Goal: Task Accomplishment & Management: Complete application form

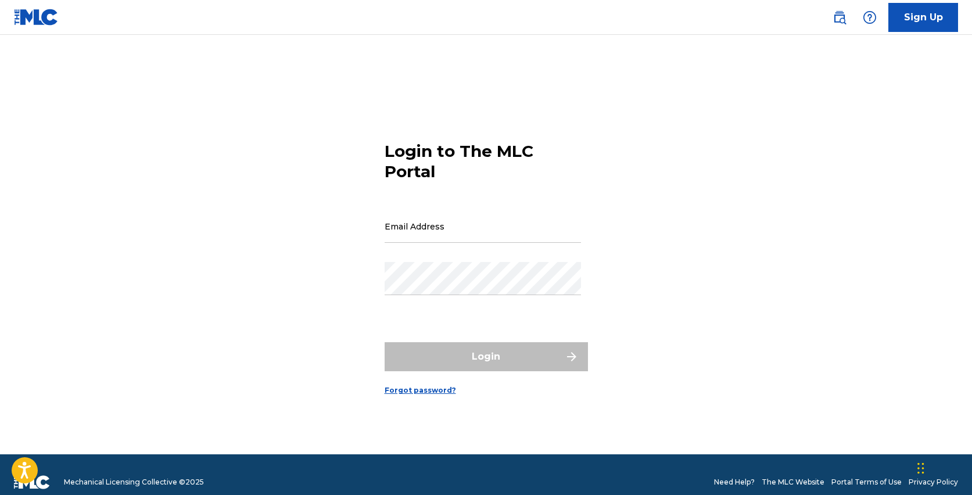
click at [414, 232] on input "Email Address" at bounding box center [483, 226] width 196 height 33
type input "[PERSON_NAME][EMAIL_ADDRESS][DOMAIN_NAME]"
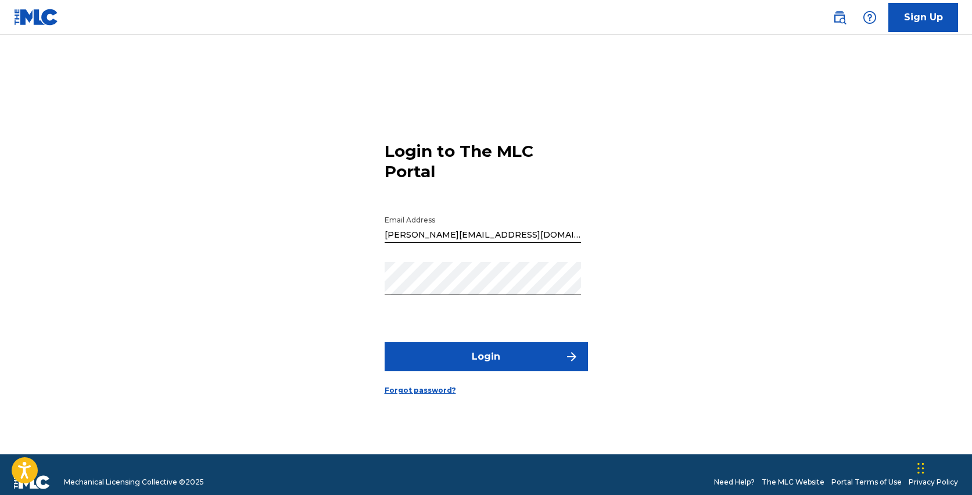
click at [464, 361] on button "Login" at bounding box center [486, 356] width 203 height 29
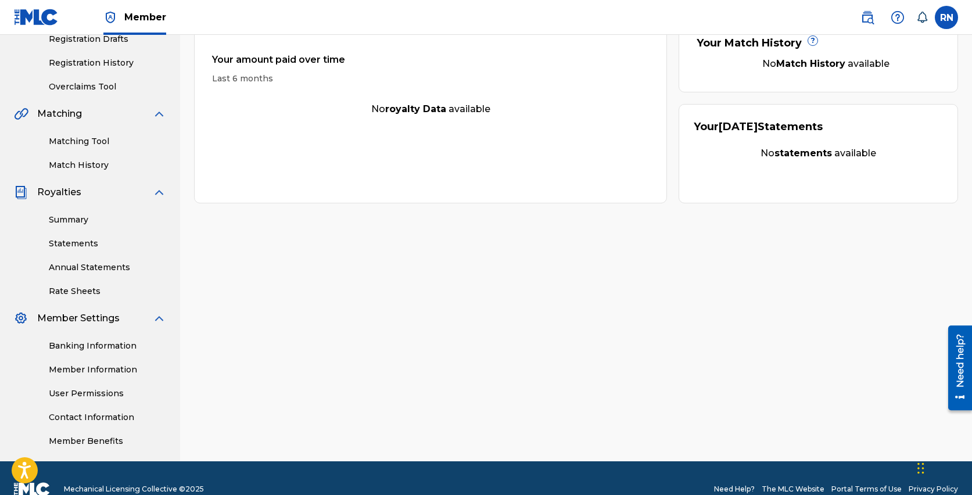
scroll to position [211, 0]
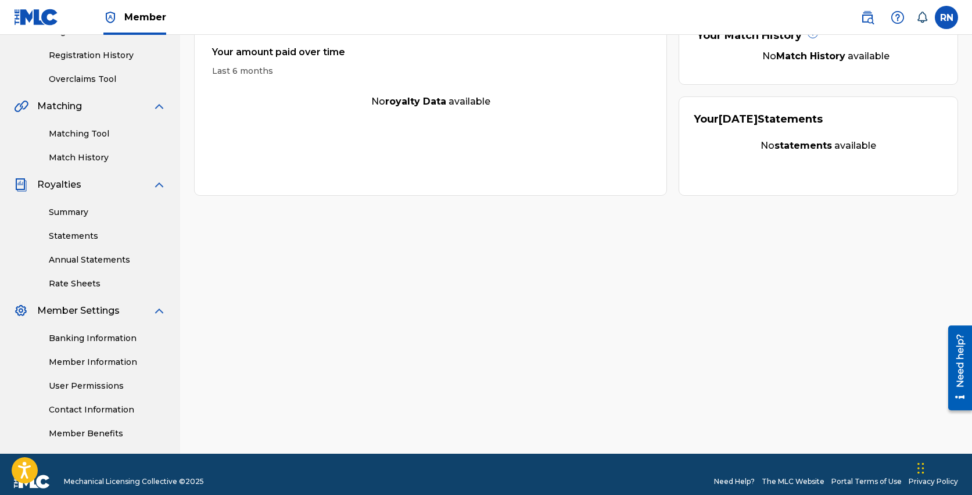
click at [117, 363] on link "Member Information" at bounding box center [107, 362] width 117 height 12
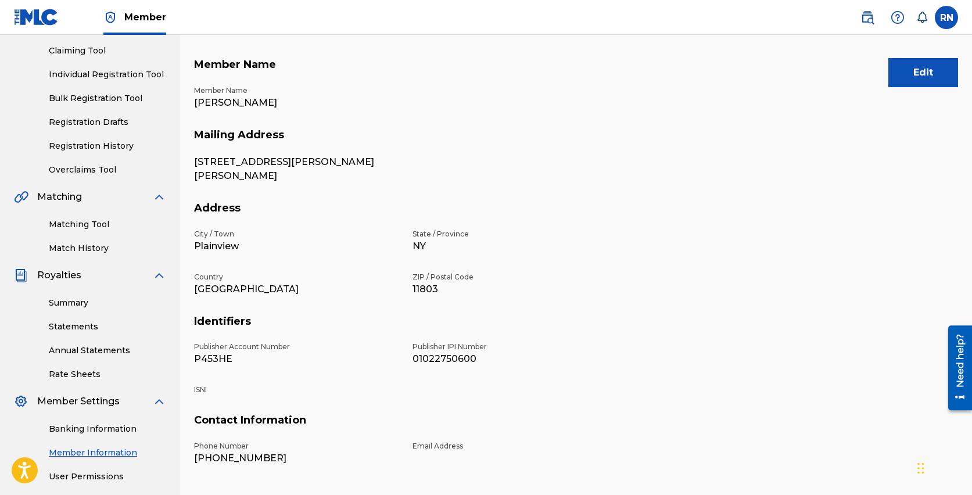
scroll to position [128, 0]
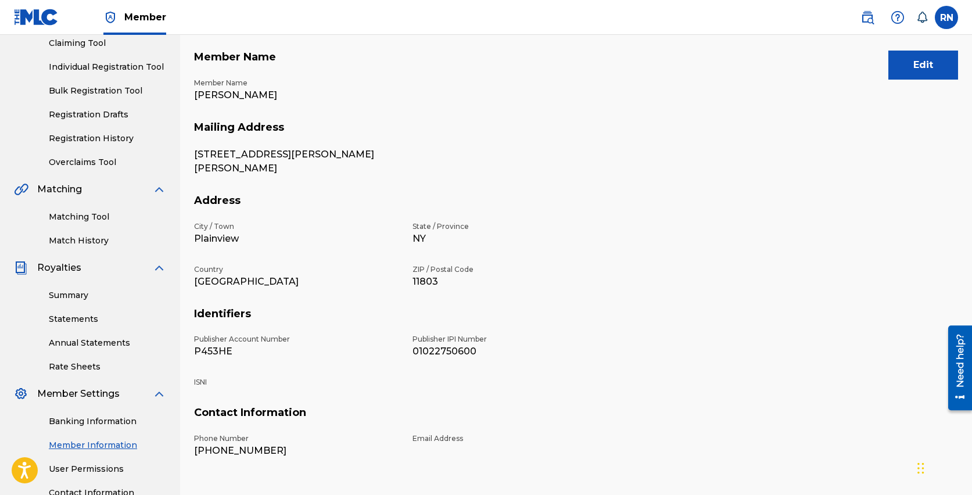
click at [200, 382] on p "ISNI" at bounding box center [296, 382] width 204 height 10
click at [905, 68] on button "Edit" at bounding box center [923, 65] width 70 height 29
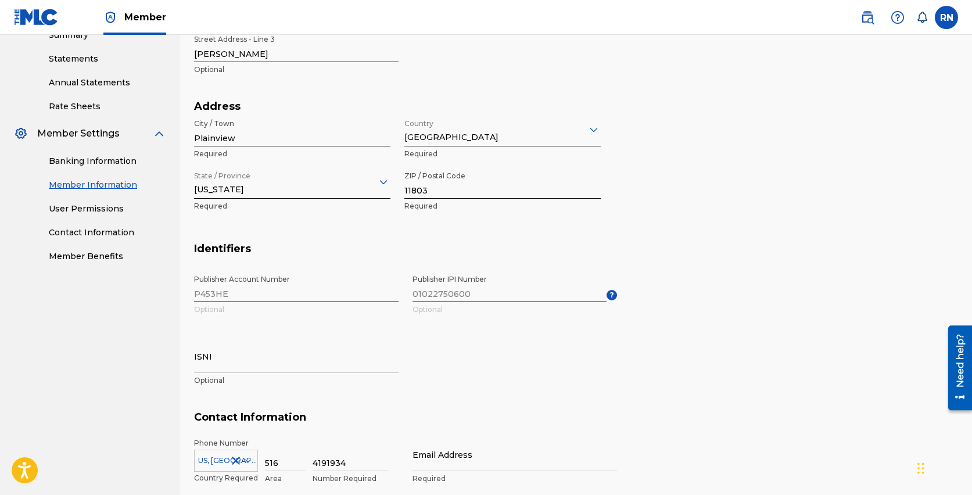
scroll to position [396, 0]
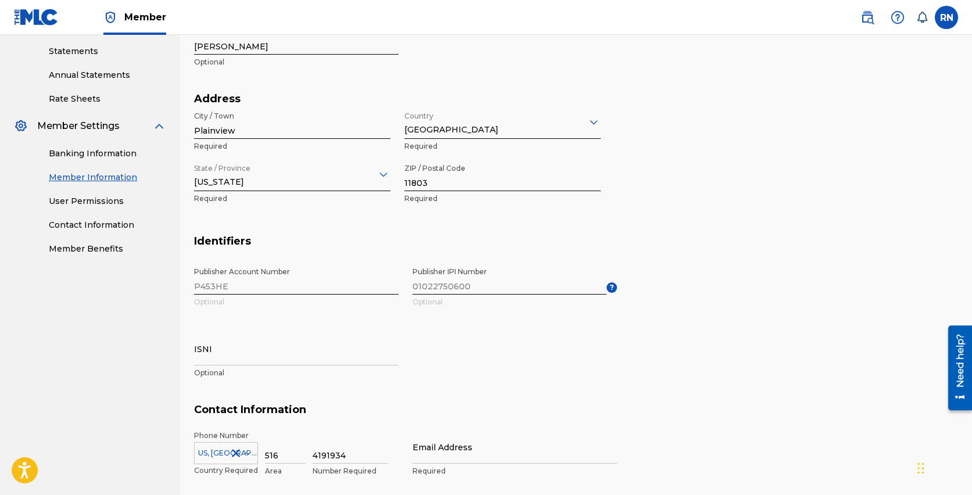
click at [219, 356] on input "ISNI" at bounding box center [296, 348] width 204 height 33
paste input "0000000528106293"
type input "0000000528106293"
click at [465, 365] on div "Publisher Account Number P453HE Optional Publisher IPI Number 01022750600 Optio…" at bounding box center [405, 332] width 423 height 142
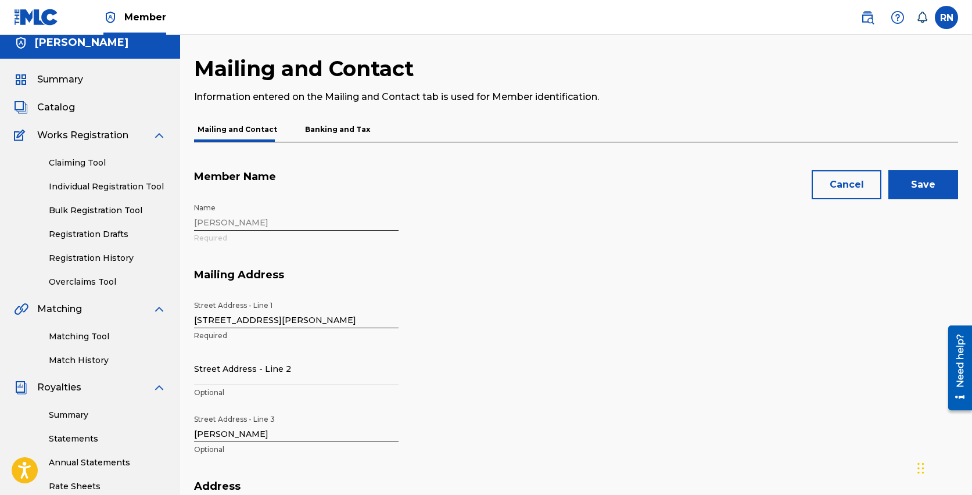
scroll to position [0, 0]
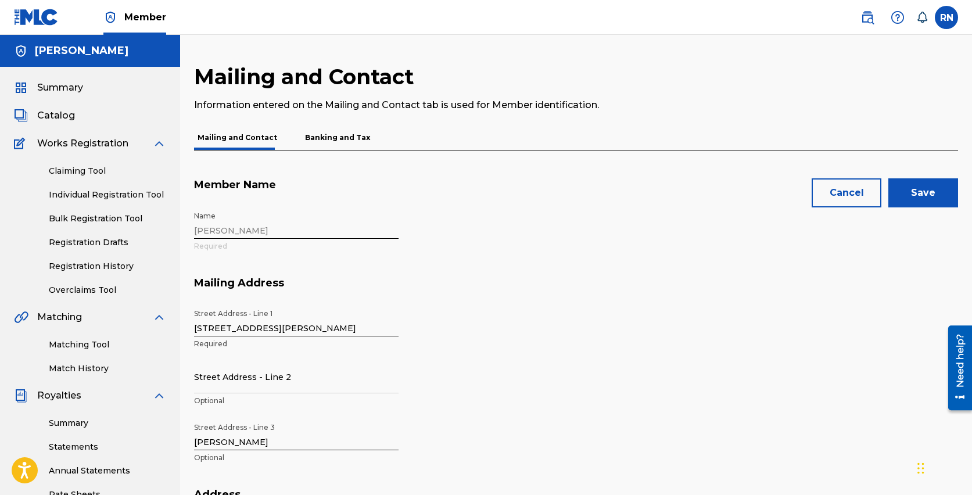
click at [927, 192] on input "Save" at bounding box center [923, 192] width 70 height 29
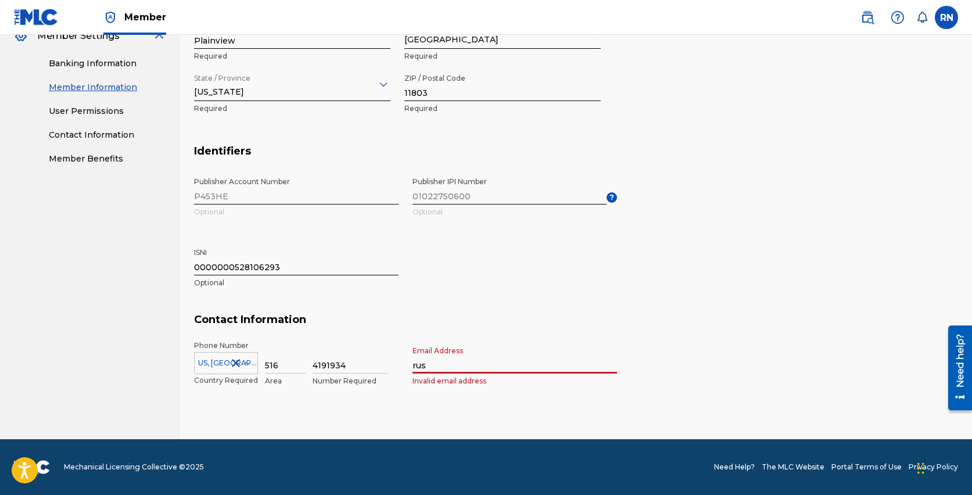
type input "[PERSON_NAME][EMAIL_ADDRESS][DOMAIN_NAME]"
type input "[GEOGRAPHIC_DATA]"
type input "[US_STATE]"
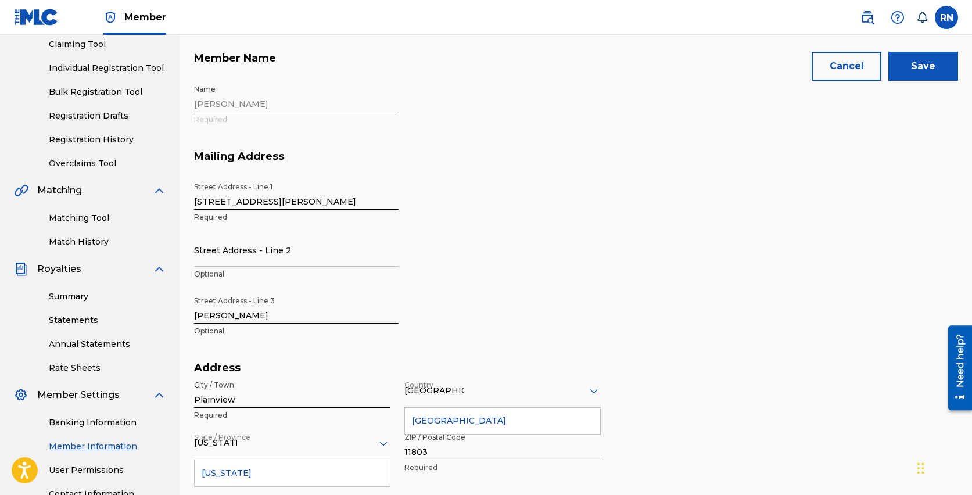
scroll to position [30, 0]
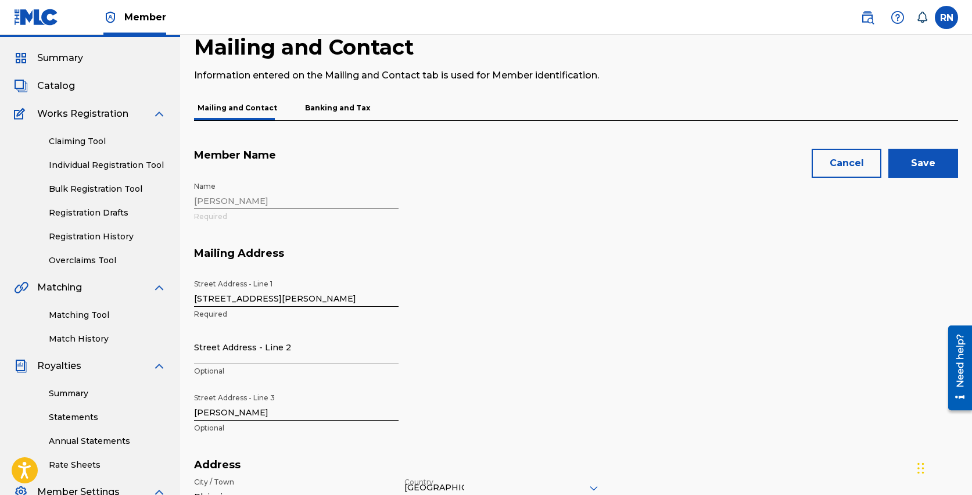
click at [925, 163] on input "Save" at bounding box center [923, 163] width 70 height 29
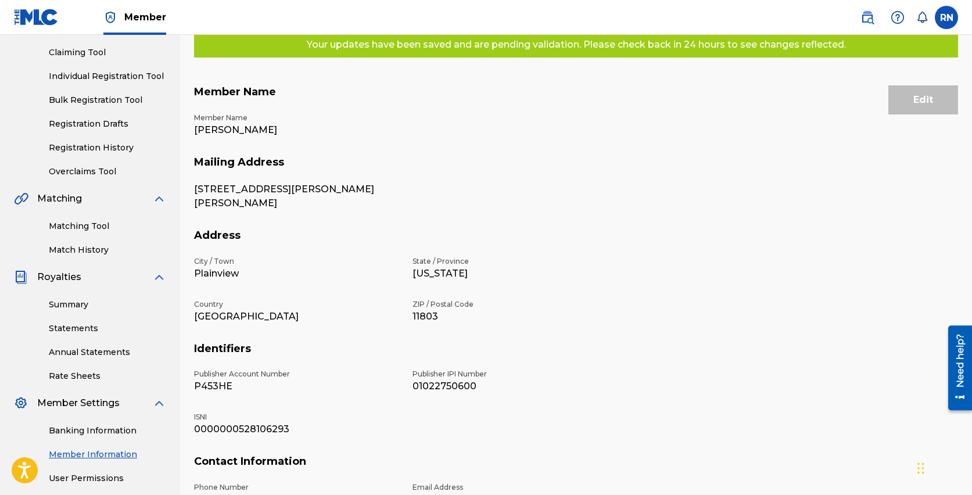
scroll to position [132, 0]
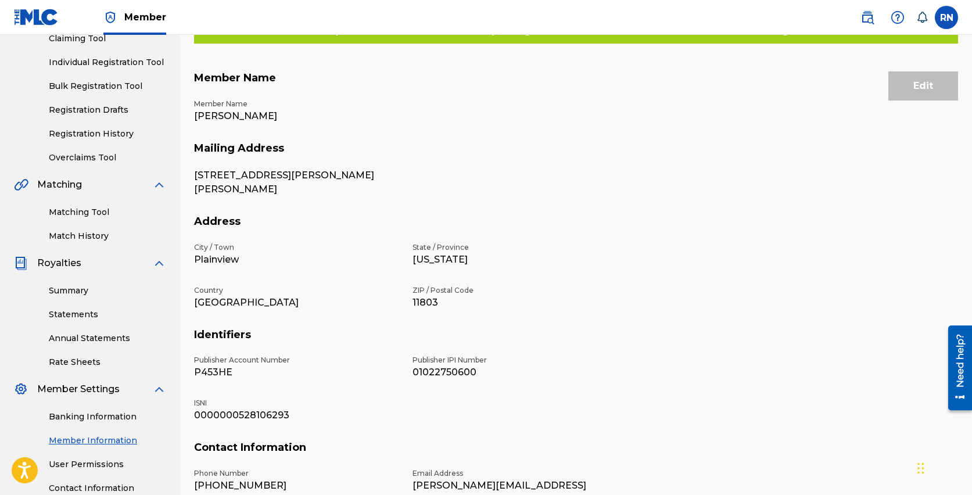
click at [93, 212] on link "Matching Tool" at bounding box center [107, 212] width 117 height 12
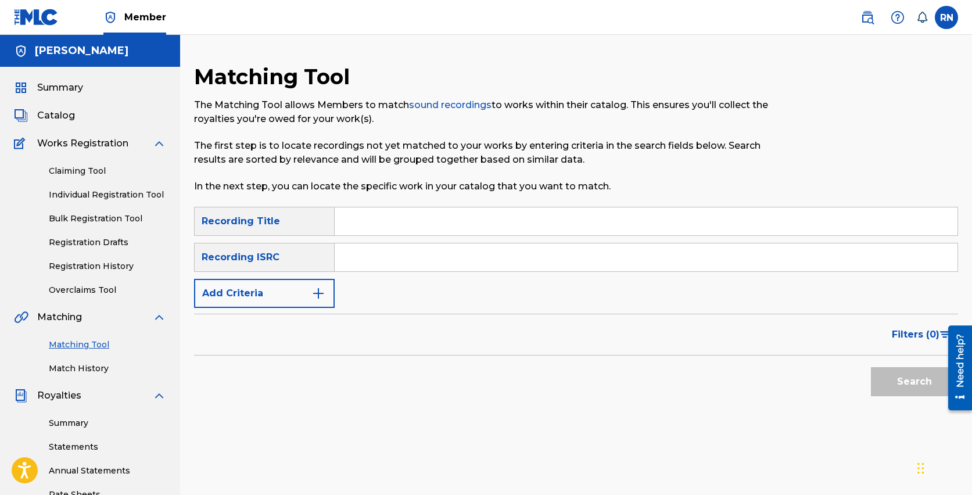
click at [381, 222] on input "Search Form" at bounding box center [646, 221] width 623 height 28
click at [358, 261] on input "Search Form" at bounding box center [646, 257] width 623 height 28
click at [368, 225] on input "Search Form" at bounding box center [646, 221] width 623 height 28
click at [356, 368] on div "Search" at bounding box center [576, 379] width 764 height 46
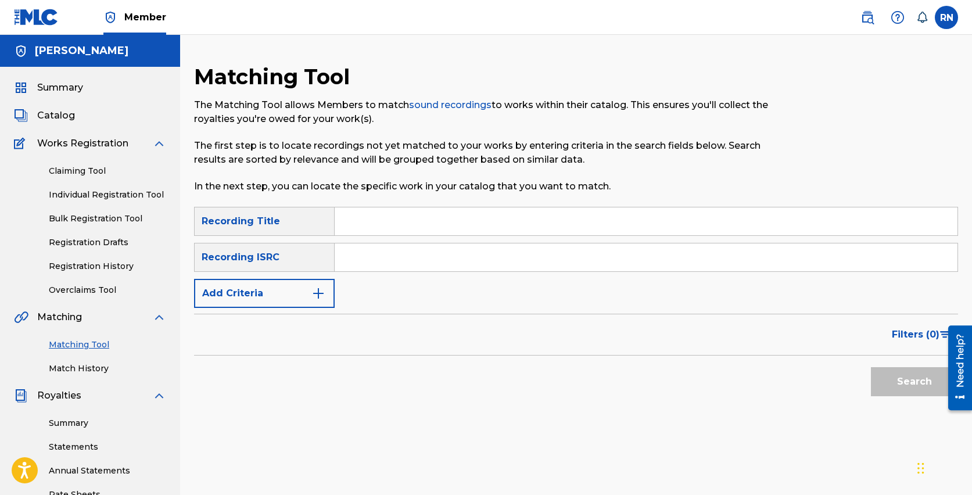
click at [397, 223] on input "Search Form" at bounding box center [646, 221] width 623 height 28
type input "Diabolical Discovery"
click at [361, 256] on input "Search Form" at bounding box center [646, 257] width 623 height 28
paste input "QT5AM2517282"
type input "QT5AM2517282"
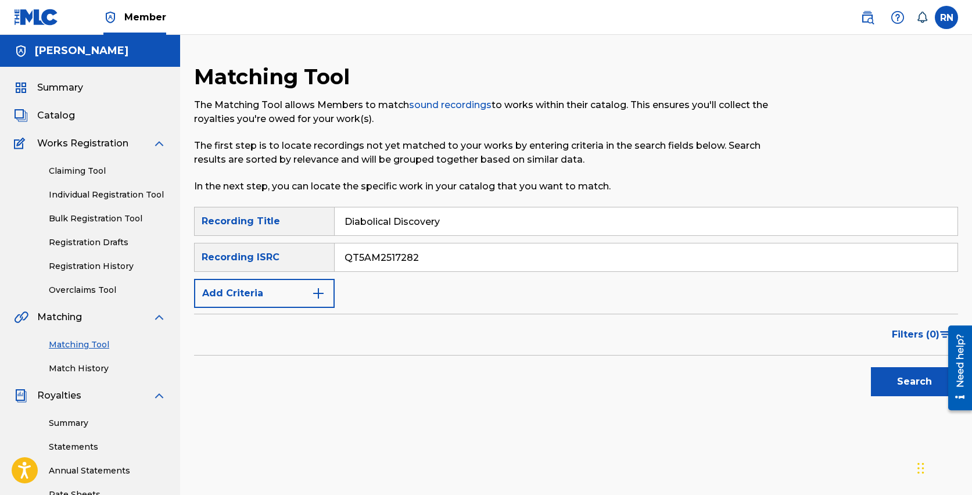
click at [317, 291] on img "Search Form" at bounding box center [318, 293] width 14 height 14
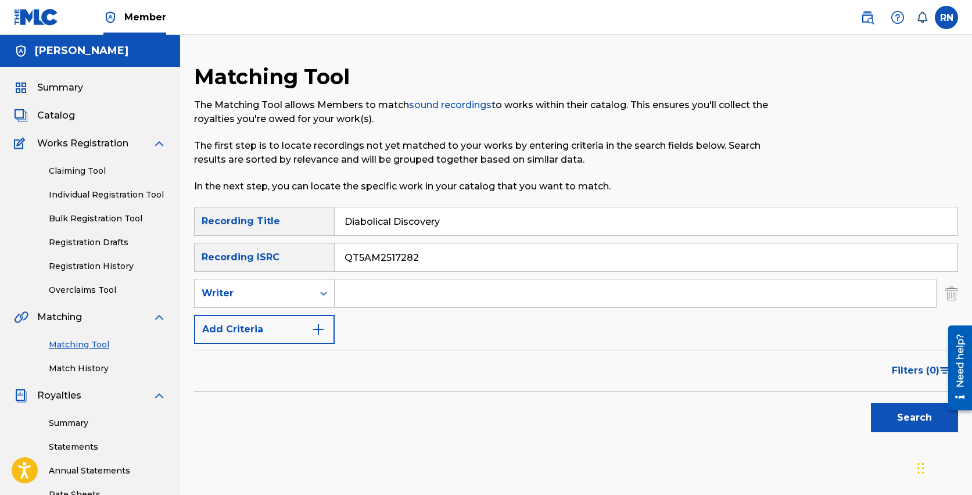
click at [390, 293] on input "Search Form" at bounding box center [635, 293] width 601 height 28
type input "[PERSON_NAME]"
click at [312, 331] on img "Search Form" at bounding box center [318, 329] width 14 height 14
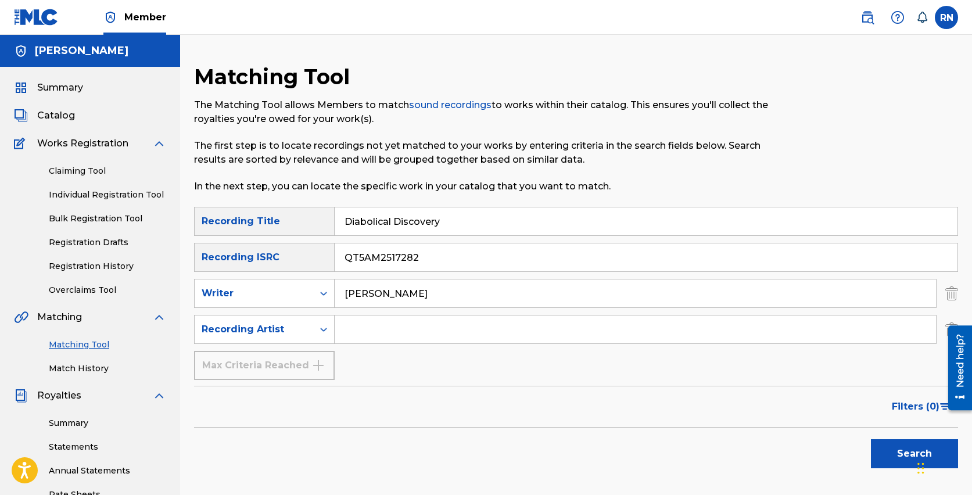
click at [375, 325] on input "Search Form" at bounding box center [635, 329] width 601 height 28
click at [321, 332] on icon "Search Form" at bounding box center [324, 330] width 12 height 12
click at [364, 320] on input "Search Form" at bounding box center [635, 329] width 601 height 28
type input "[PERSON_NAME]"
click at [871, 439] on button "Search" at bounding box center [914, 453] width 87 height 29
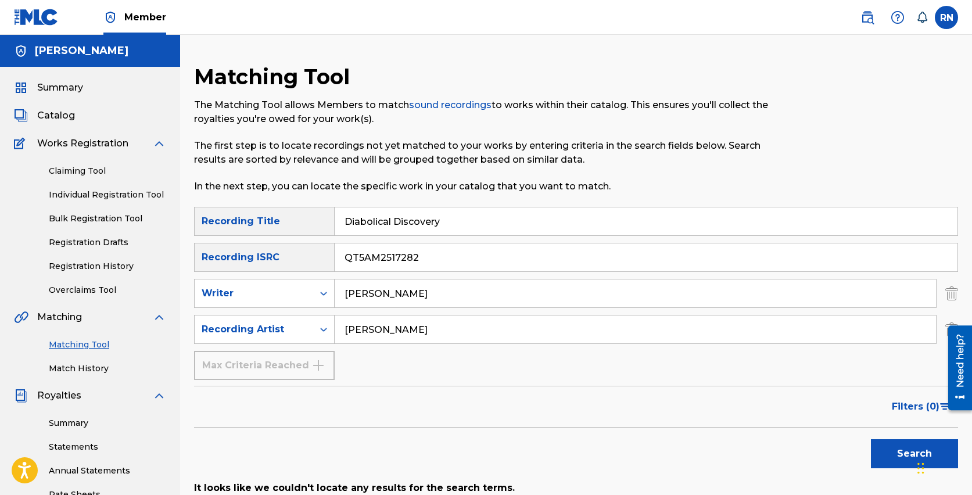
click at [366, 365] on div "SearchWithCriteriab0198e90-f097-47dc-a550-2f9533f5e490 Recording Title Diabolic…" at bounding box center [576, 293] width 764 height 173
click at [328, 366] on div "Max Criteria Reached" at bounding box center [264, 365] width 141 height 29
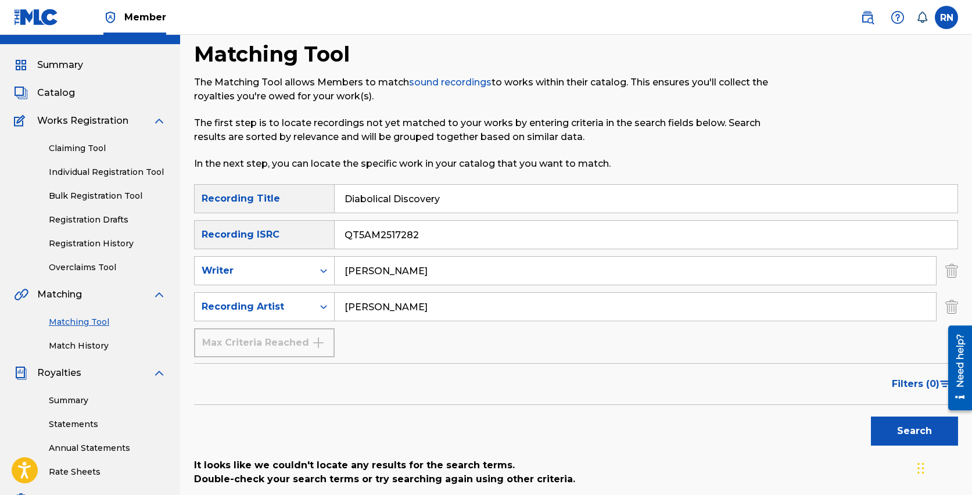
scroll to position [30, 0]
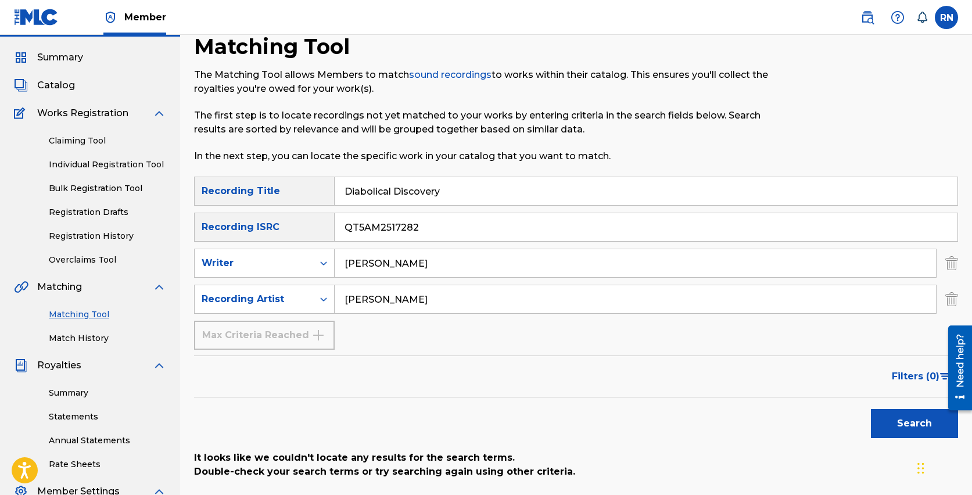
click at [904, 425] on button "Search" at bounding box center [914, 423] width 87 height 29
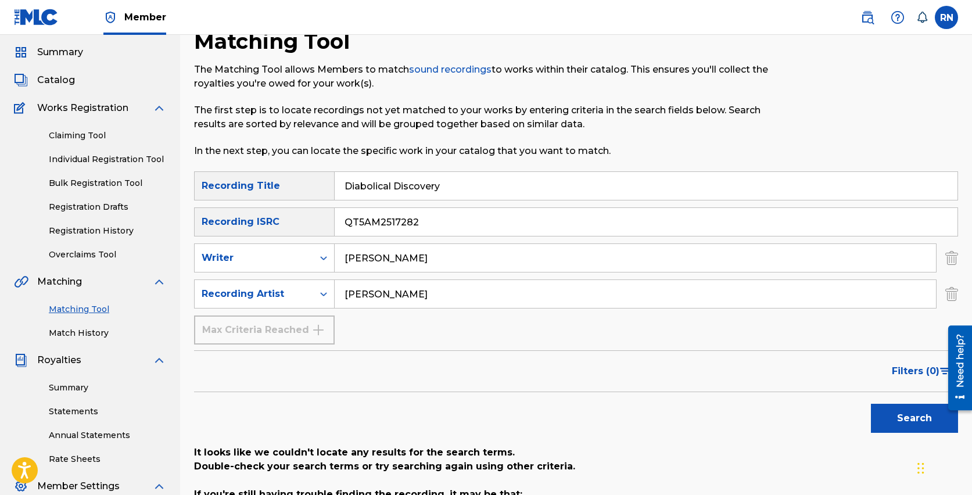
scroll to position [0, 0]
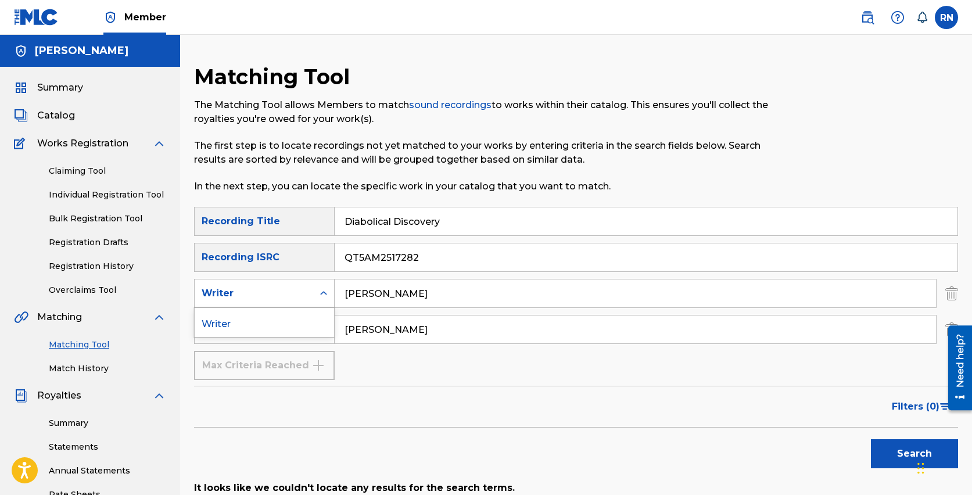
click at [324, 292] on icon "Search Form" at bounding box center [324, 294] width 12 height 12
click at [450, 289] on input "[PERSON_NAME]" at bounding box center [635, 293] width 601 height 28
drag, startPoint x: 450, startPoint y: 293, endPoint x: 284, endPoint y: 292, distance: 166.2
click at [284, 292] on div "SearchWithCriteriadb083b36-7b28-4289-a98d-6c4c4dd67677 Writer [PERSON_NAME]" at bounding box center [576, 293] width 764 height 29
drag, startPoint x: 429, startPoint y: 333, endPoint x: 264, endPoint y: 330, distance: 165.0
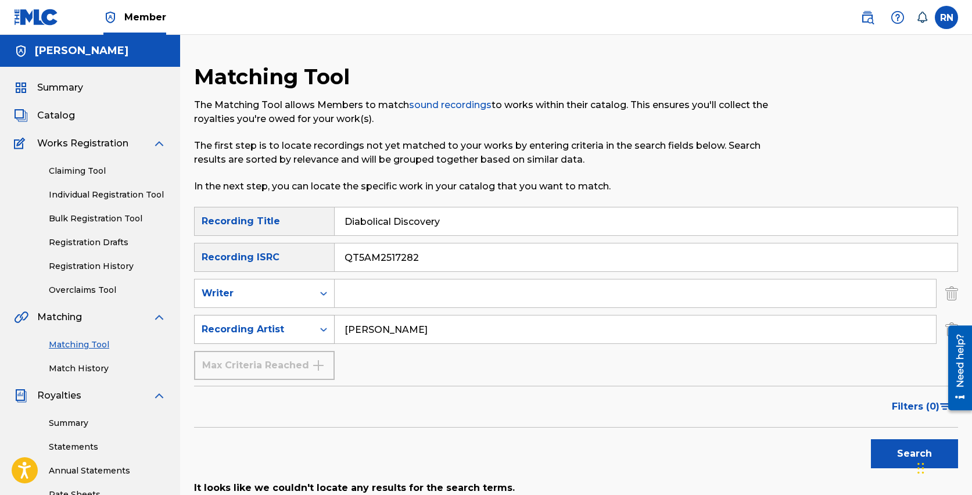
click at [264, 330] on div "SearchWithCriteria2087adb8-8738-4803-84bc-75e8b7727f41 Recording Artist [PERSON…" at bounding box center [576, 329] width 764 height 29
click at [917, 460] on div "Chat Widget" at bounding box center [943, 467] width 58 height 56
click at [885, 450] on button "Search" at bounding box center [914, 453] width 87 height 29
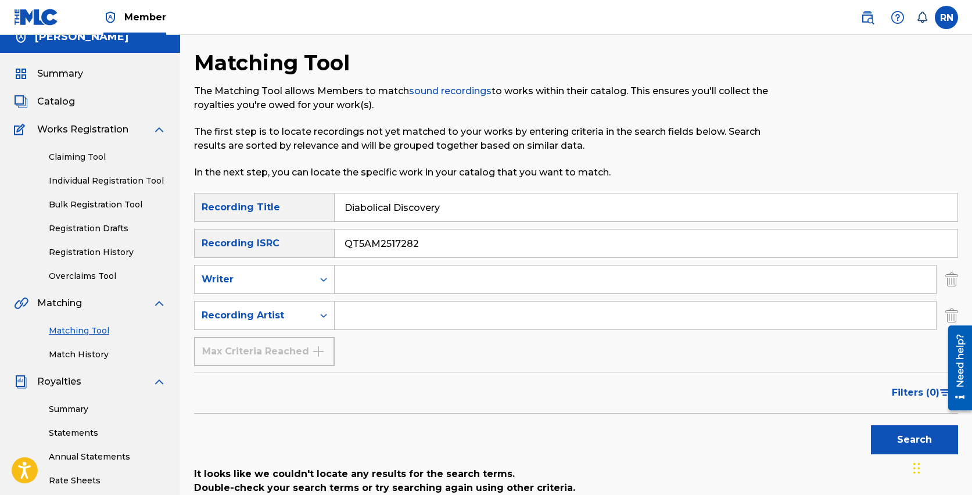
scroll to position [21, 0]
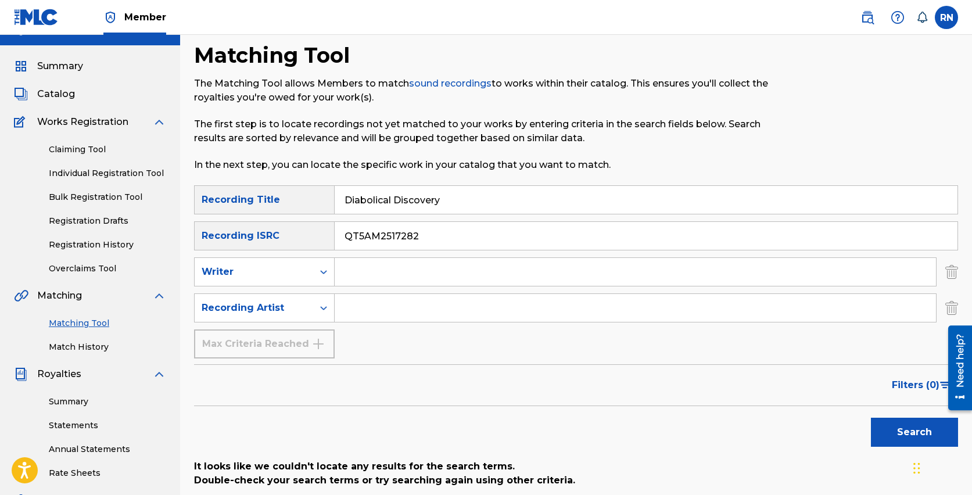
click at [71, 149] on link "Claiming Tool" at bounding box center [107, 149] width 117 height 12
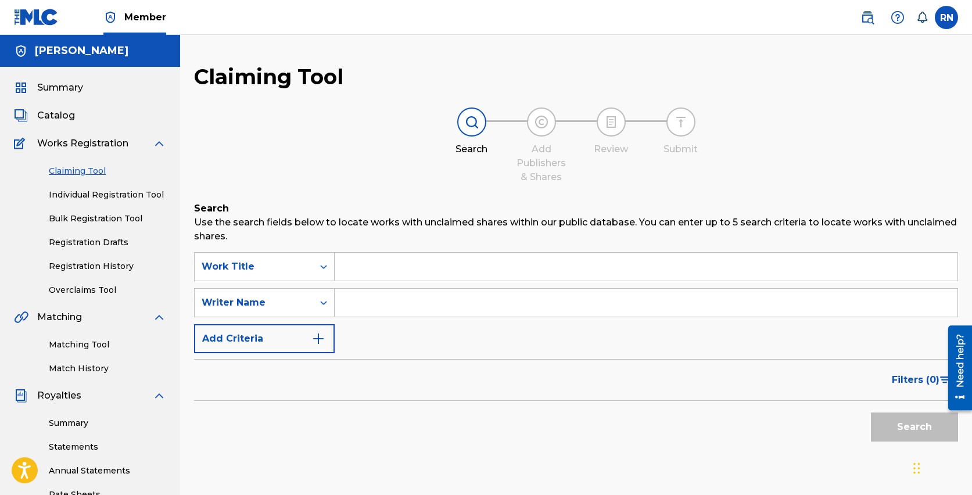
click at [381, 264] on input "Search Form" at bounding box center [646, 267] width 623 height 28
click at [105, 192] on link "Individual Registration Tool" at bounding box center [107, 195] width 117 height 12
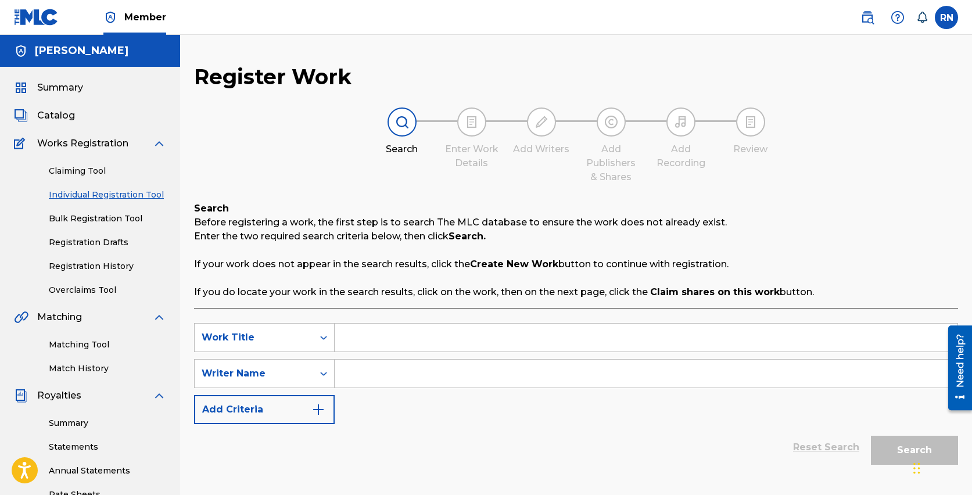
click at [403, 351] on input "Search Form" at bounding box center [646, 338] width 623 height 28
type input "Diabolical Discovery"
click at [428, 383] on input "Search Form" at bounding box center [646, 374] width 623 height 28
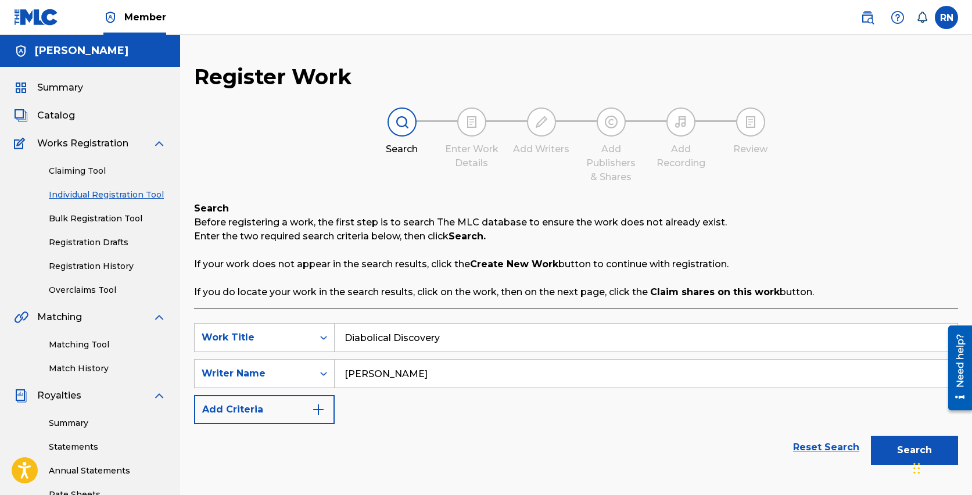
type input "[PERSON_NAME]"
click at [321, 409] on img "Search Form" at bounding box center [318, 410] width 14 height 14
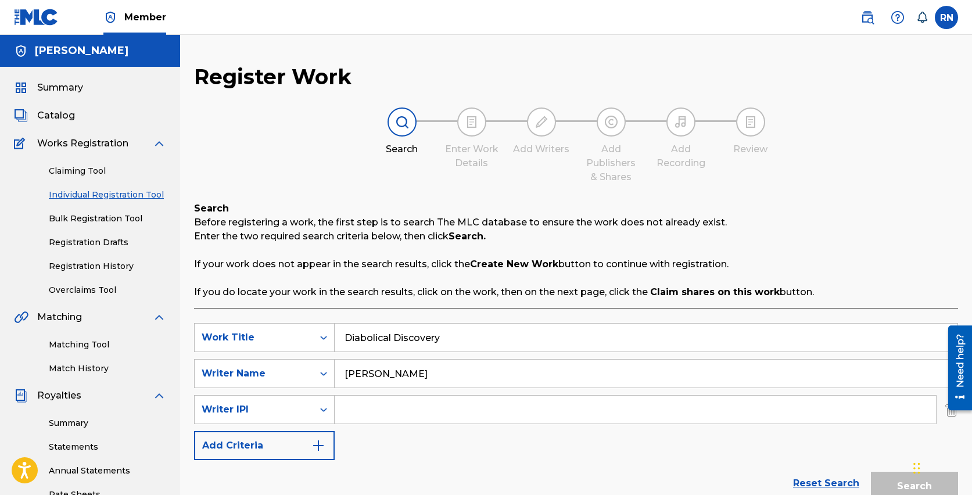
click at [374, 421] on input "Search Form" at bounding box center [635, 410] width 601 height 28
type input "1022750798"
click at [323, 445] on img "Search Form" at bounding box center [318, 446] width 14 height 14
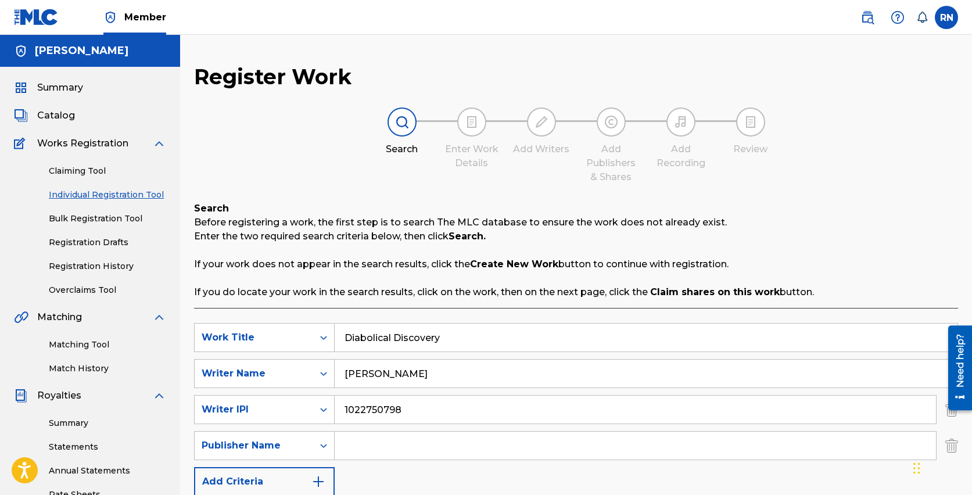
click at [360, 443] on input "Search Form" at bounding box center [635, 446] width 601 height 28
type input "[PERSON_NAME]"
click at [324, 480] on img "Search Form" at bounding box center [318, 482] width 14 height 14
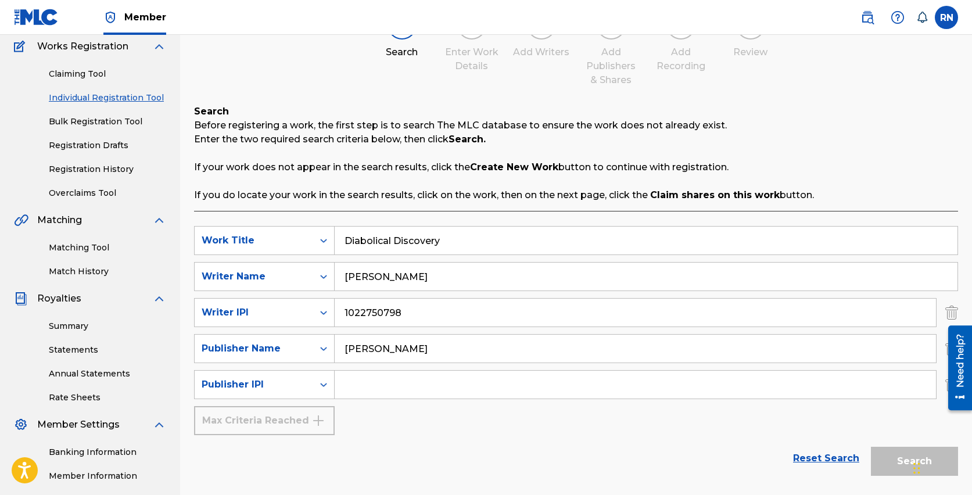
scroll to position [157, 0]
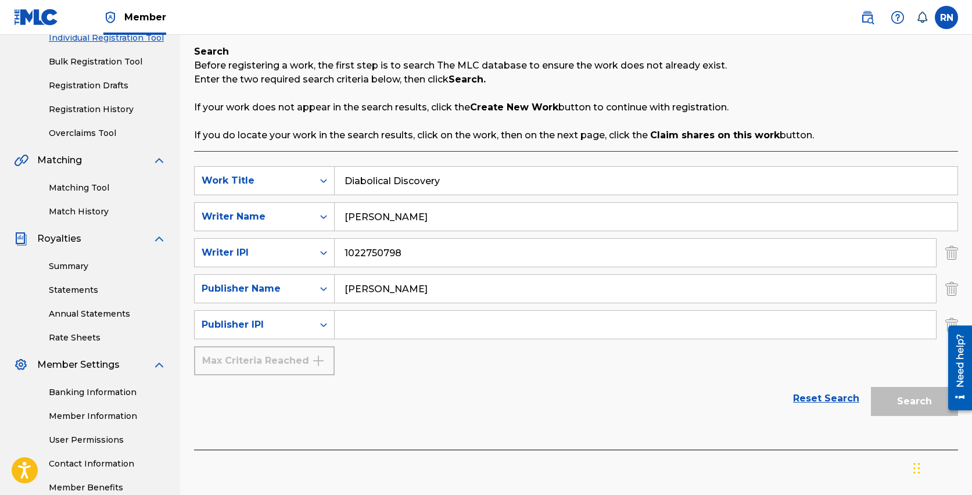
click at [363, 318] on input "Search Form" at bounding box center [635, 325] width 601 height 28
type input "1022750600"
click at [889, 402] on button "Search" at bounding box center [914, 401] width 87 height 29
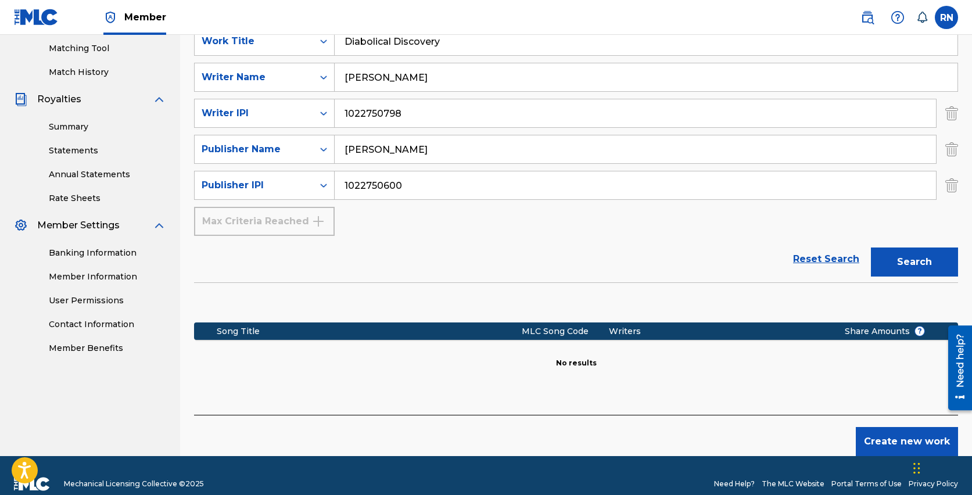
scroll to position [313, 0]
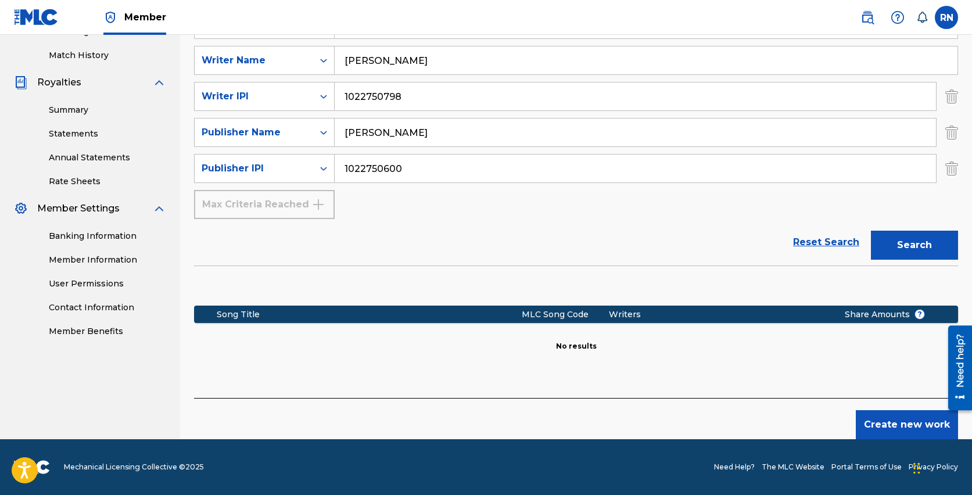
click at [908, 422] on button "Create new work" at bounding box center [907, 424] width 102 height 29
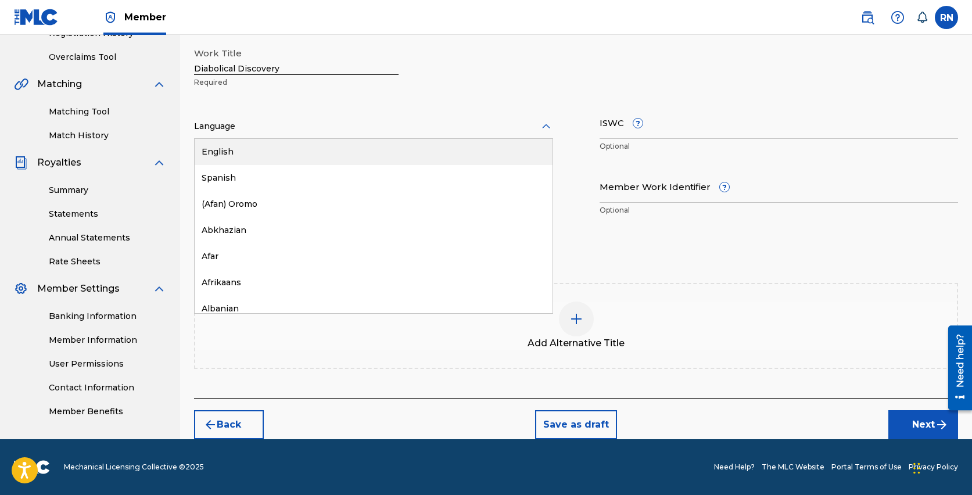
click at [257, 121] on div at bounding box center [373, 126] width 359 height 15
click at [246, 150] on div "English" at bounding box center [374, 152] width 358 height 26
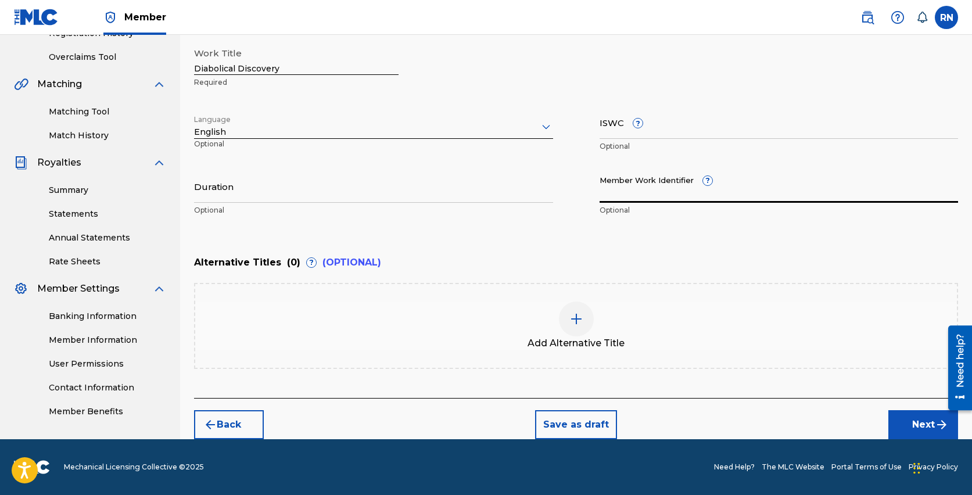
click at [629, 193] on input "Member Work Identifier ?" at bounding box center [779, 186] width 359 height 33
paste input "931717282"
type input "931717282"
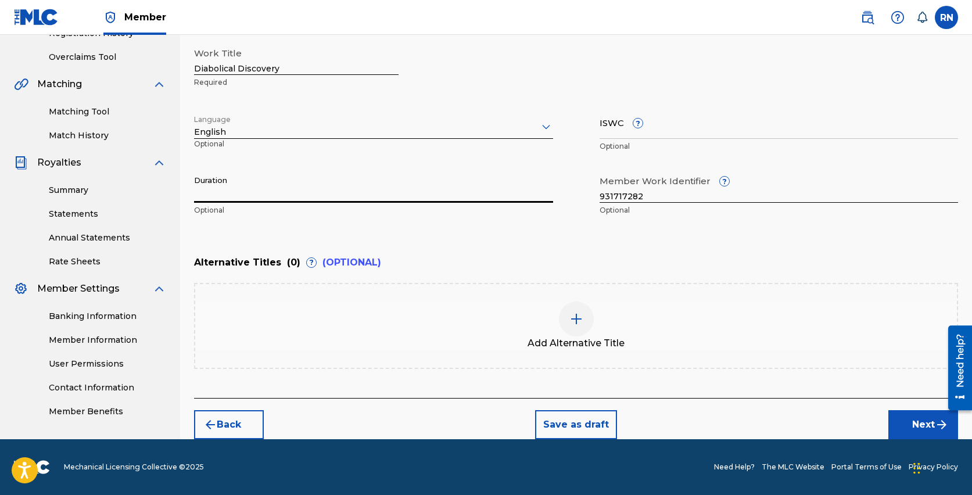
click at [259, 196] on input "Duration" at bounding box center [373, 186] width 359 height 33
type input "04:09"
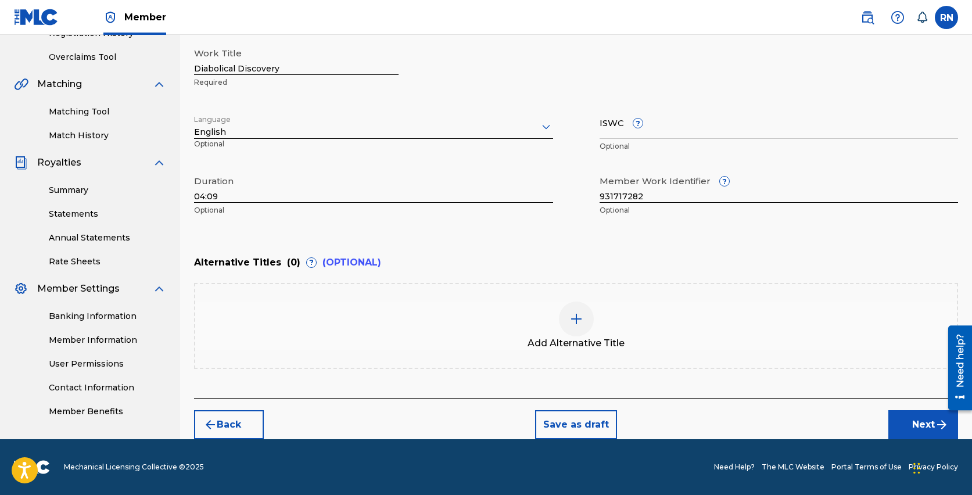
click at [935, 430] on img "submit" at bounding box center [942, 425] width 14 height 14
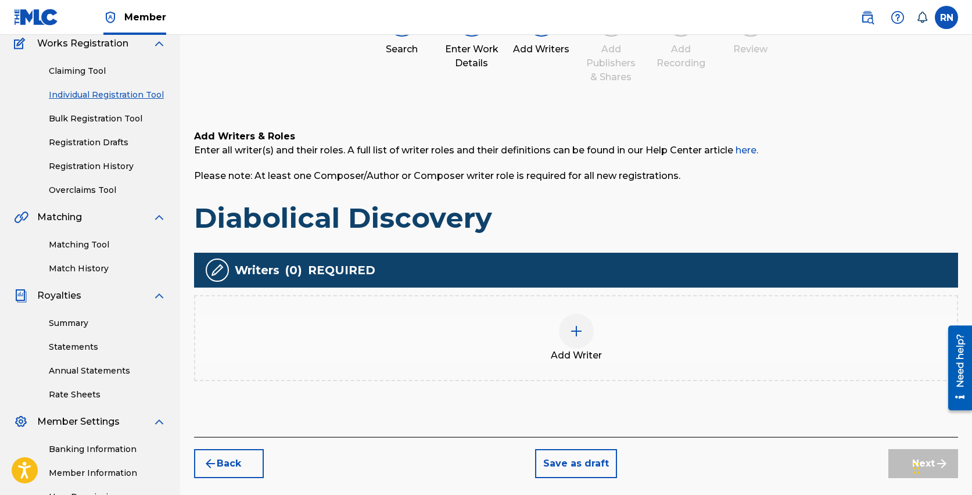
scroll to position [107, 0]
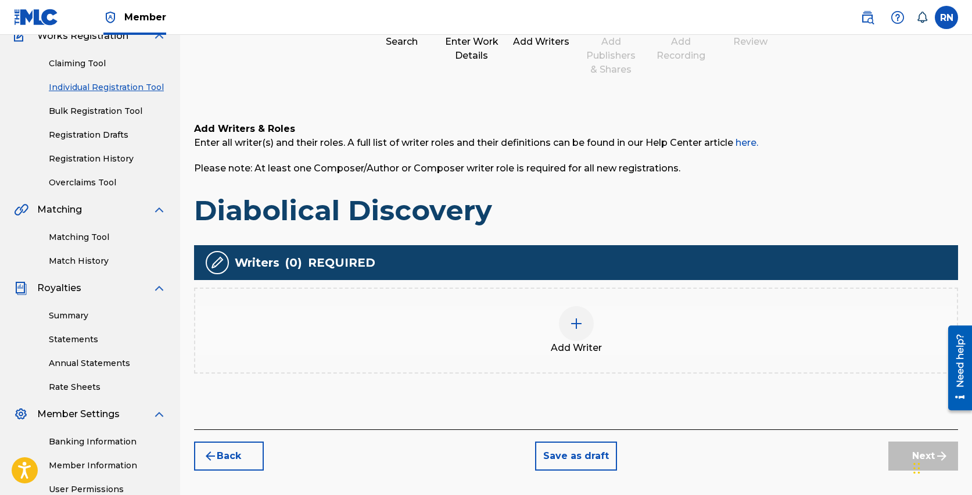
click at [581, 331] on div at bounding box center [576, 323] width 35 height 35
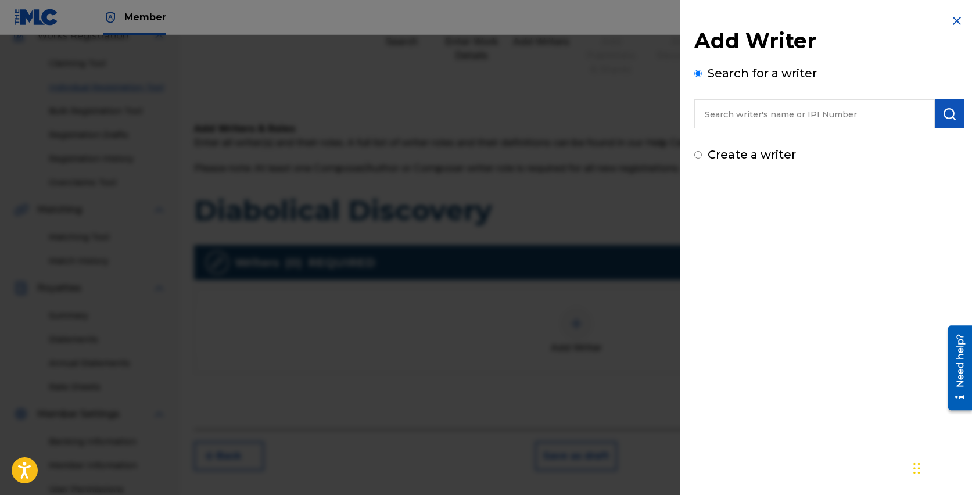
click at [735, 112] on input "text" at bounding box center [814, 113] width 241 height 29
type input "[PERSON_NAME]"
click at [947, 116] on img "submit" at bounding box center [949, 114] width 14 height 14
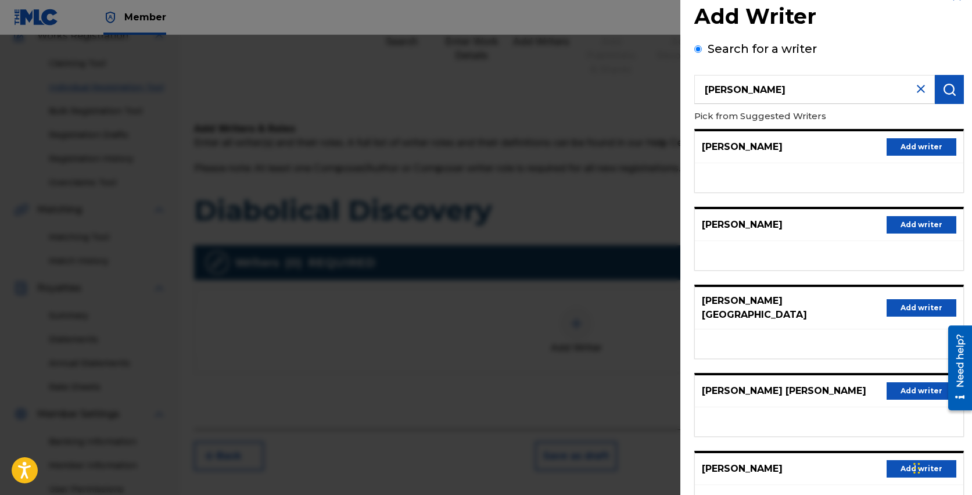
scroll to position [101, 0]
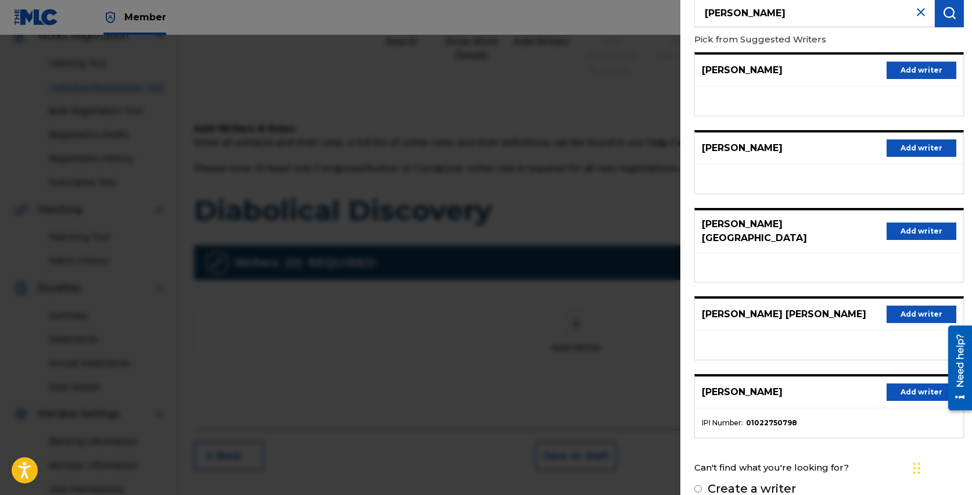
click at [902, 383] on button "Add writer" at bounding box center [922, 391] width 70 height 17
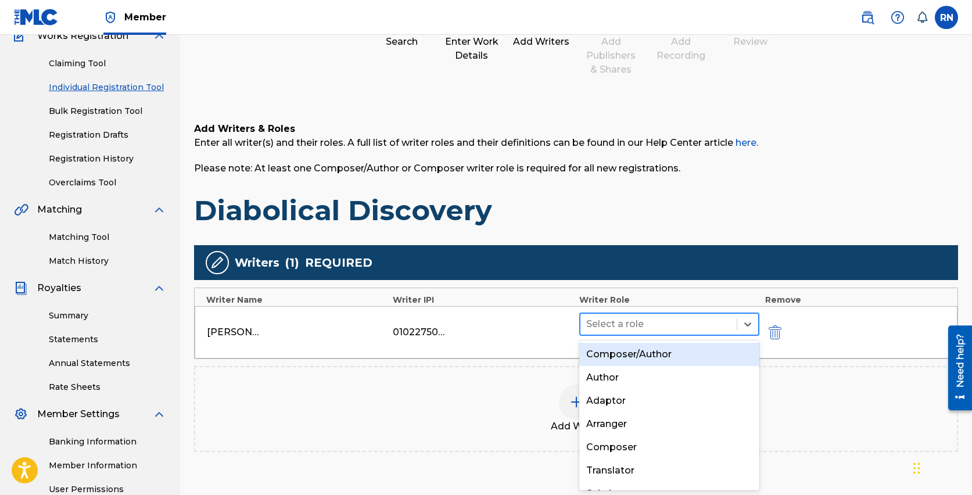
click at [660, 323] on div at bounding box center [658, 324] width 145 height 16
click at [641, 353] on div "Composer/Author" at bounding box center [669, 354] width 180 height 23
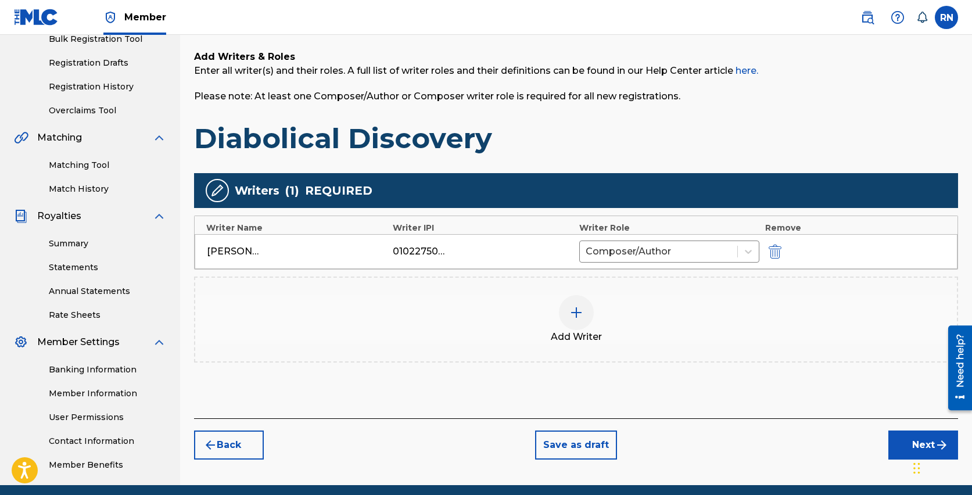
scroll to position [210, 0]
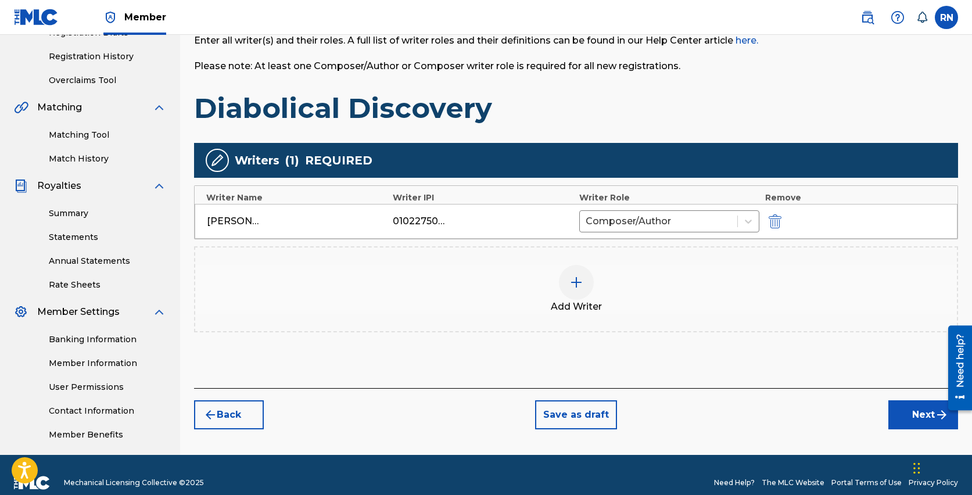
click at [915, 411] on button "Next" at bounding box center [923, 414] width 70 height 29
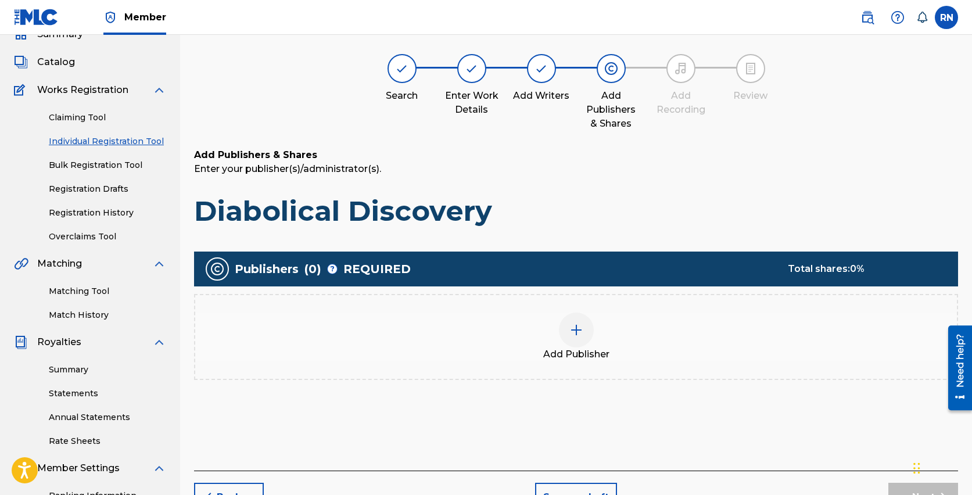
scroll to position [52, 0]
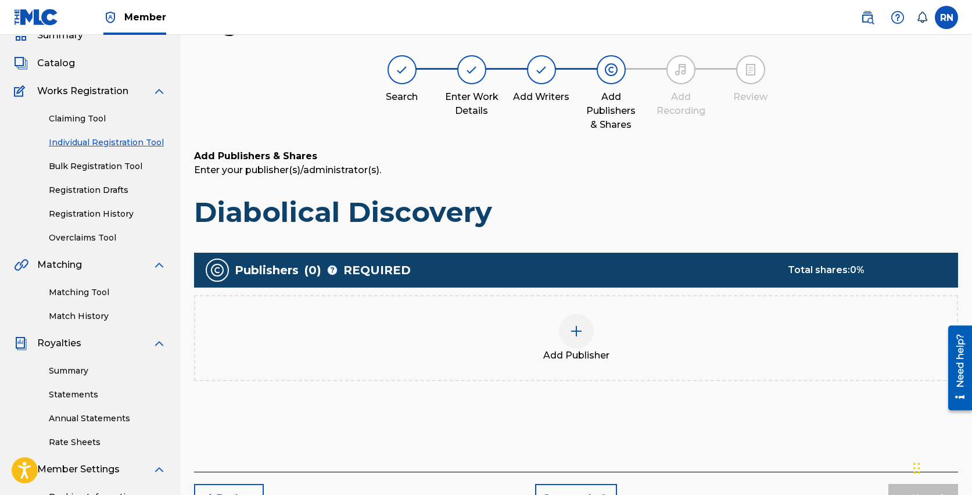
click at [562, 332] on div at bounding box center [576, 331] width 35 height 35
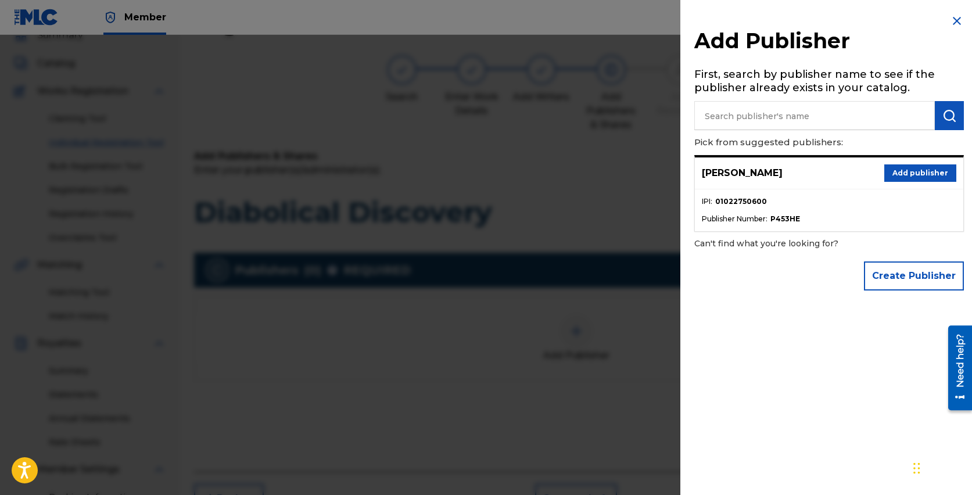
click at [911, 172] on button "Add publisher" at bounding box center [920, 172] width 72 height 17
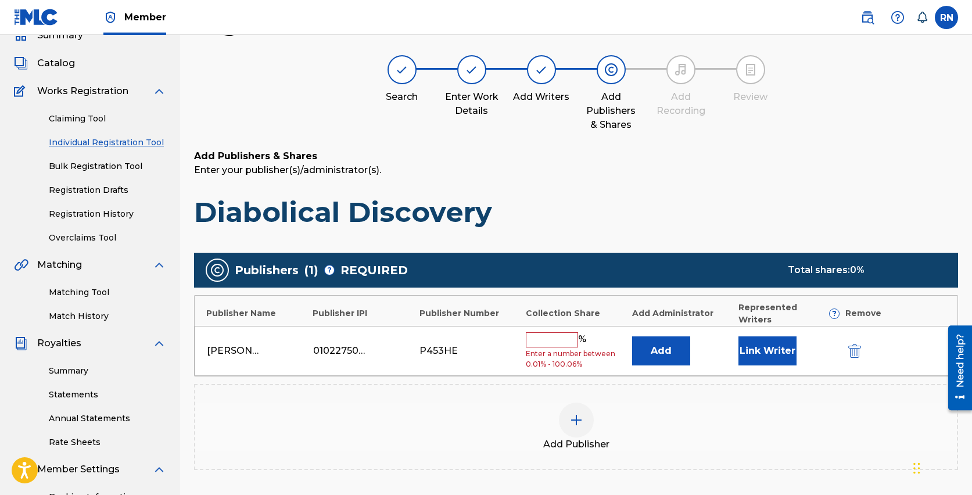
click at [552, 332] on input "text" at bounding box center [552, 339] width 52 height 15
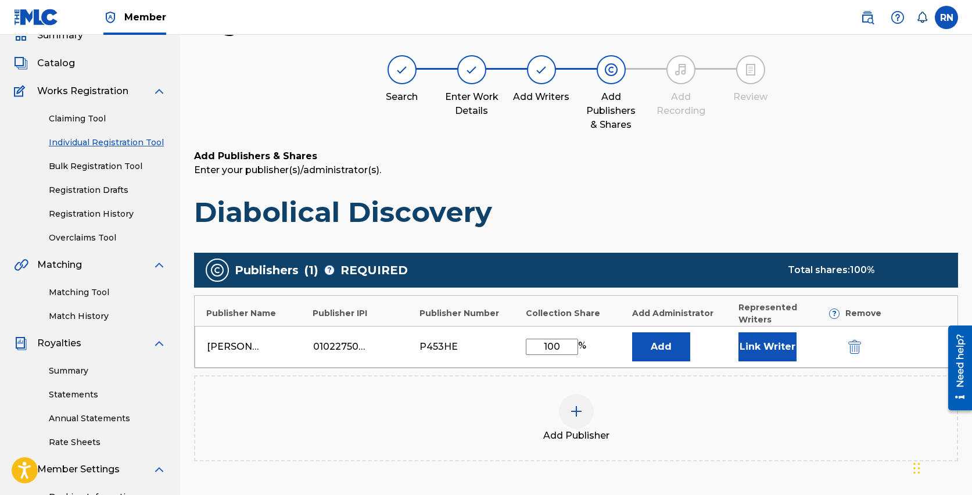
type input "100"
click at [755, 337] on button "Link Writer" at bounding box center [767, 346] width 58 height 29
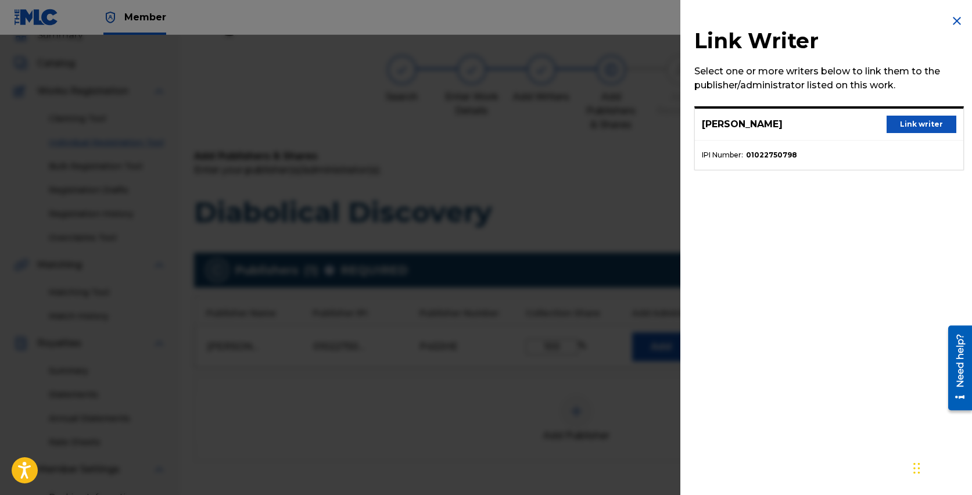
click at [919, 124] on button "Link writer" at bounding box center [922, 124] width 70 height 17
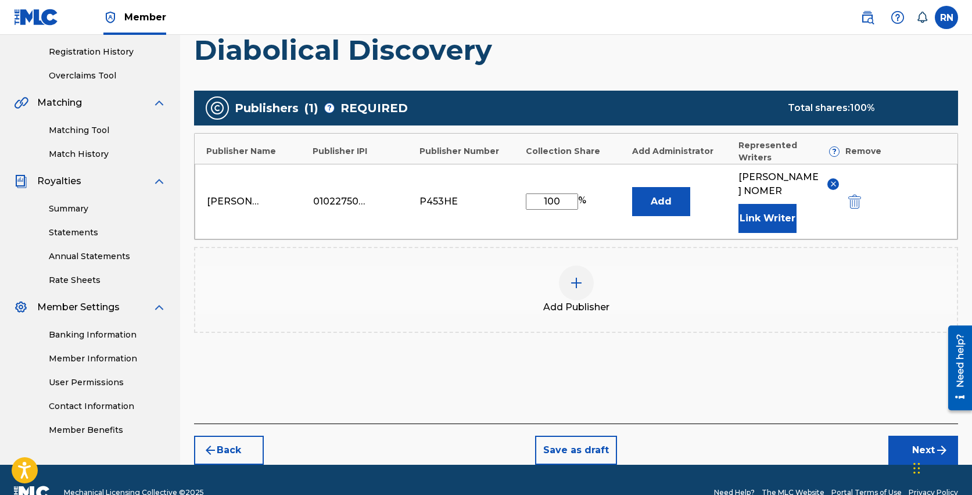
scroll to position [228, 0]
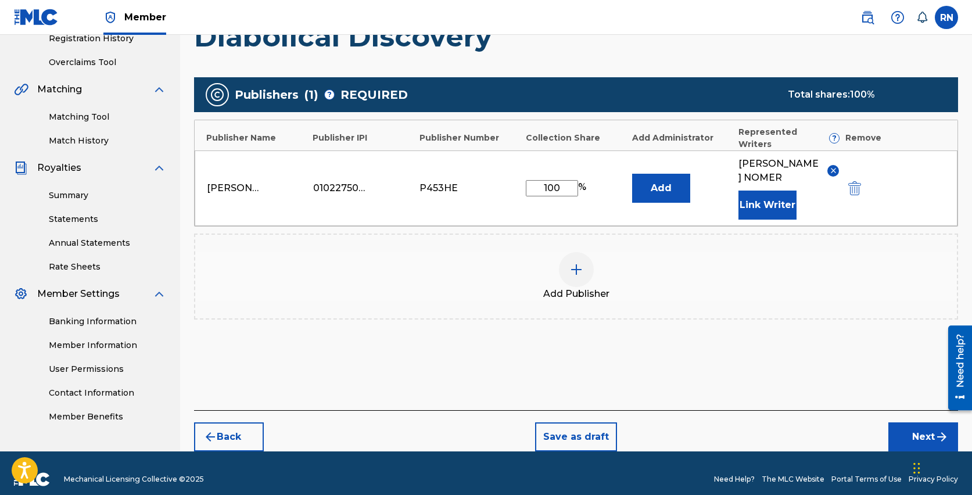
click at [920, 424] on button "Next" at bounding box center [923, 436] width 70 height 29
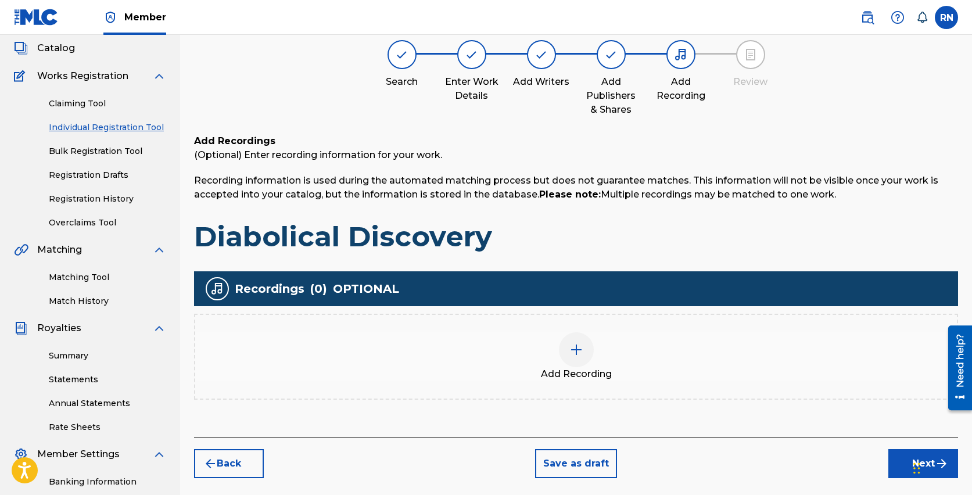
scroll to position [82, 0]
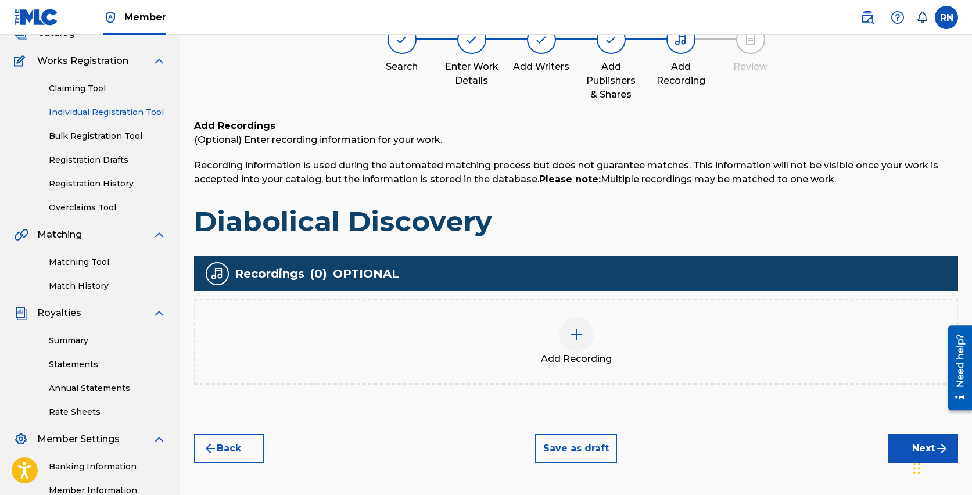
click at [576, 328] on img at bounding box center [576, 335] width 14 height 14
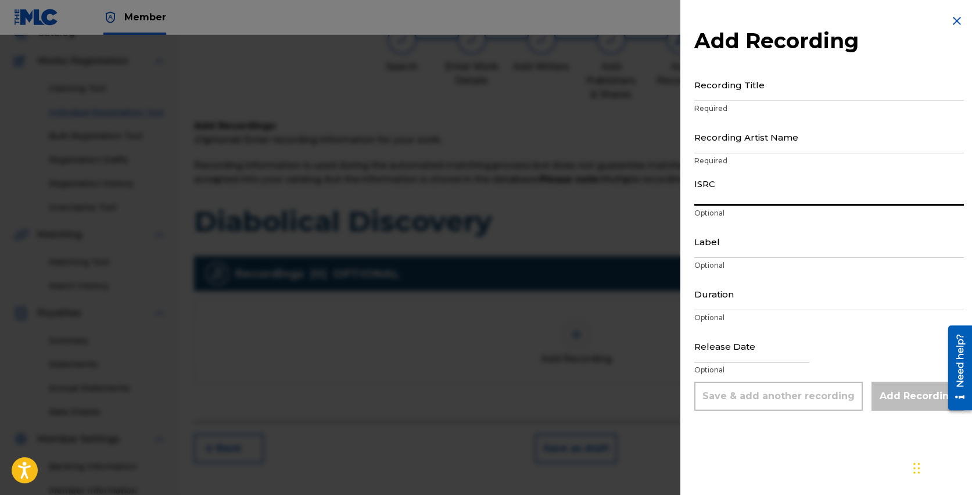
click at [717, 199] on input "ISRC" at bounding box center [829, 189] width 270 height 33
paste input "QT5AM2517282"
type input "QT5AM2517282"
click at [723, 250] on input "Label" at bounding box center [829, 241] width 270 height 33
type input "[PERSON_NAME] Music"
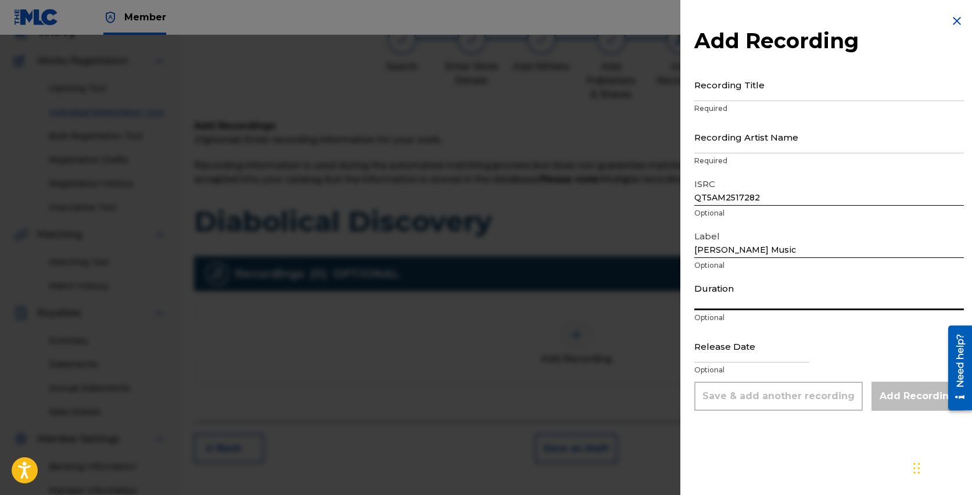
click at [733, 303] on input "Duration" at bounding box center [829, 293] width 270 height 33
type input "04:09"
select select "7"
select select "2025"
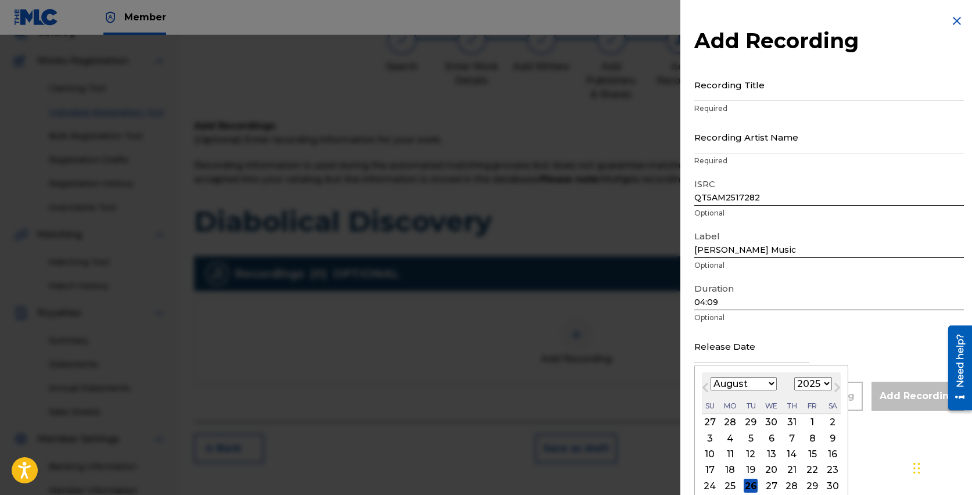
click at [704, 356] on input "text" at bounding box center [751, 345] width 115 height 33
click at [731, 485] on div "25" at bounding box center [730, 486] width 14 height 14
type input "[DATE]"
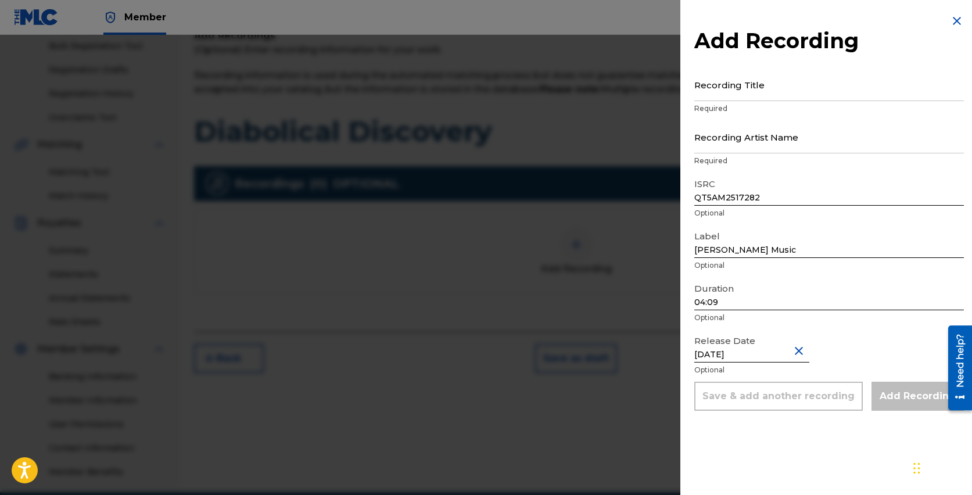
scroll to position [166, 0]
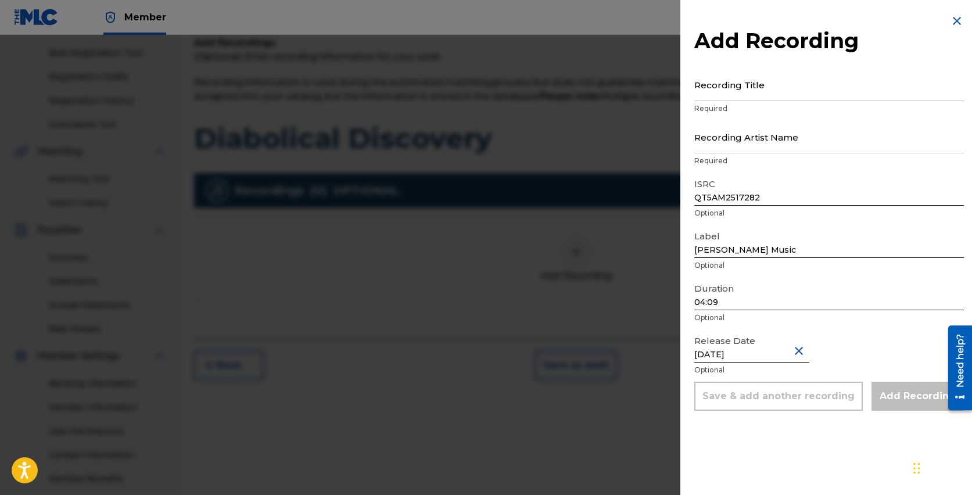
click at [874, 326] on div "Duration 04:09 Optional" at bounding box center [829, 303] width 270 height 52
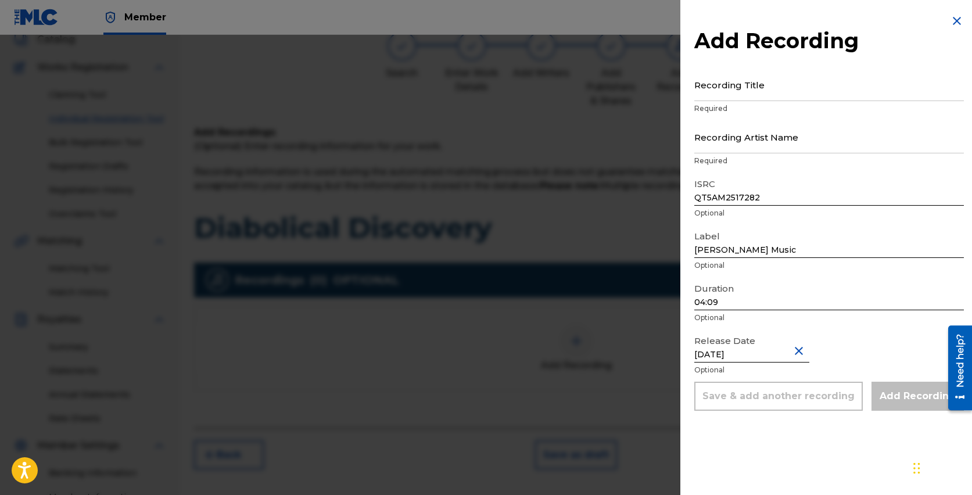
scroll to position [0, 0]
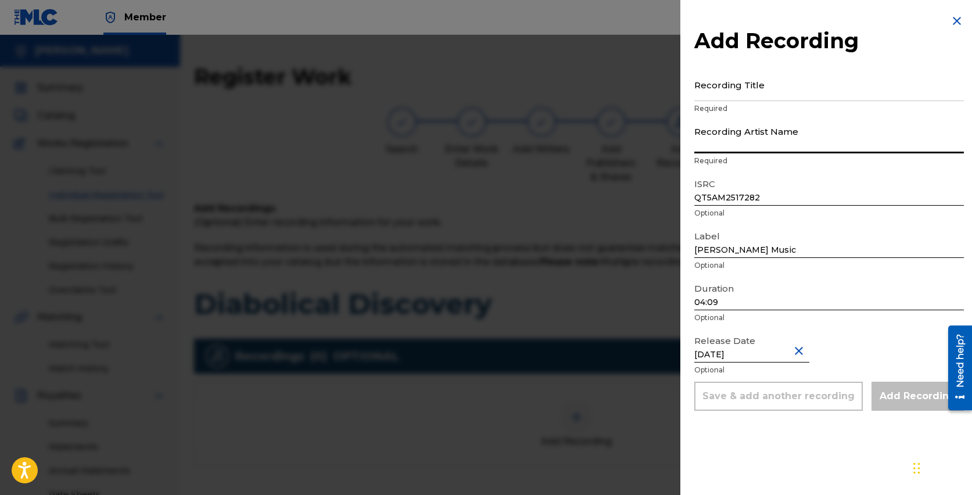
click at [763, 143] on input "Recording Artist Name" at bounding box center [829, 136] width 270 height 33
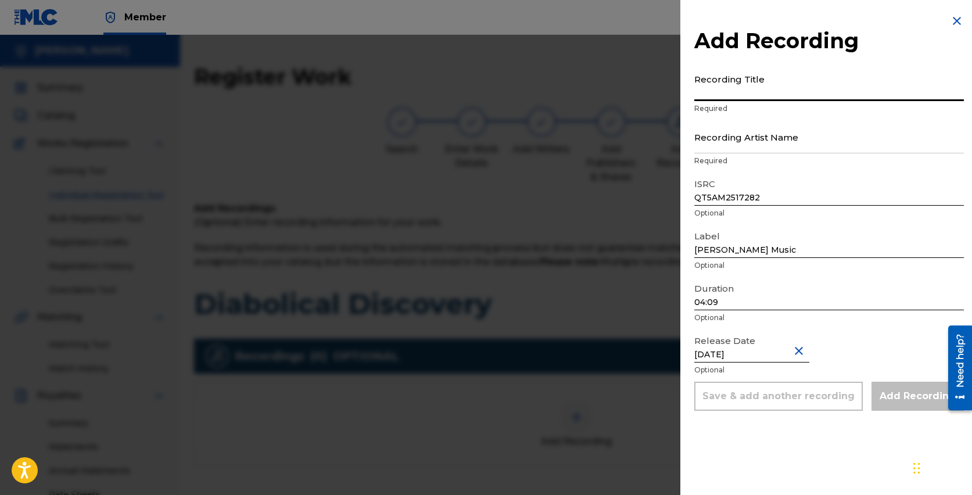
click at [752, 91] on input "Recording Title" at bounding box center [829, 84] width 270 height 33
type input "Diabolical Discovery"
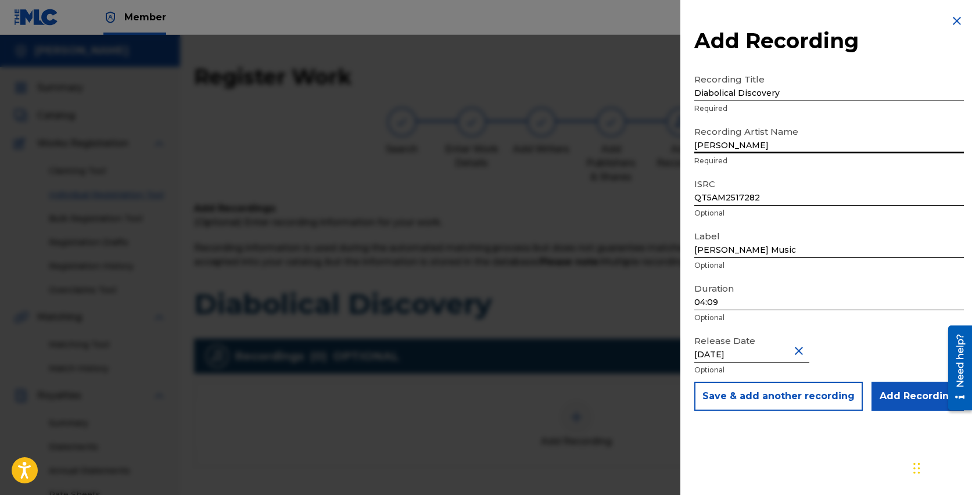
type input "[PERSON_NAME]"
click at [905, 390] on input "Add Recording" at bounding box center [917, 396] width 92 height 29
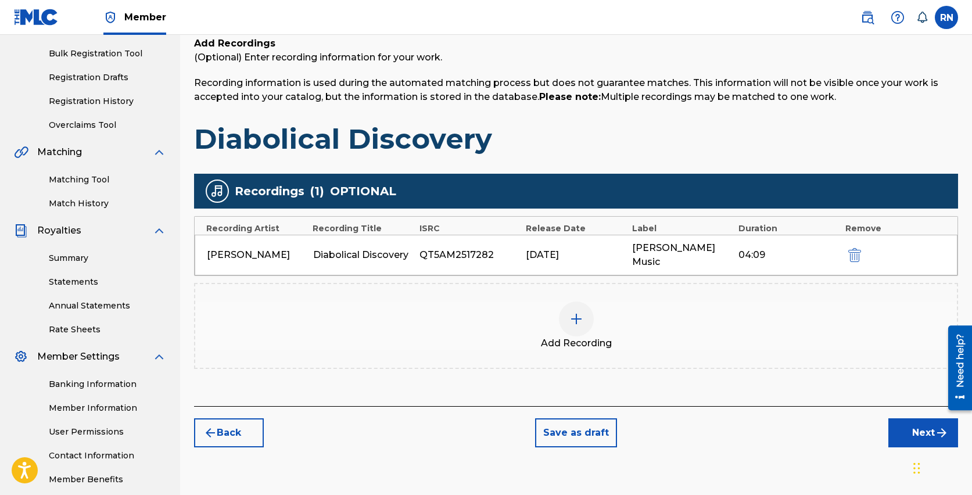
scroll to position [173, 0]
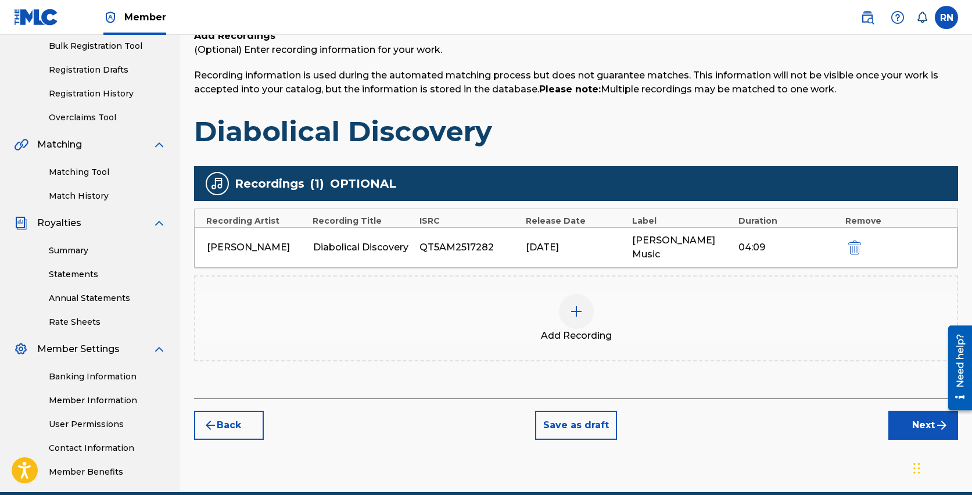
click at [917, 411] on button "Next" at bounding box center [923, 425] width 70 height 29
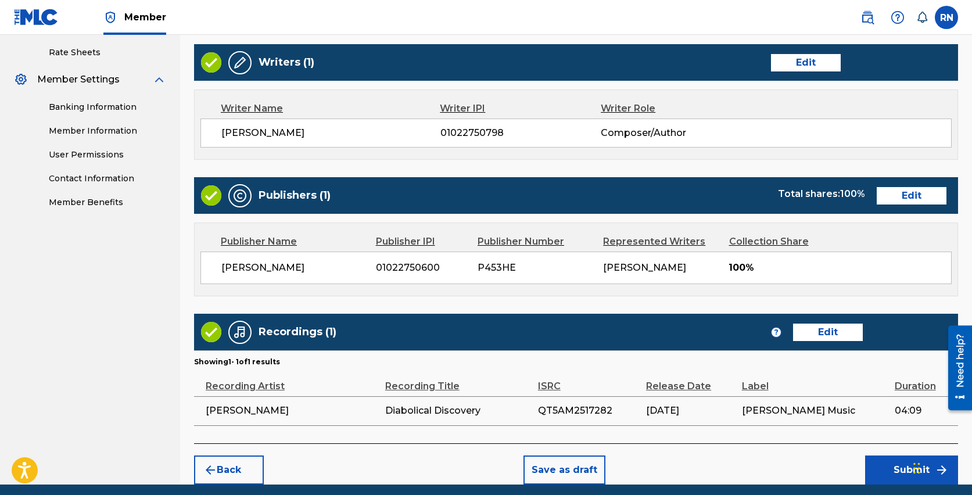
scroll to position [487, 0]
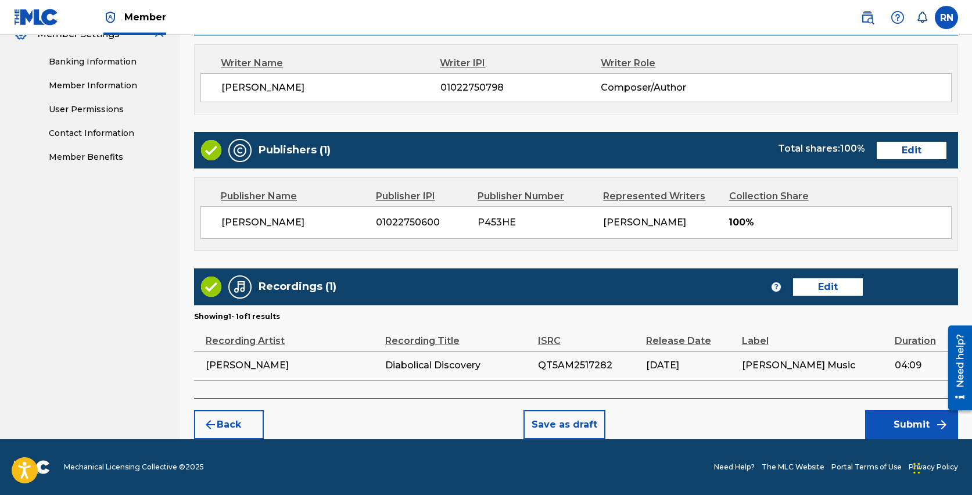
click at [900, 421] on button "Submit" at bounding box center [911, 424] width 93 height 29
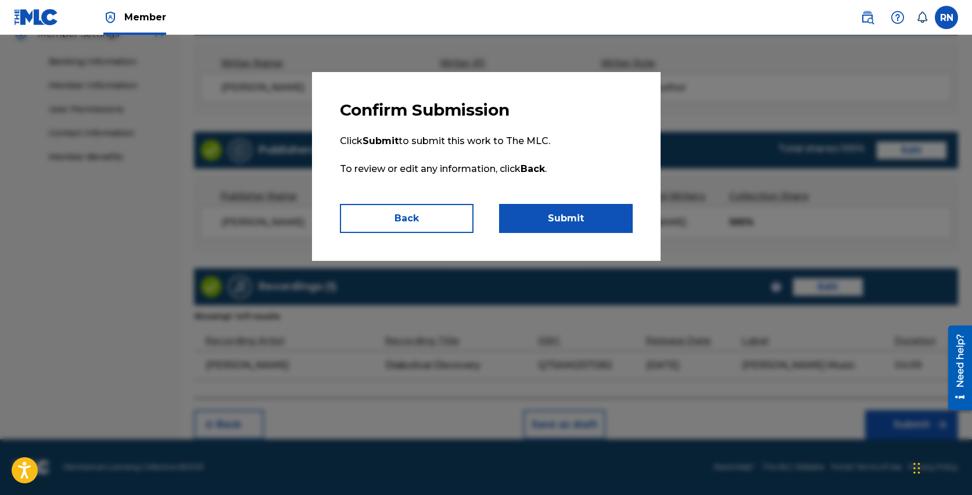
click at [546, 213] on button "Submit" at bounding box center [566, 218] width 134 height 29
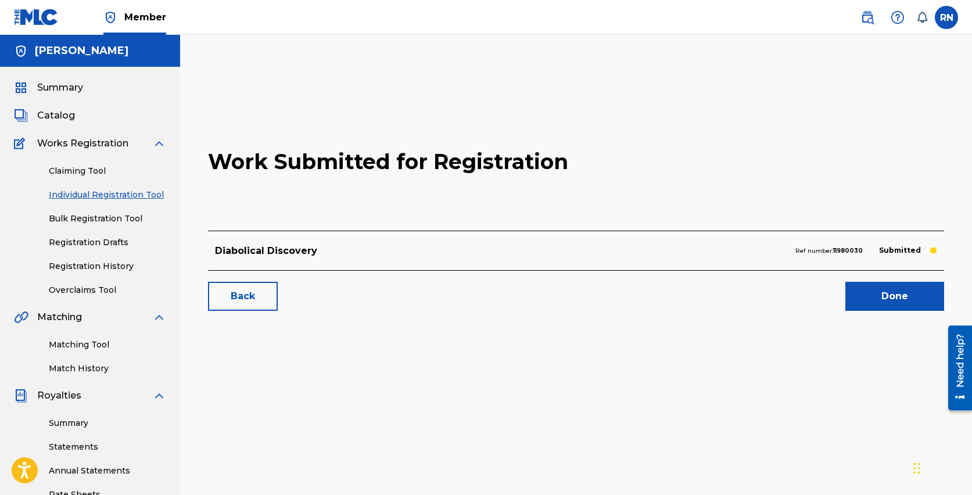
click at [883, 296] on link "Done" at bounding box center [894, 296] width 99 height 29
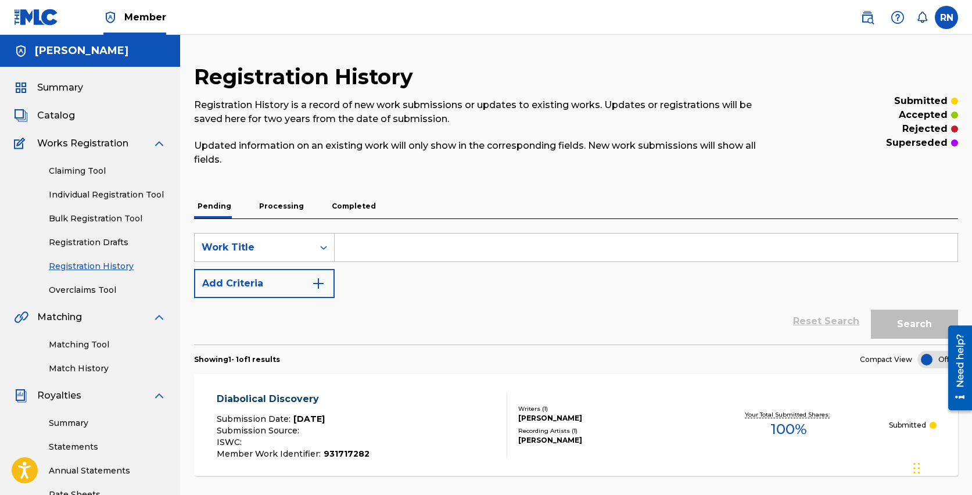
click at [364, 244] on input "Search Form" at bounding box center [646, 248] width 623 height 28
type input "Lateral Tango"
click at [888, 320] on button "Search" at bounding box center [914, 324] width 87 height 29
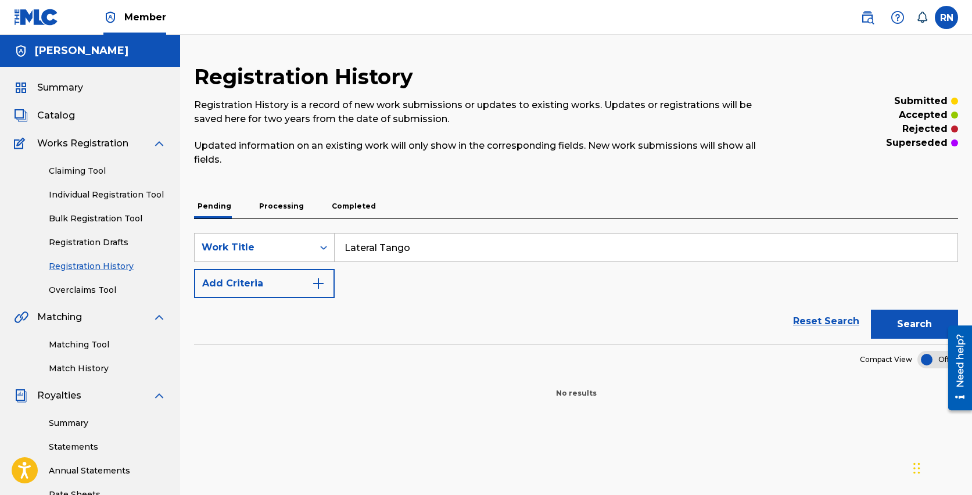
click at [89, 217] on link "Bulk Registration Tool" at bounding box center [107, 219] width 117 height 12
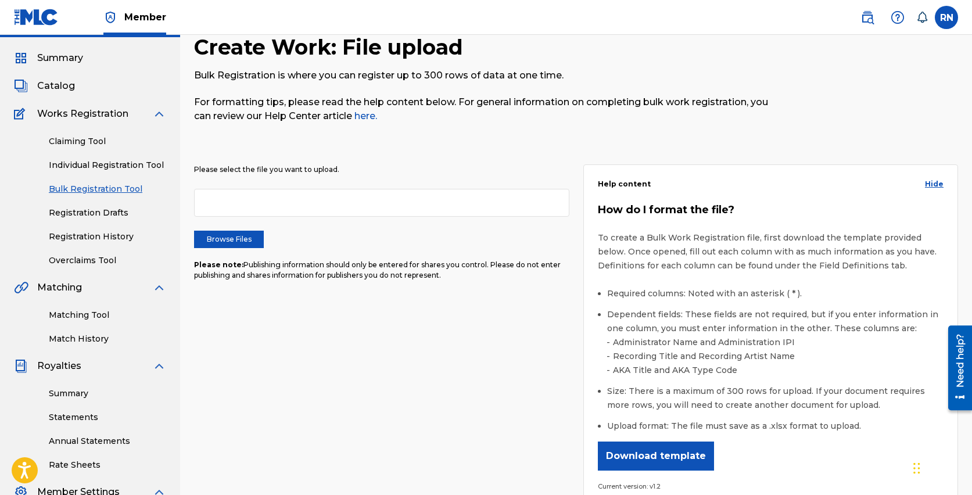
scroll to position [37, 0]
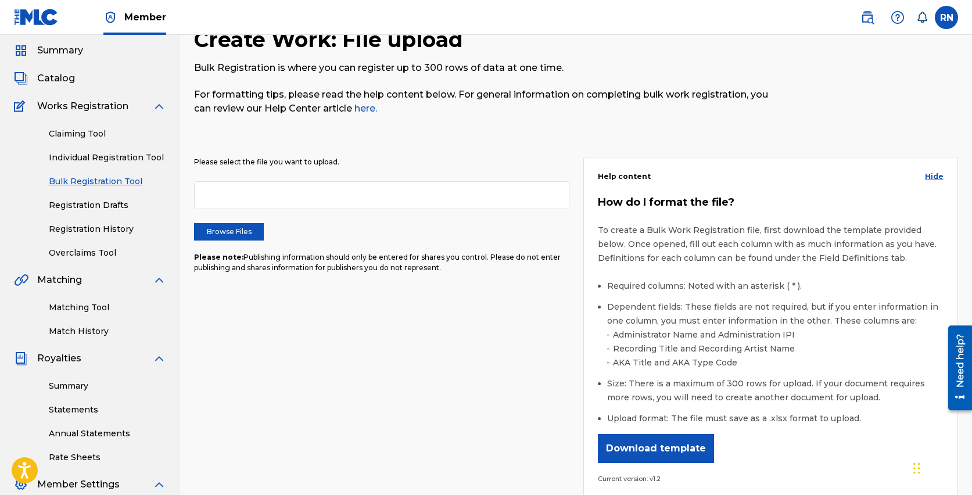
click at [654, 454] on button "Download template" at bounding box center [656, 448] width 116 height 29
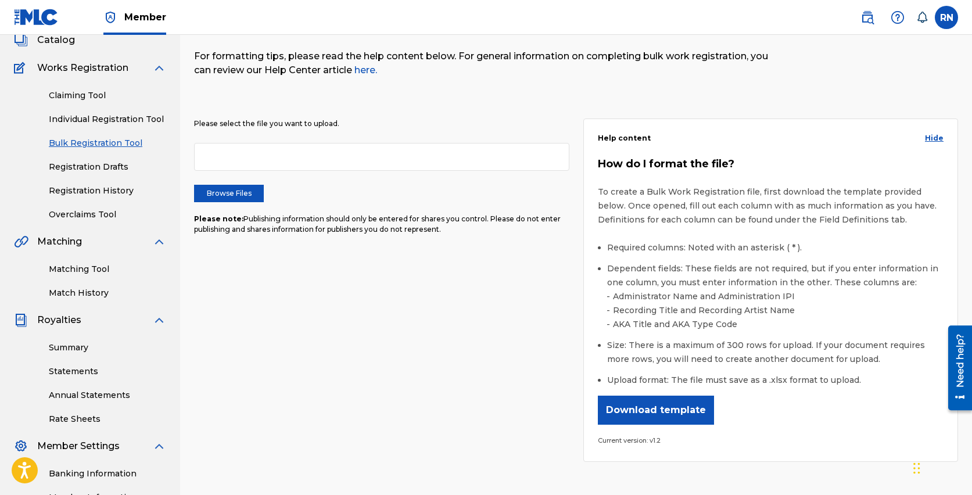
scroll to position [160, 0]
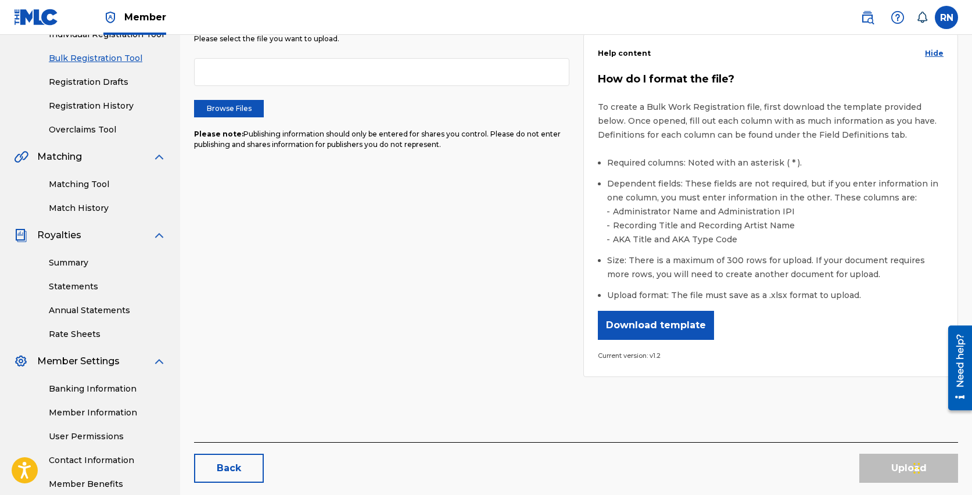
click at [698, 329] on button "Download template" at bounding box center [656, 325] width 116 height 29
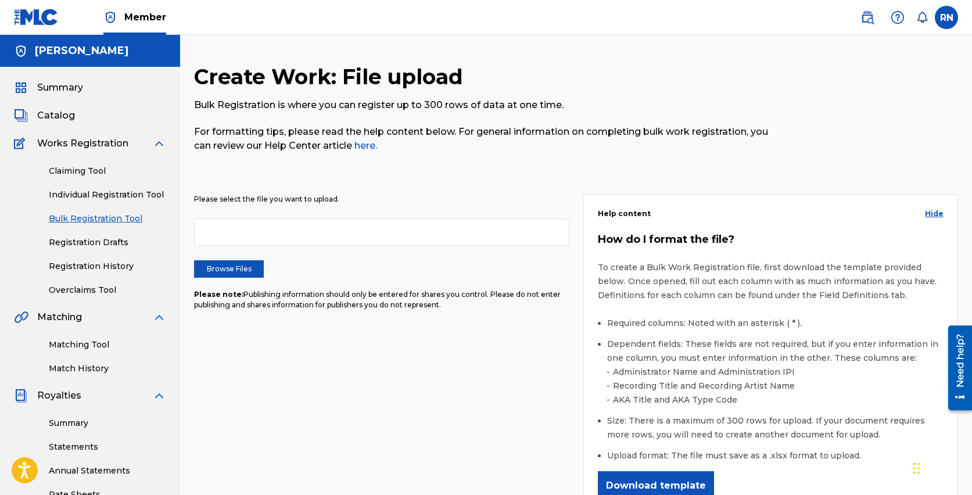
click at [249, 271] on label "Browse Files" at bounding box center [229, 268] width 70 height 17
click at [0, 0] on input "Browse Files" at bounding box center [0, 0] width 0 height 0
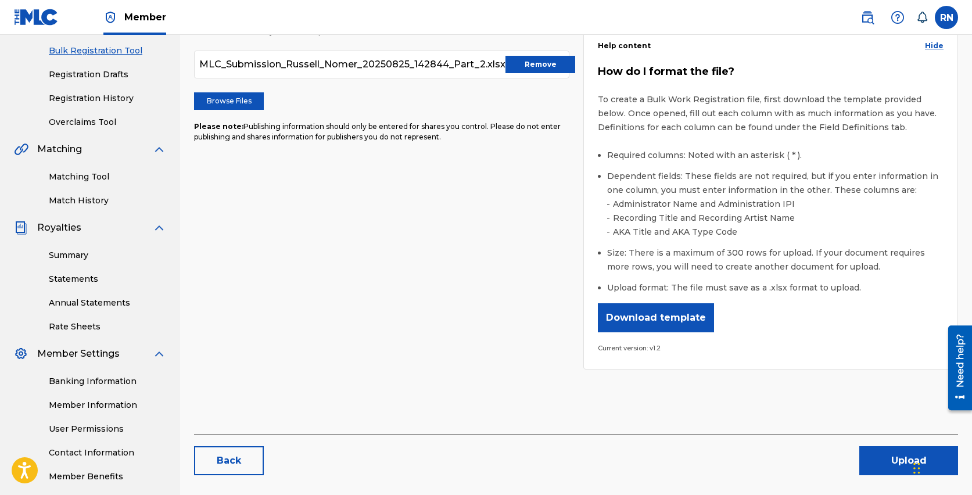
scroll to position [214, 0]
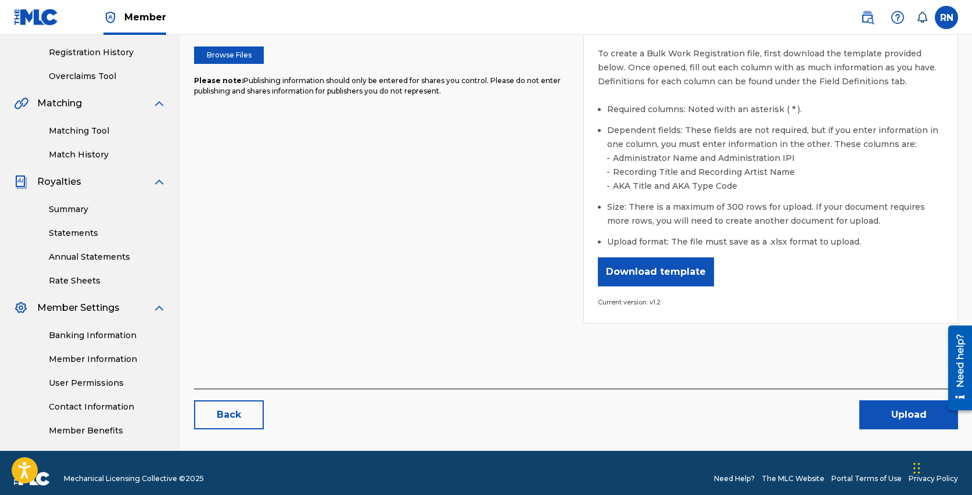
click at [914, 412] on button "Upload" at bounding box center [908, 414] width 99 height 29
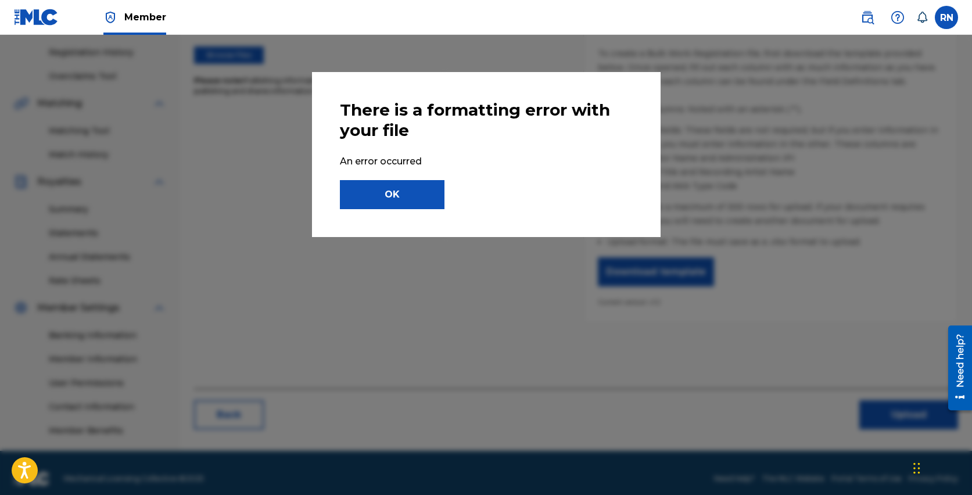
click at [406, 209] on button "OK" at bounding box center [392, 194] width 105 height 29
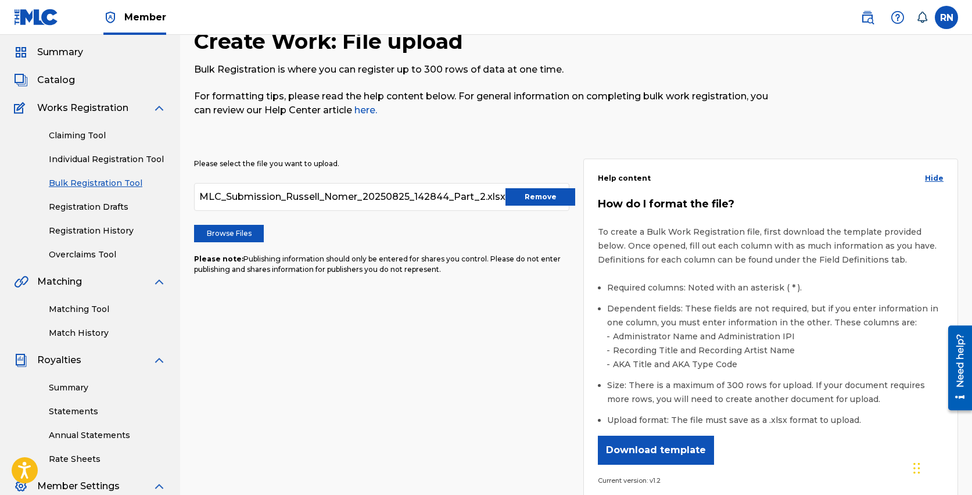
scroll to position [28, 0]
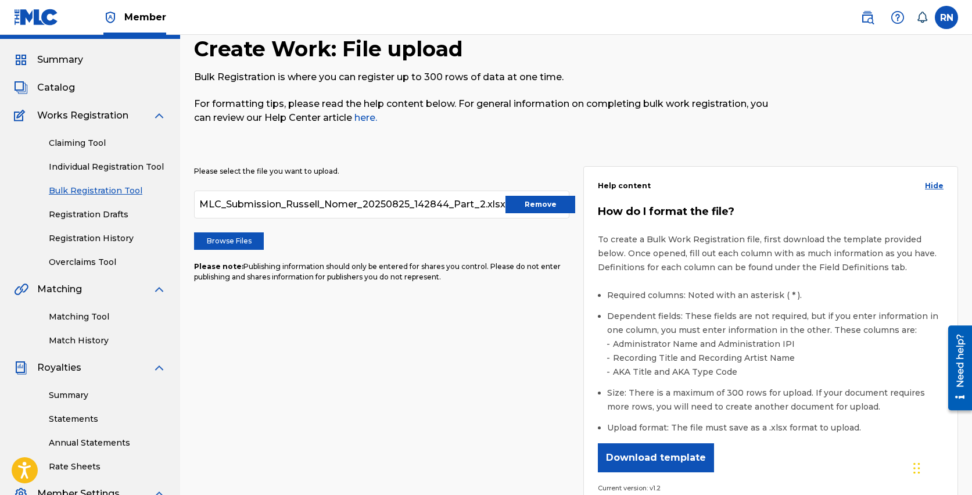
click at [529, 204] on button "Remove" at bounding box center [540, 204] width 70 height 17
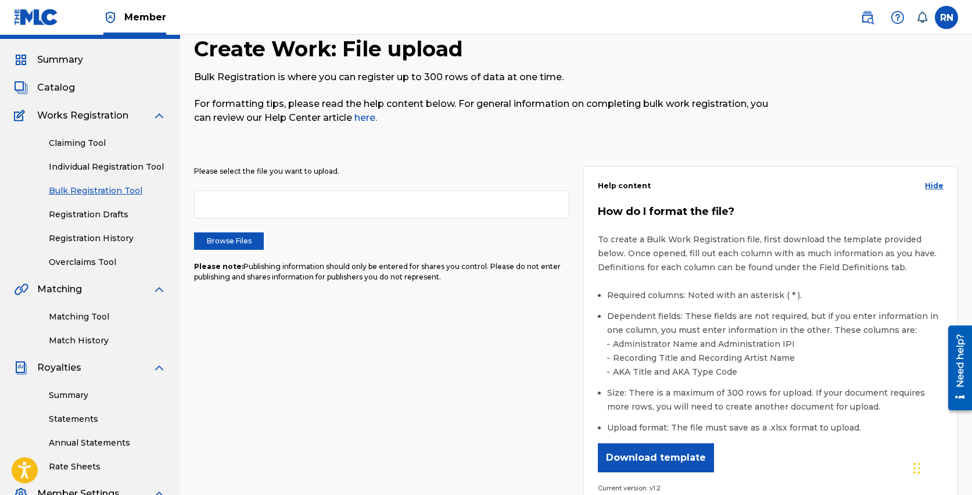
click at [237, 242] on label "Browse Files" at bounding box center [229, 240] width 70 height 17
click at [0, 0] on input "Browse Files" at bounding box center [0, 0] width 0 height 0
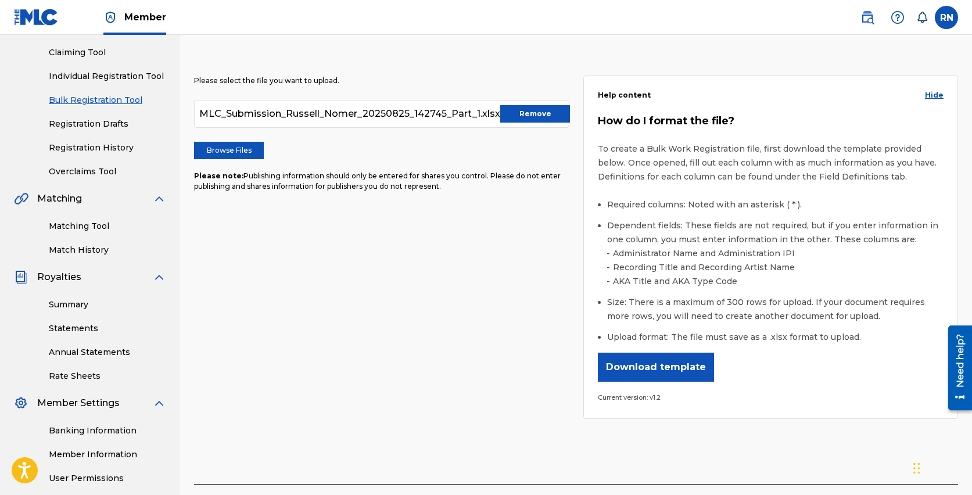
scroll to position [225, 0]
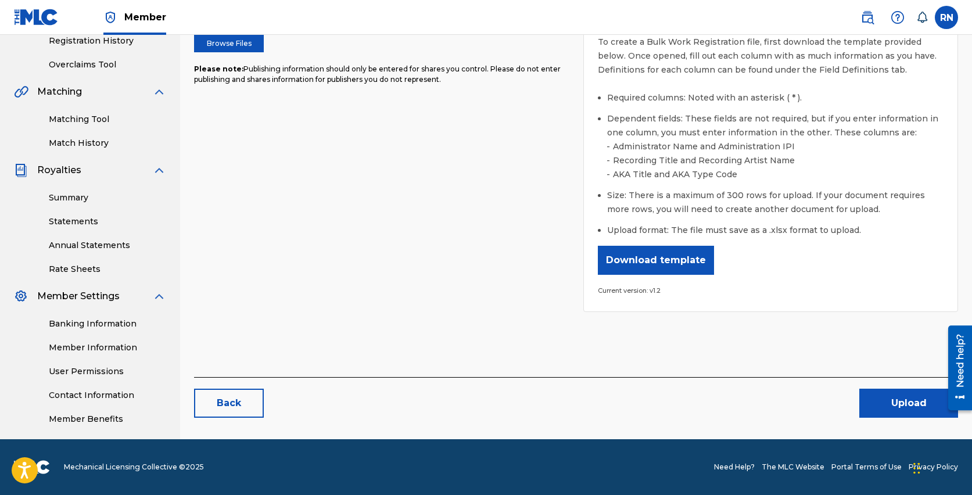
click at [895, 398] on button "Upload" at bounding box center [908, 403] width 99 height 29
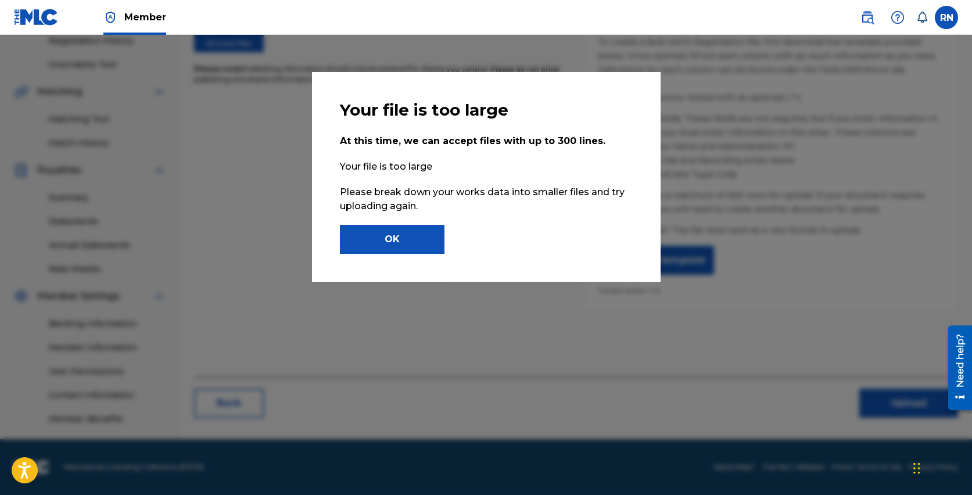
click at [403, 239] on button "OK" at bounding box center [392, 239] width 105 height 29
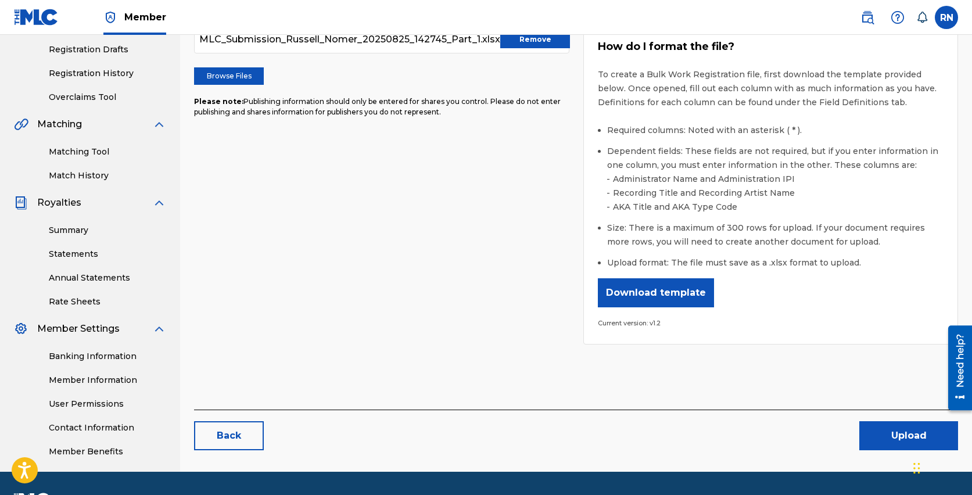
scroll to position [0, 0]
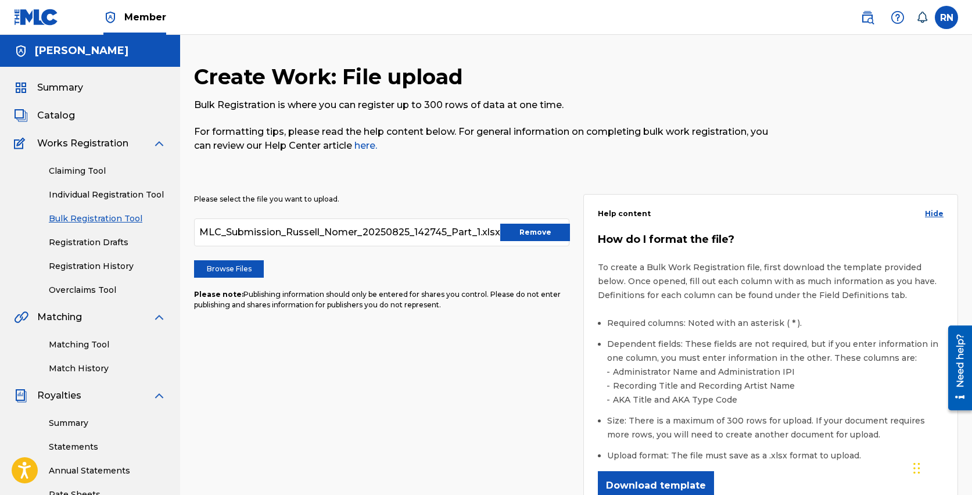
click at [552, 236] on button "Remove" at bounding box center [535, 232] width 70 height 17
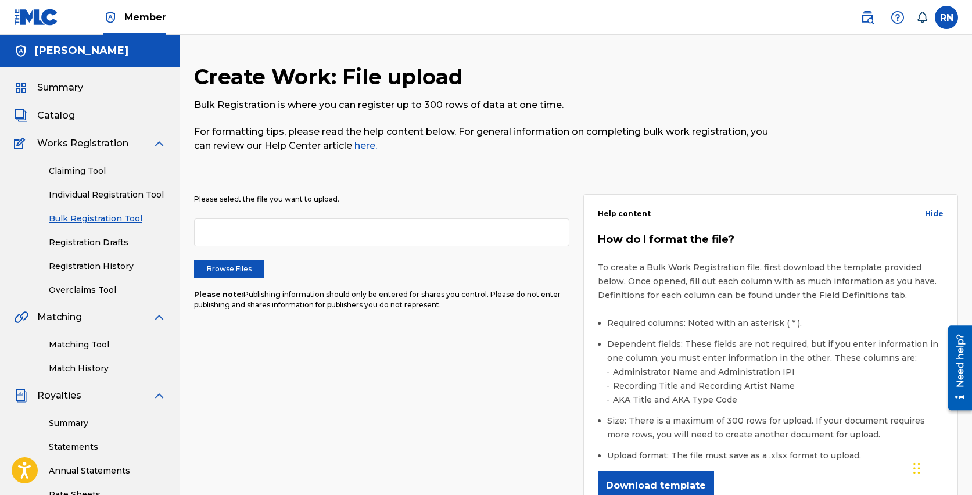
click at [102, 261] on link "Registration History" at bounding box center [107, 266] width 117 height 12
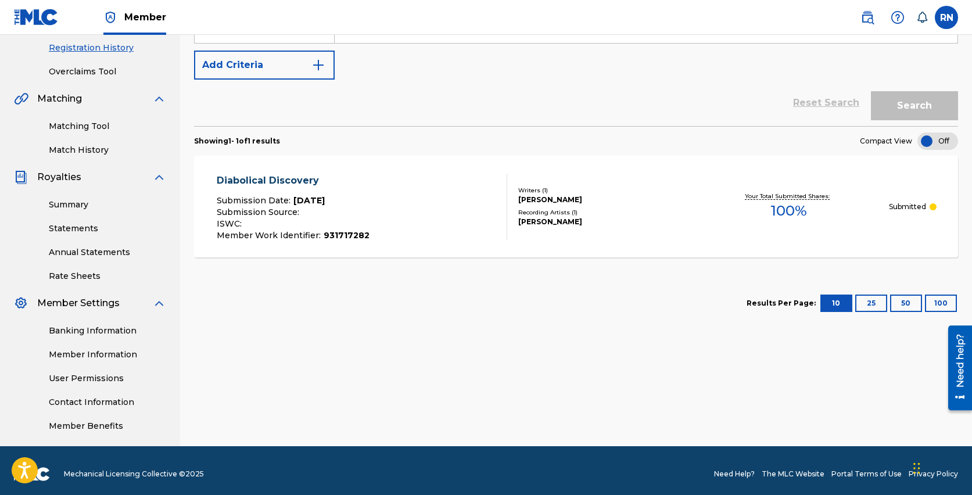
scroll to position [203, 0]
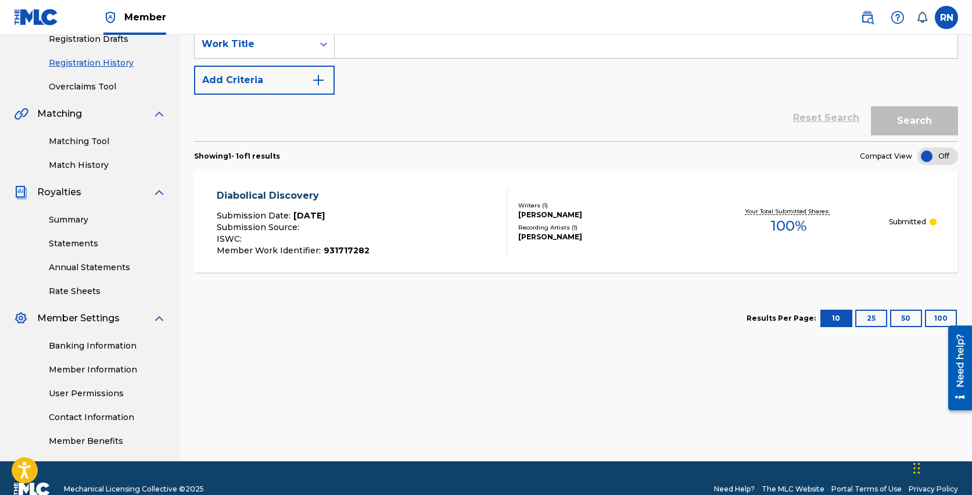
click at [875, 317] on button "25" at bounding box center [871, 318] width 32 height 17
click at [941, 314] on button "100" at bounding box center [941, 318] width 32 height 17
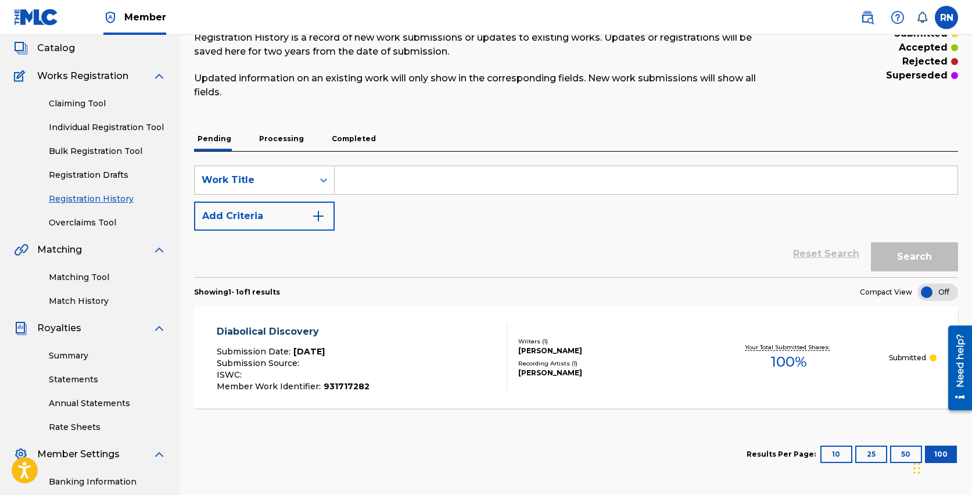
scroll to position [88, 0]
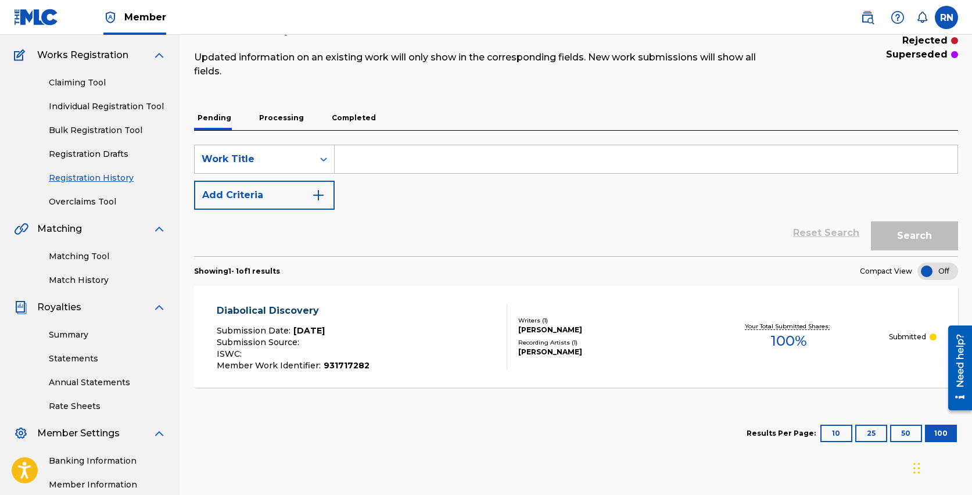
click at [800, 344] on span "100 %" at bounding box center [788, 341] width 37 height 21
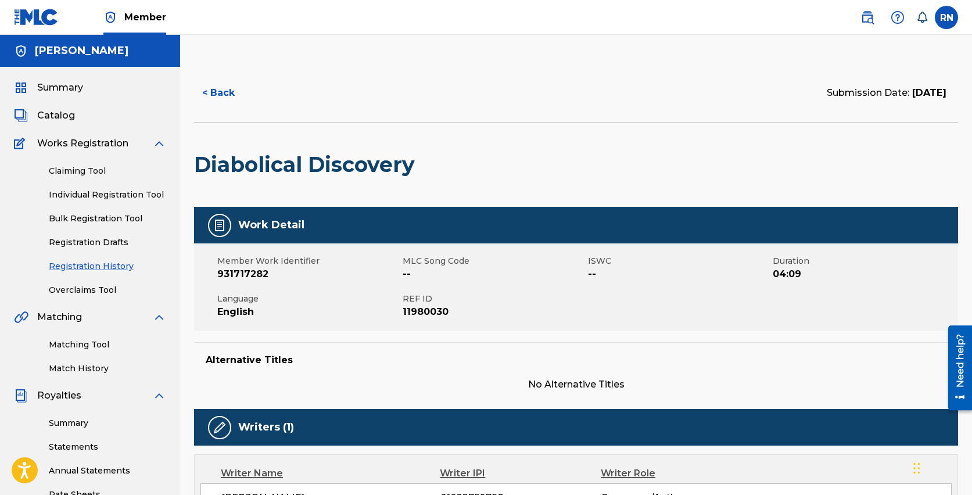
click at [89, 192] on link "Individual Registration Tool" at bounding box center [107, 195] width 117 height 12
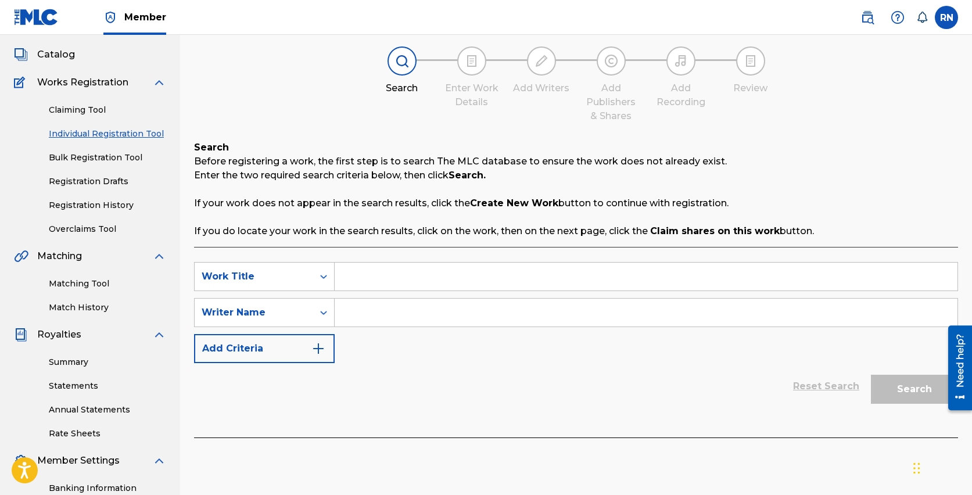
scroll to position [2, 0]
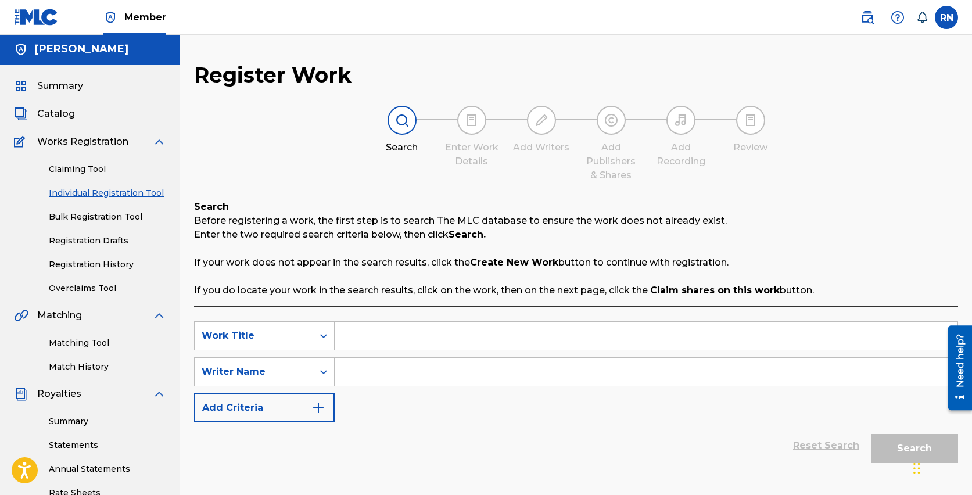
click at [346, 340] on input "Search Form" at bounding box center [646, 336] width 623 height 28
type input "Lateral Tango"
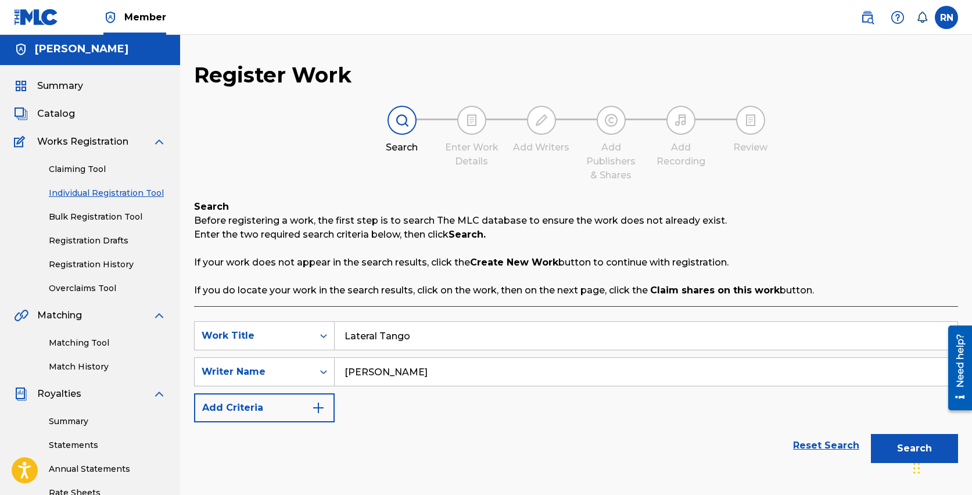
type input "[PERSON_NAME]"
click at [897, 450] on button "Search" at bounding box center [914, 448] width 87 height 29
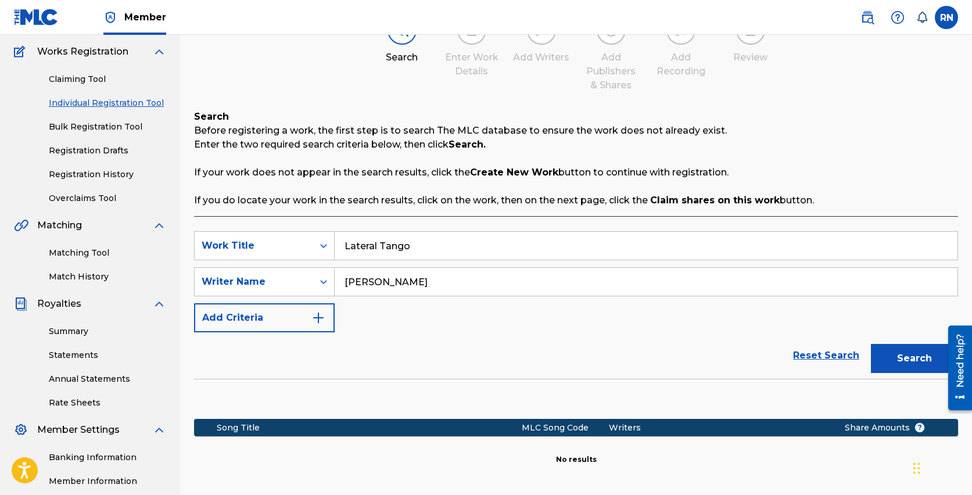
scroll to position [211, 0]
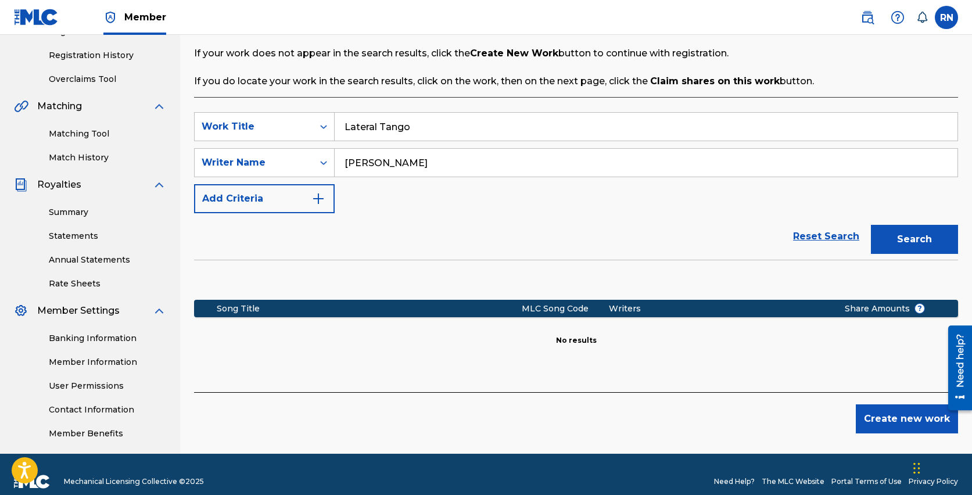
click at [927, 424] on button "Create new work" at bounding box center [907, 418] width 102 height 29
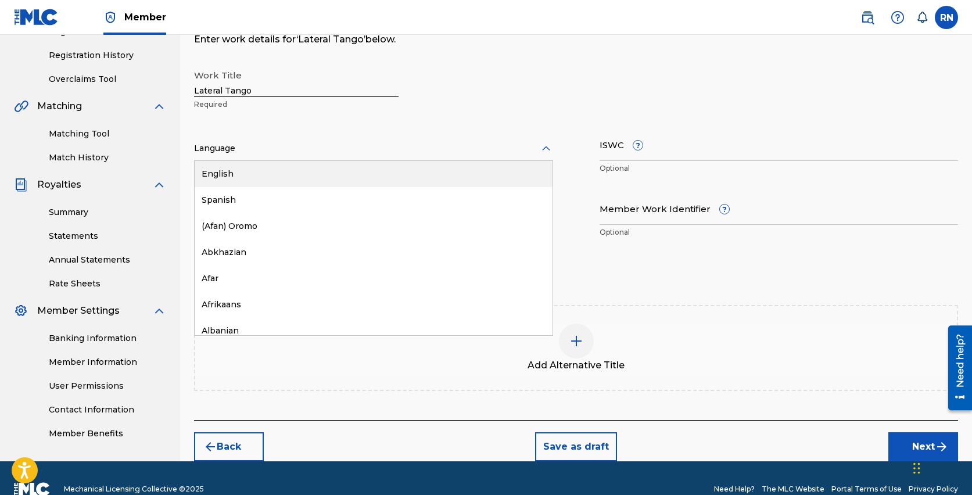
click at [239, 145] on div at bounding box center [373, 148] width 359 height 15
click at [237, 172] on div "English" at bounding box center [374, 174] width 358 height 26
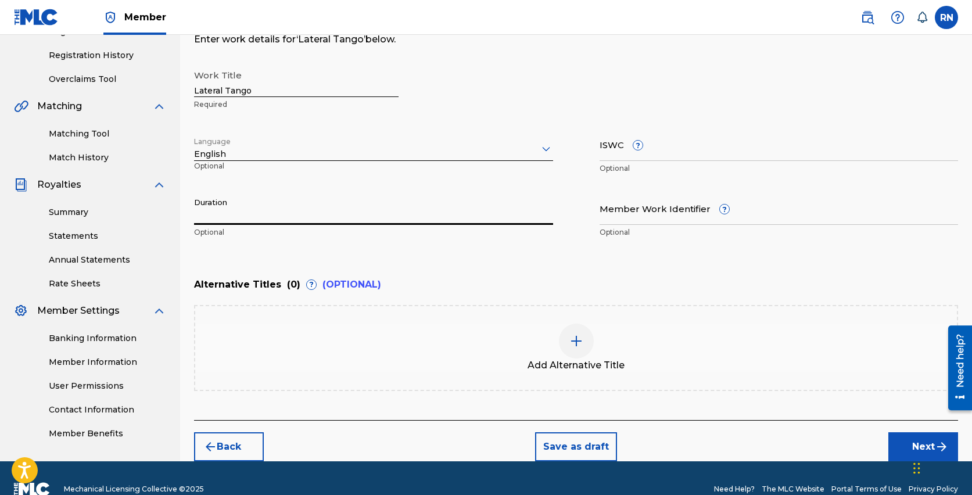
click at [234, 220] on input "Duration" at bounding box center [373, 208] width 359 height 33
type input "03:54"
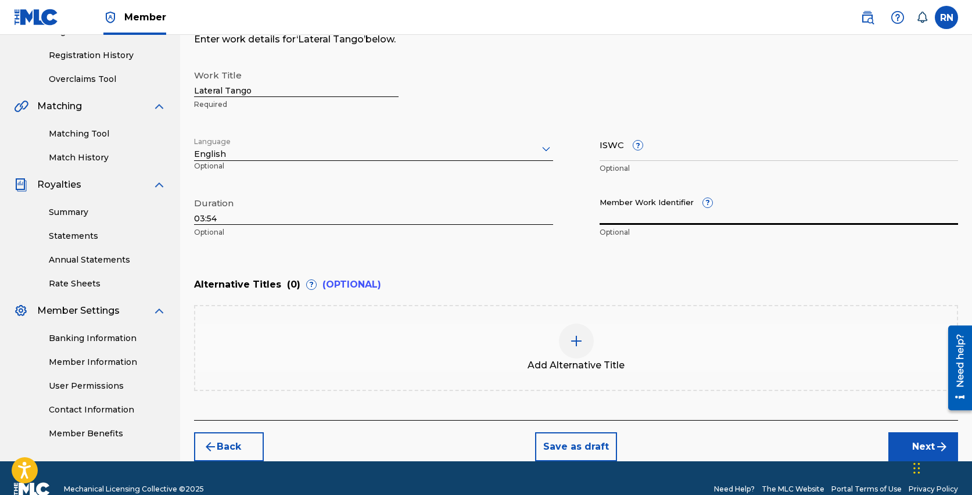
click at [622, 219] on input "Member Work Identifier ?" at bounding box center [779, 208] width 359 height 33
paste input "931717646"
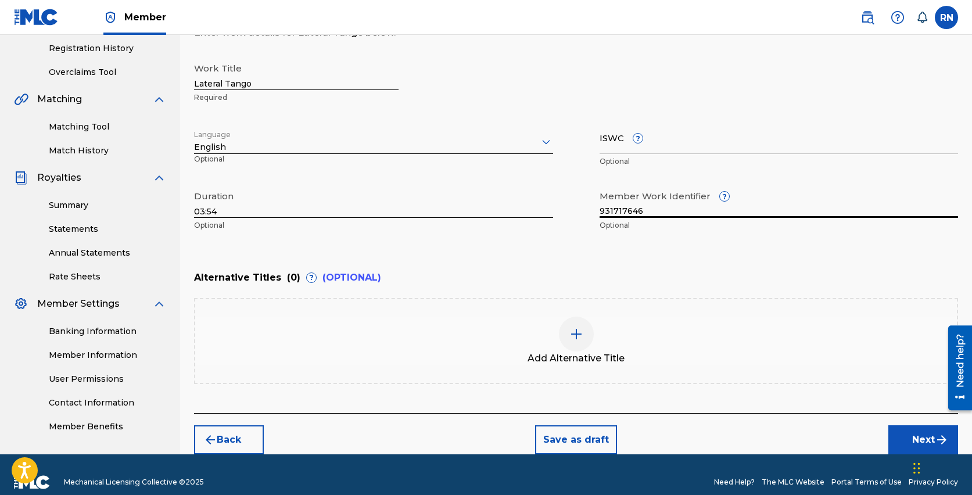
scroll to position [233, 0]
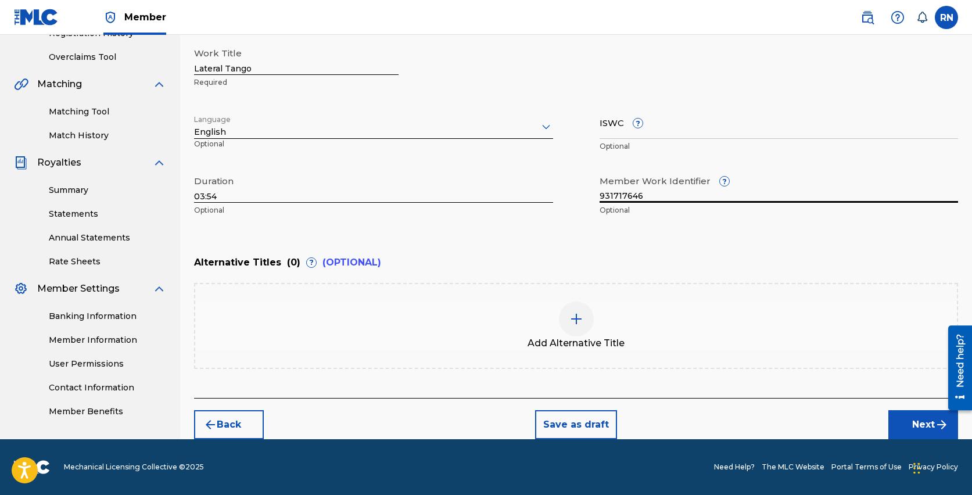
type input "931717646"
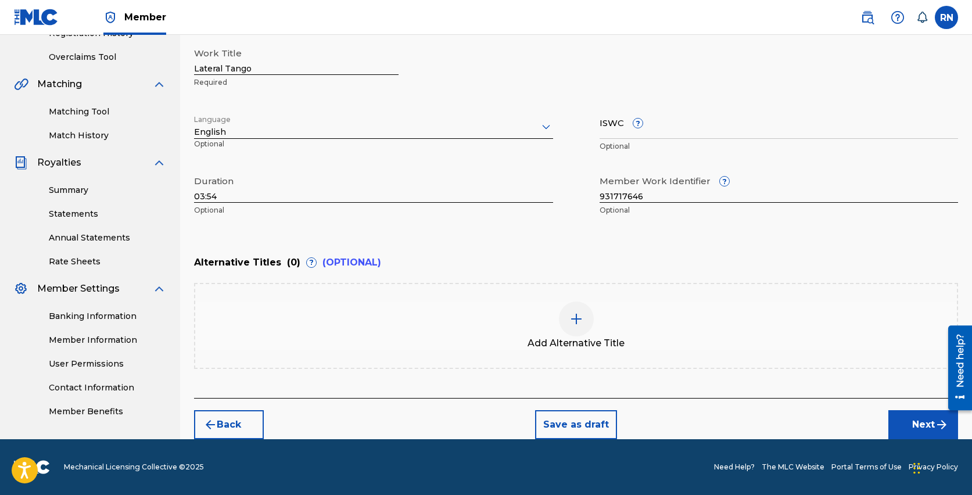
click at [916, 428] on button "Next" at bounding box center [923, 424] width 70 height 29
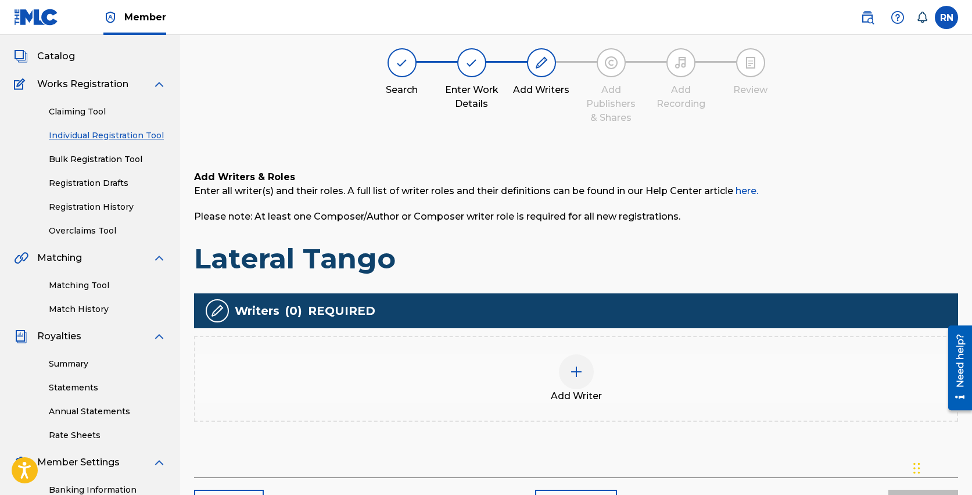
scroll to position [52, 0]
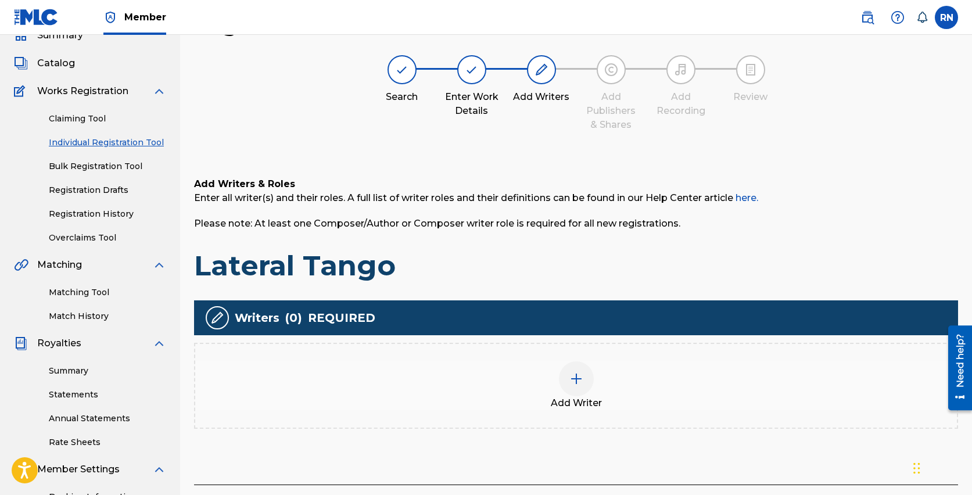
click at [584, 378] on div at bounding box center [576, 378] width 35 height 35
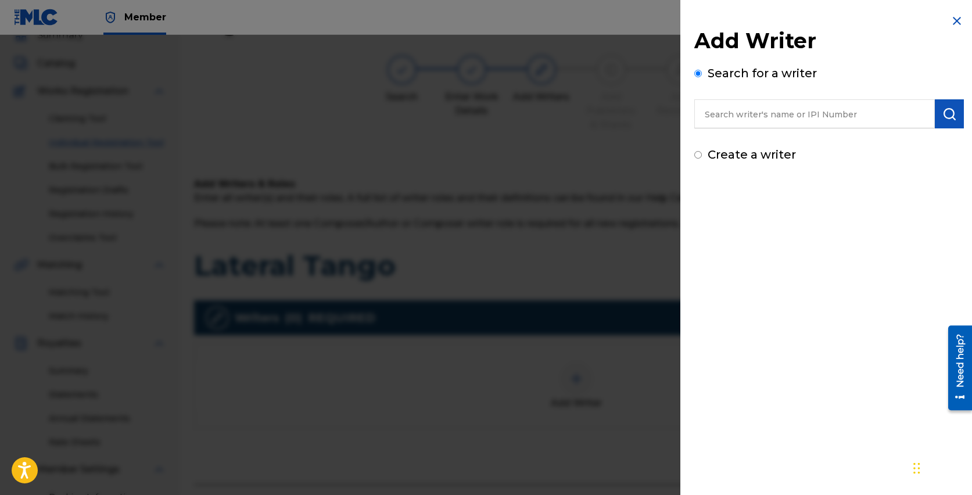
click at [753, 106] on input "text" at bounding box center [814, 113] width 241 height 29
type input "[PERSON_NAME]"
click at [944, 112] on img "submit" at bounding box center [949, 114] width 14 height 14
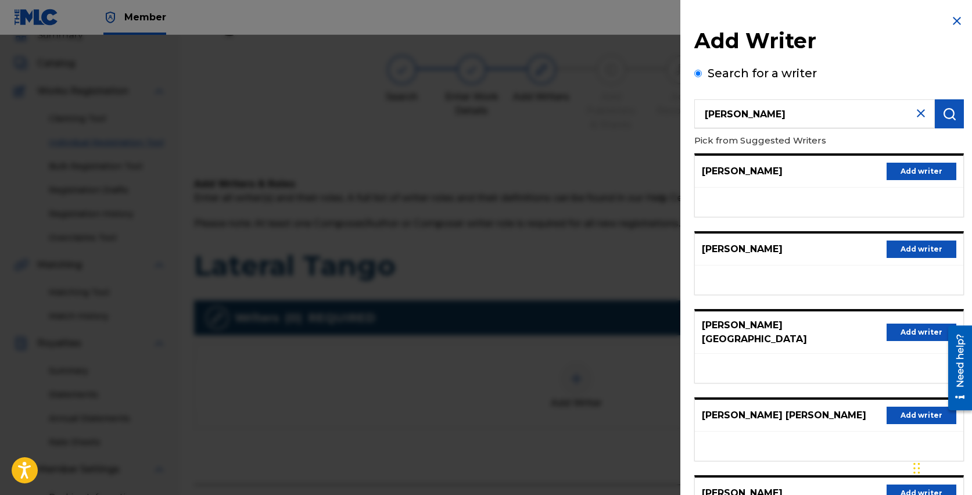
scroll to position [107, 0]
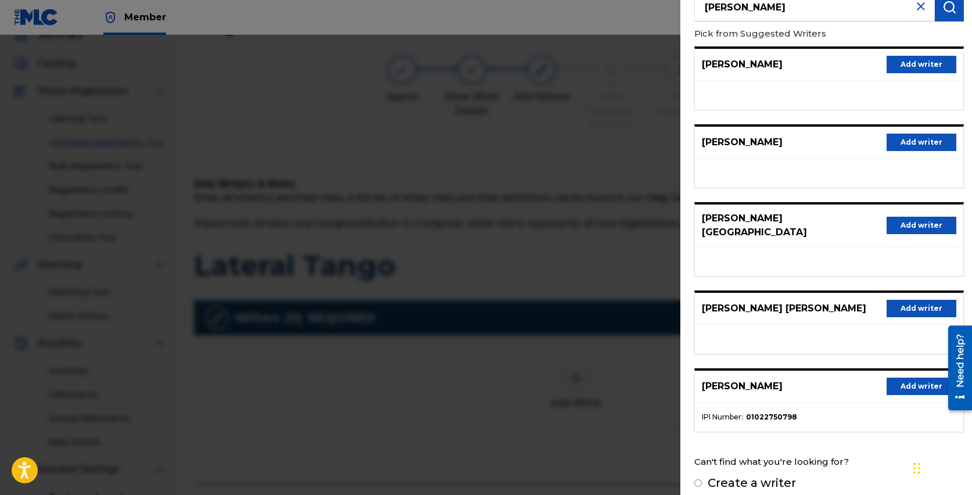
click at [917, 378] on button "Add writer" at bounding box center [922, 386] width 70 height 17
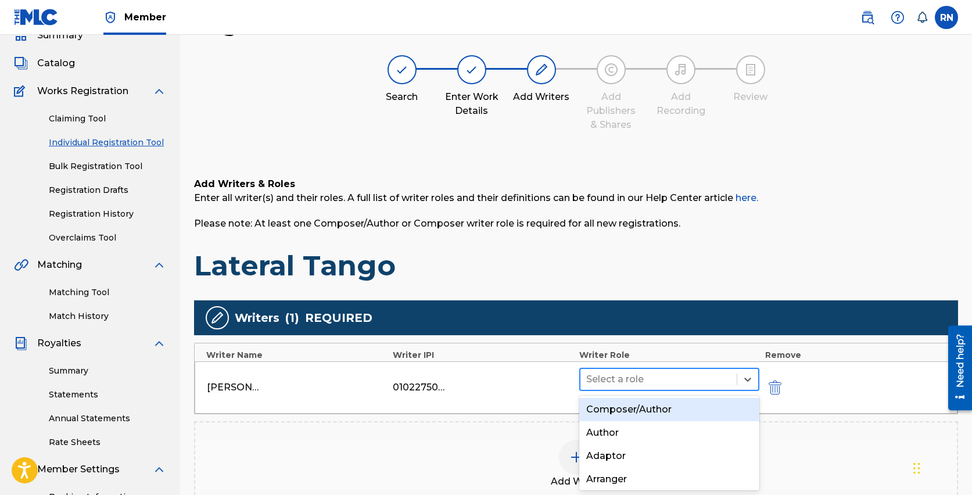
click at [630, 375] on div at bounding box center [658, 379] width 145 height 16
click at [633, 404] on div "Composer/Author" at bounding box center [669, 409] width 180 height 23
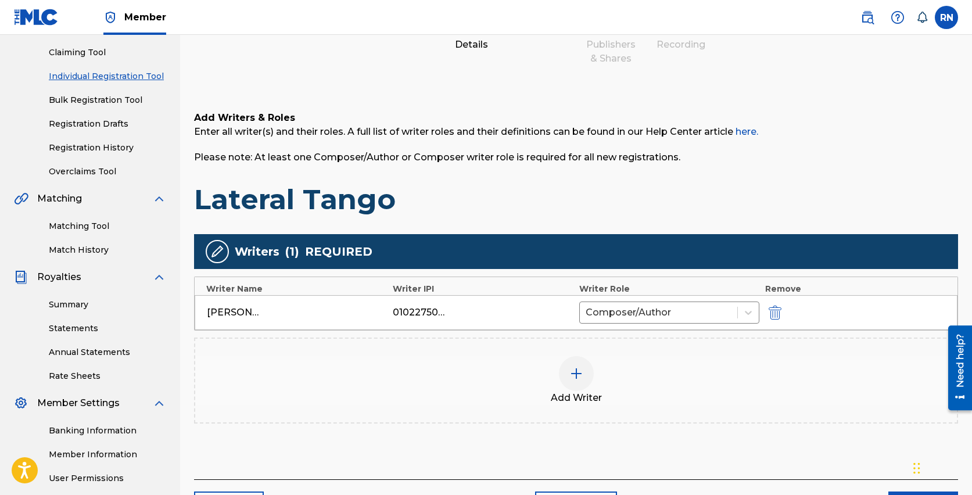
scroll to position [171, 0]
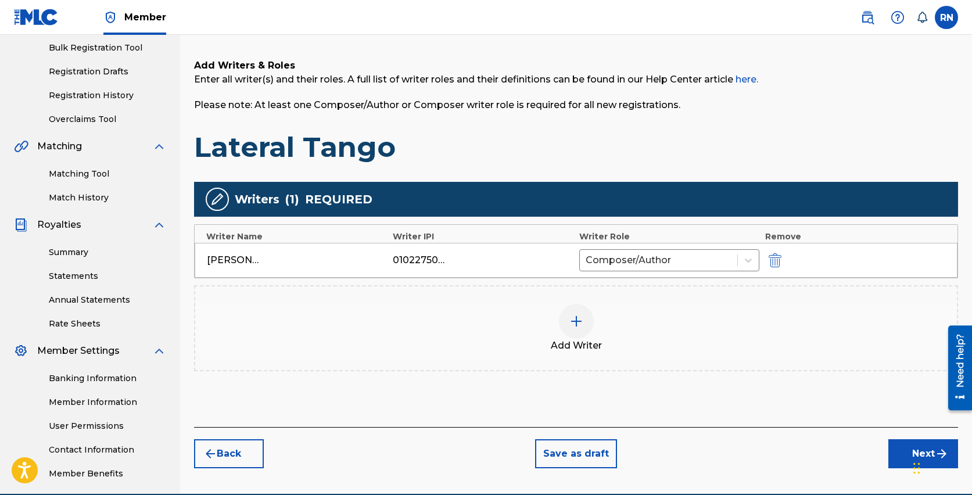
click at [906, 451] on button "Next" at bounding box center [923, 453] width 70 height 29
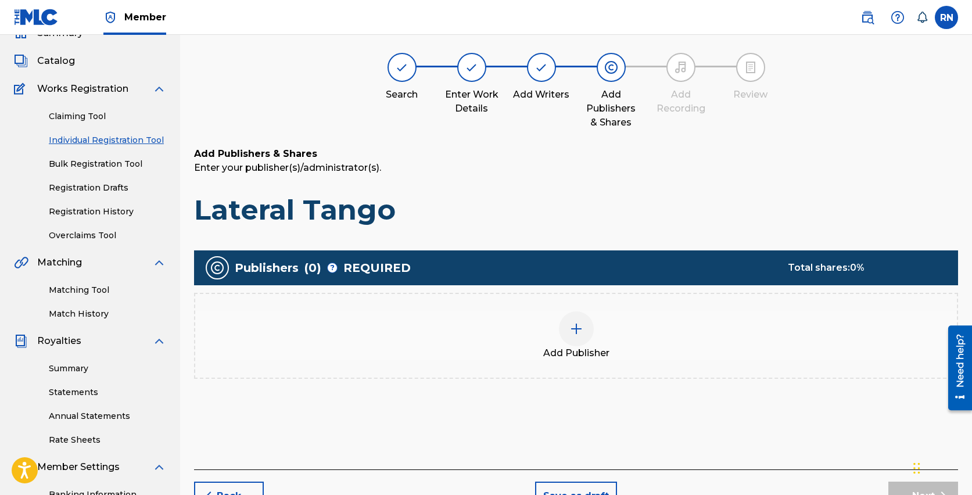
scroll to position [52, 0]
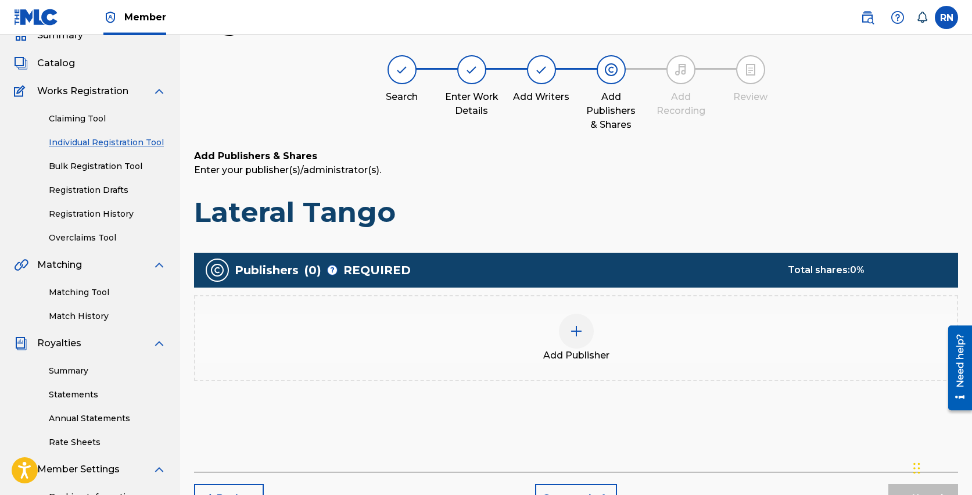
click at [570, 333] on img at bounding box center [576, 331] width 14 height 14
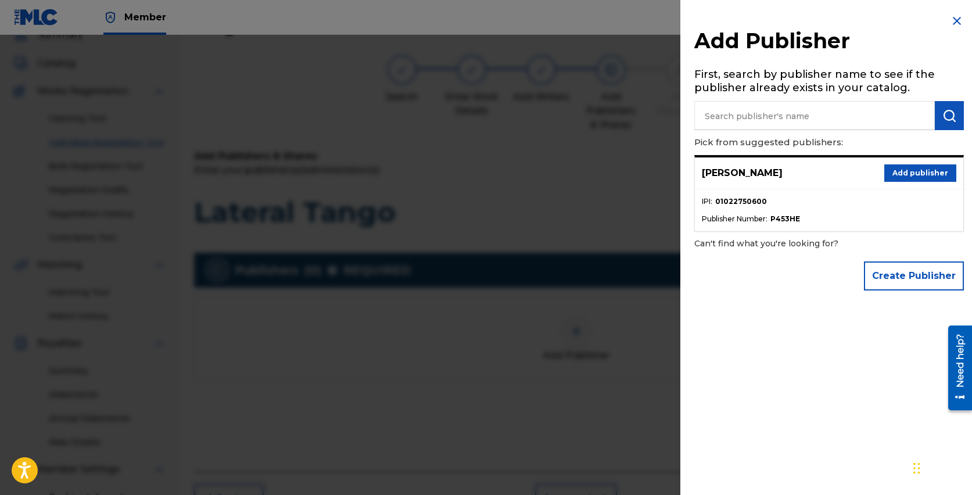
click at [902, 174] on button "Add publisher" at bounding box center [920, 172] width 72 height 17
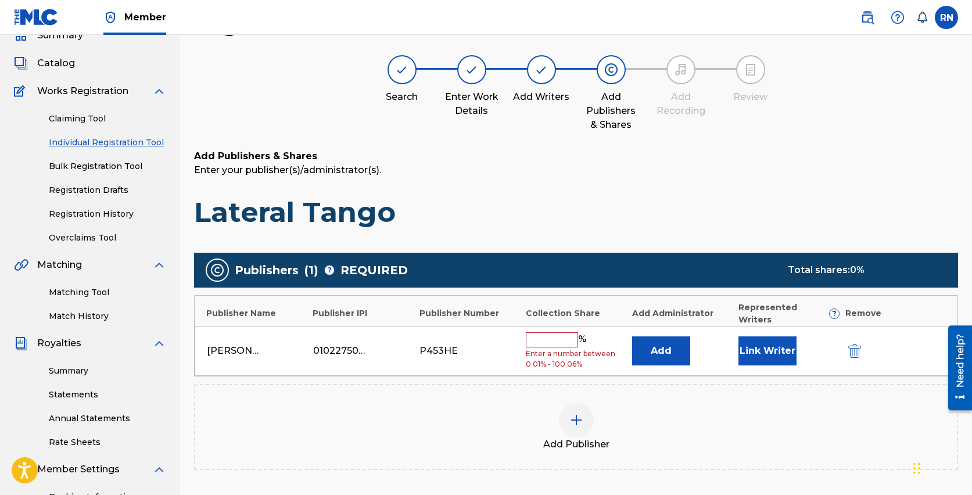
click at [550, 332] on input "text" at bounding box center [552, 339] width 52 height 15
type input "100"
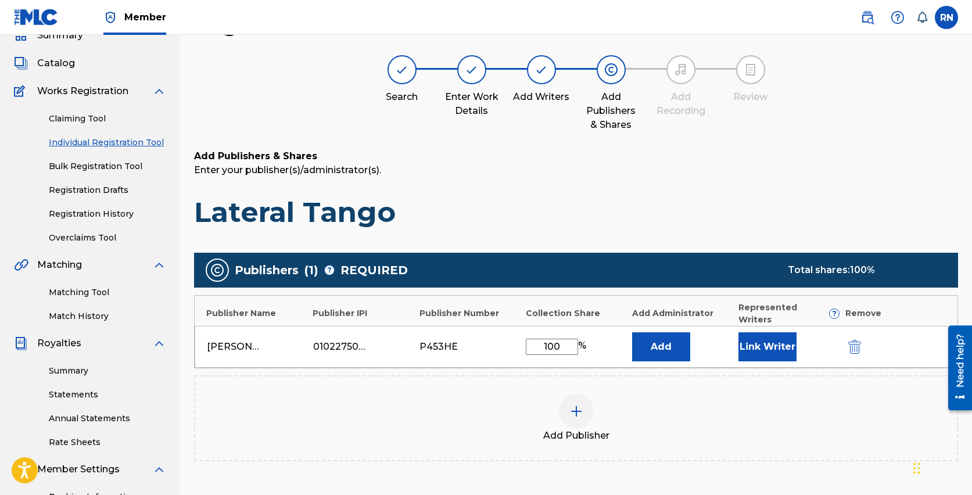
click at [755, 336] on button "Link Writer" at bounding box center [767, 346] width 58 height 29
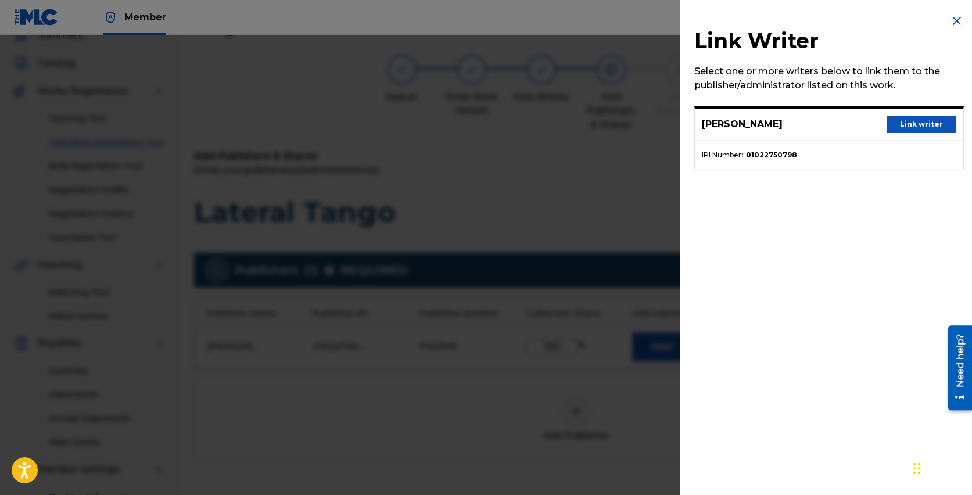
click at [908, 121] on button "Link writer" at bounding box center [922, 124] width 70 height 17
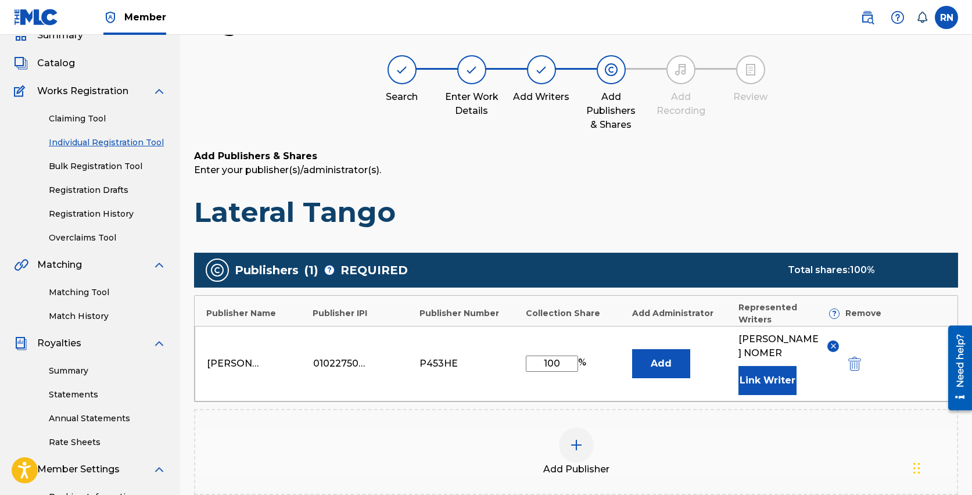
click at [661, 351] on button "Add" at bounding box center [661, 363] width 58 height 29
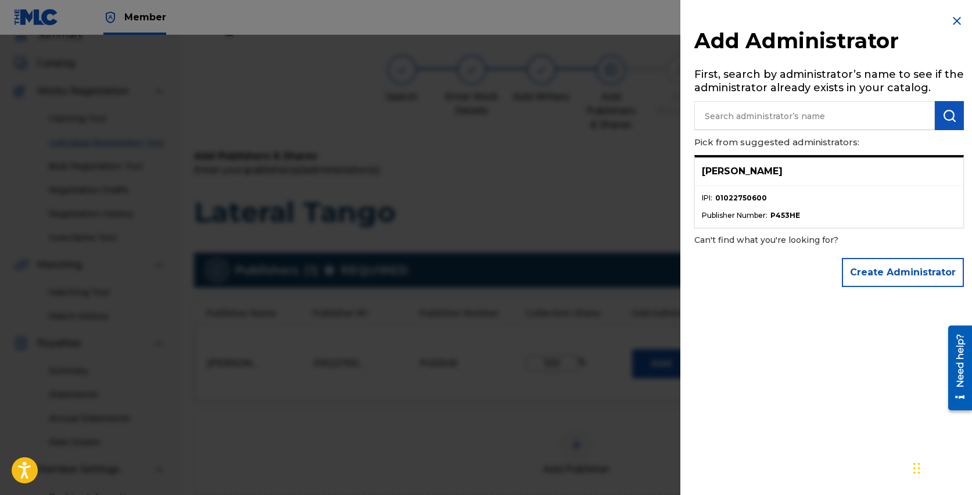
click at [752, 173] on p "[PERSON_NAME]" at bounding box center [742, 171] width 81 height 14
click at [769, 184] on div "[PERSON_NAME]" at bounding box center [829, 171] width 268 height 28
click at [731, 170] on p "[PERSON_NAME]" at bounding box center [742, 171] width 81 height 14
click at [740, 200] on strong "01022750600" at bounding box center [741, 198] width 52 height 10
drag, startPoint x: 787, startPoint y: 172, endPoint x: 696, endPoint y: 171, distance: 91.2
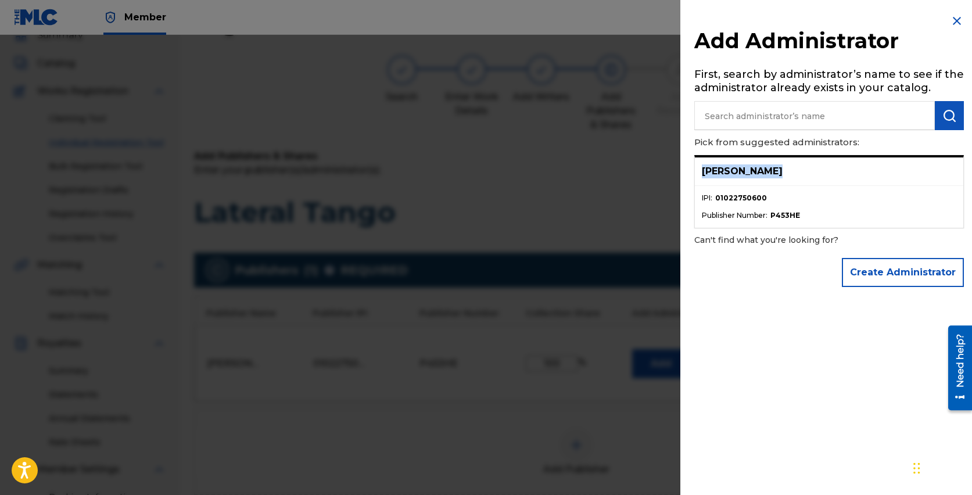
click at [696, 171] on div "[PERSON_NAME]" at bounding box center [829, 171] width 268 height 28
copy p "[PERSON_NAME]"
click at [760, 117] on input "text" at bounding box center [814, 115] width 241 height 29
paste input "[PERSON_NAME]"
type input "[PERSON_NAME]"
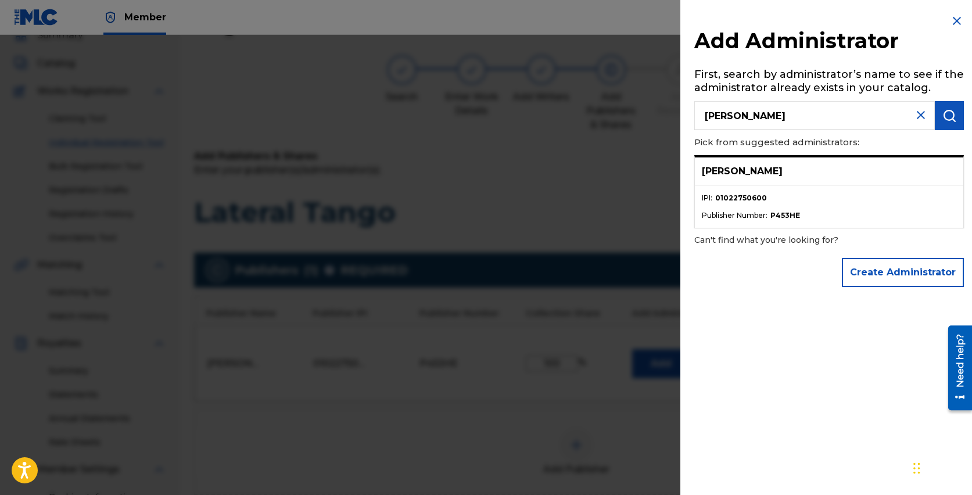
click at [946, 119] on img "submit" at bounding box center [949, 116] width 14 height 14
click at [773, 169] on p "[PERSON_NAME]" at bounding box center [742, 171] width 81 height 14
click at [759, 213] on span "Publisher Number :" at bounding box center [735, 215] width 66 height 10
click at [811, 213] on li "Publisher Number : P453HE" at bounding box center [829, 215] width 254 height 10
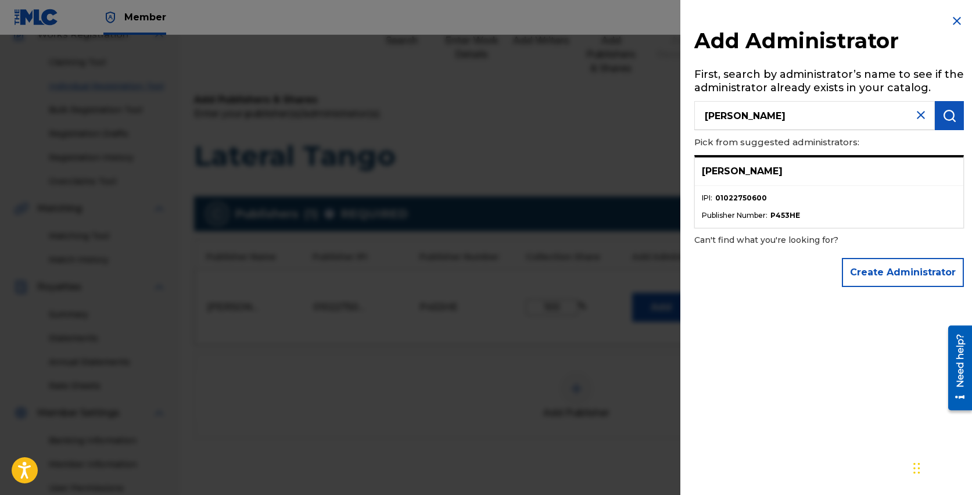
scroll to position [0, 0]
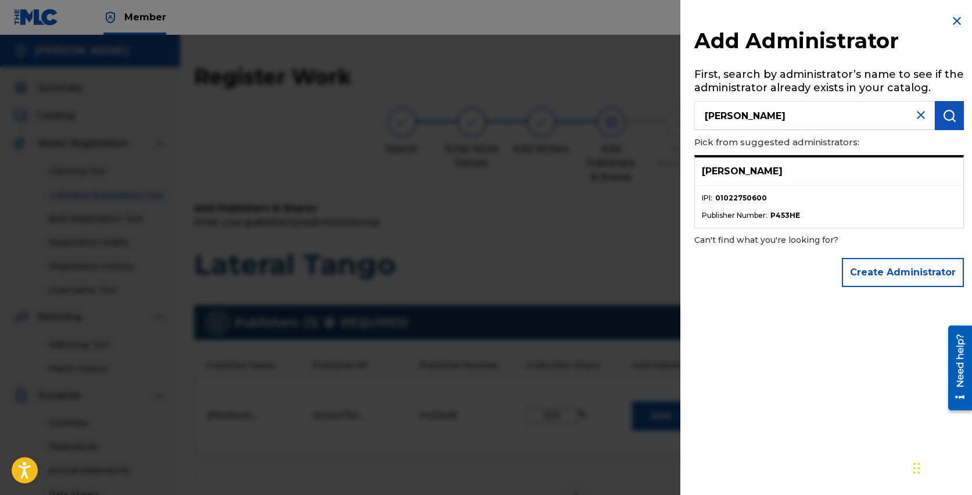
click at [950, 17] on img at bounding box center [957, 21] width 14 height 14
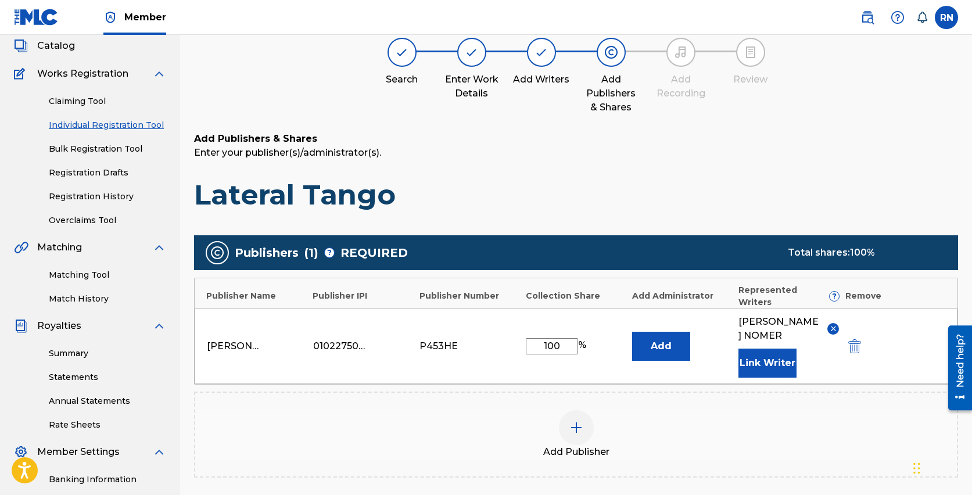
scroll to position [85, 0]
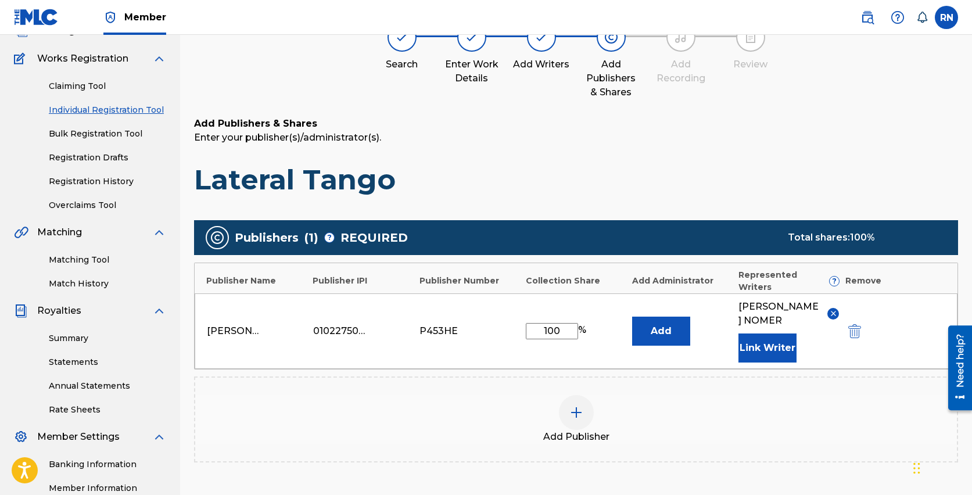
click at [767, 341] on button "Link Writer" at bounding box center [767, 347] width 58 height 29
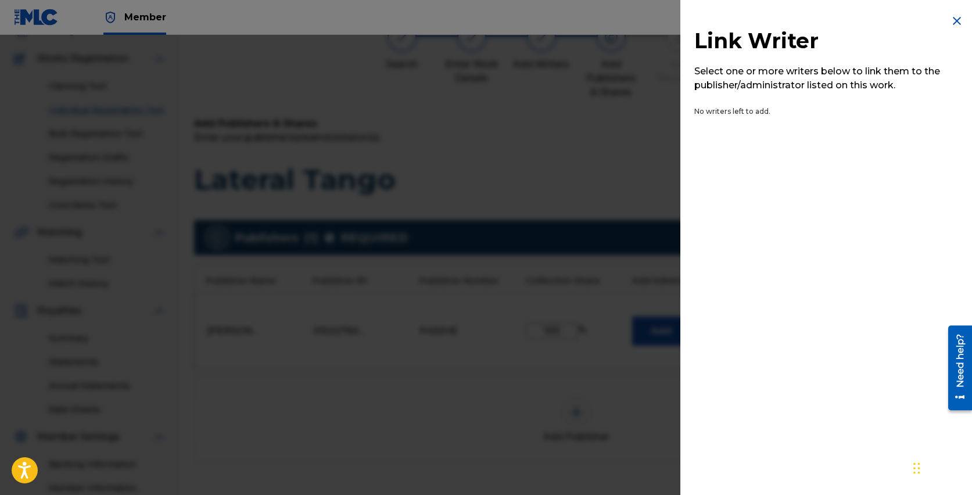
click at [954, 23] on img at bounding box center [957, 21] width 14 height 14
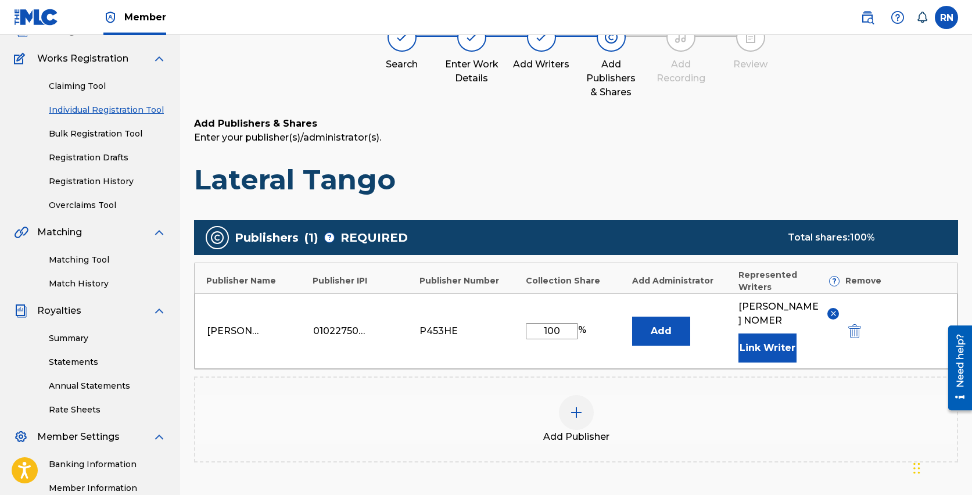
scroll to position [228, 0]
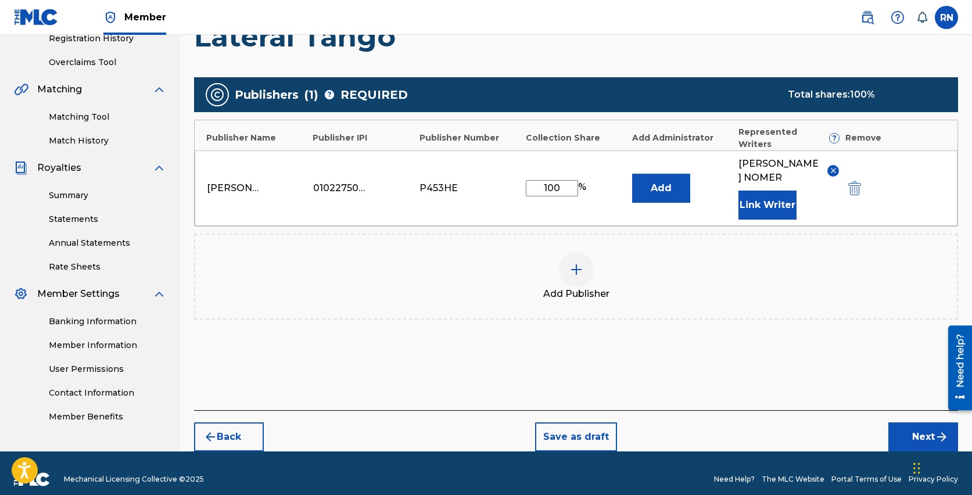
click at [923, 422] on button "Next" at bounding box center [923, 436] width 70 height 29
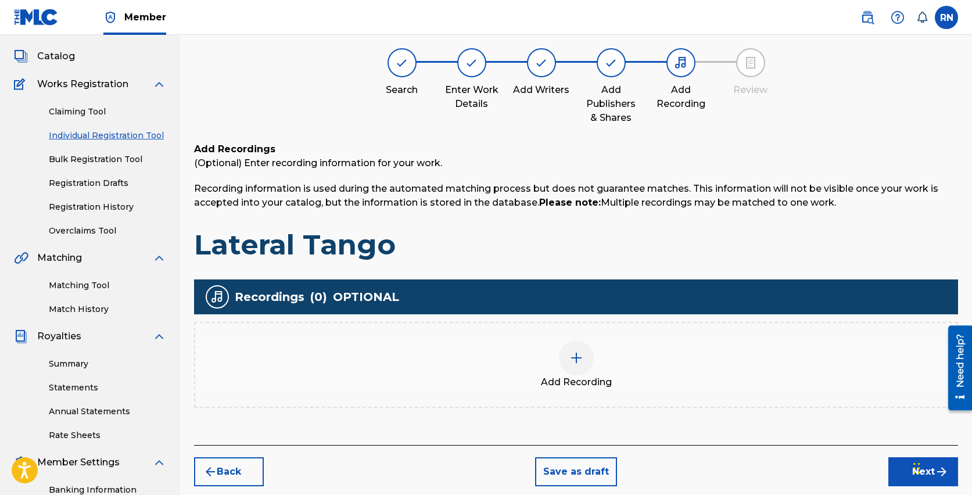
scroll to position [52, 0]
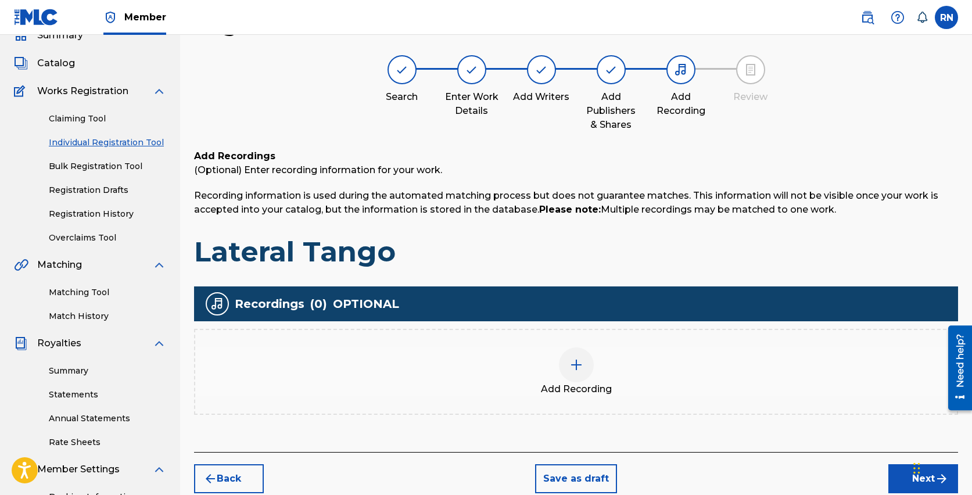
click at [572, 362] on img at bounding box center [576, 365] width 14 height 14
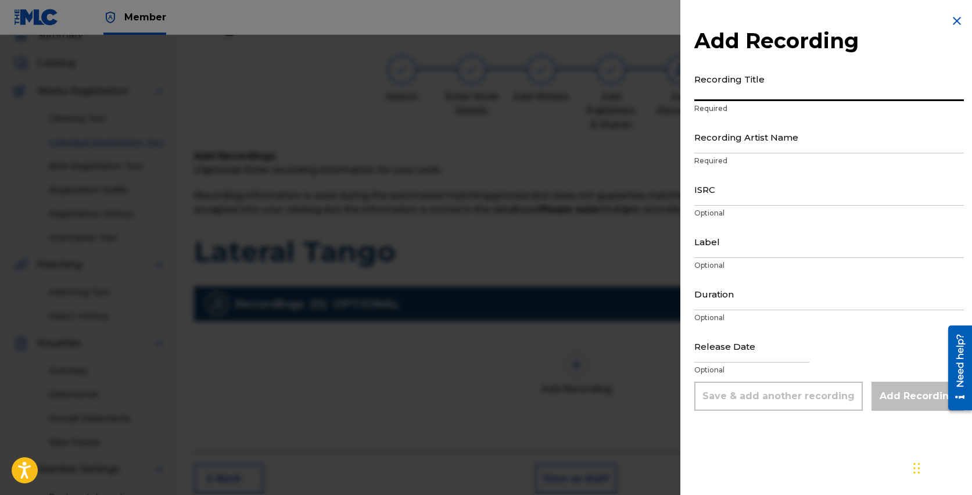
click at [732, 93] on input "Recording Title" at bounding box center [829, 84] width 270 height 33
type input "Lateral Tango"
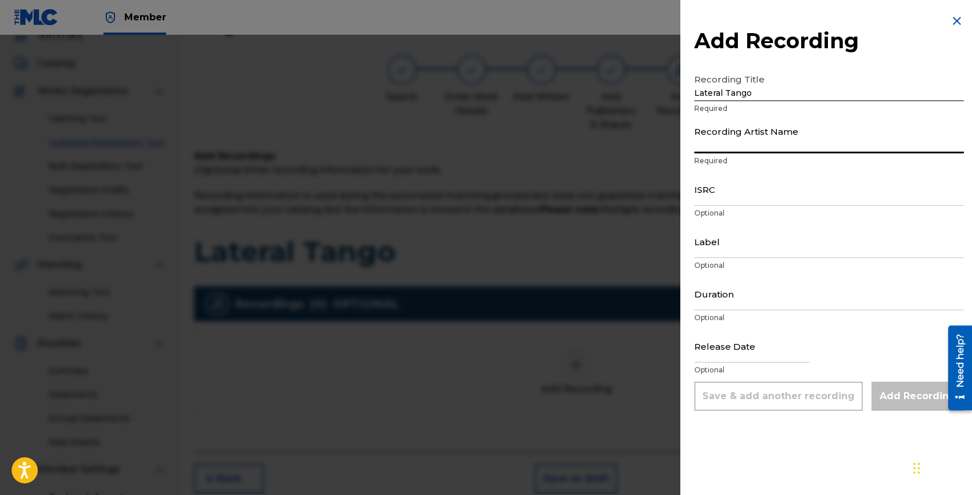
click at [744, 145] on input "Recording Artist Name" at bounding box center [829, 136] width 270 height 33
type input "[PERSON_NAME]"
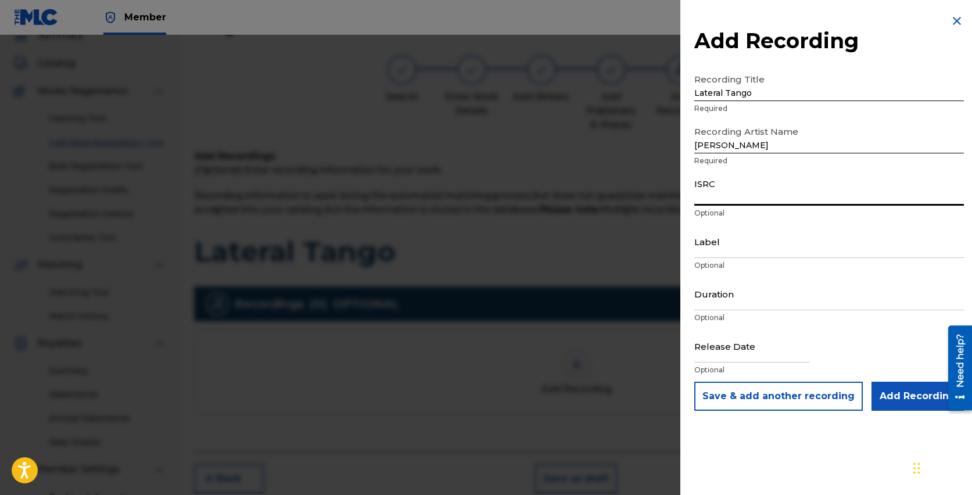
click at [734, 198] on input "ISRC" at bounding box center [829, 189] width 270 height 33
paste input "QT5AM2517646"
type input "QT5AM2517646"
click at [737, 244] on input "Label" at bounding box center [829, 241] width 270 height 33
type input "[PERSON_NAME] Music"
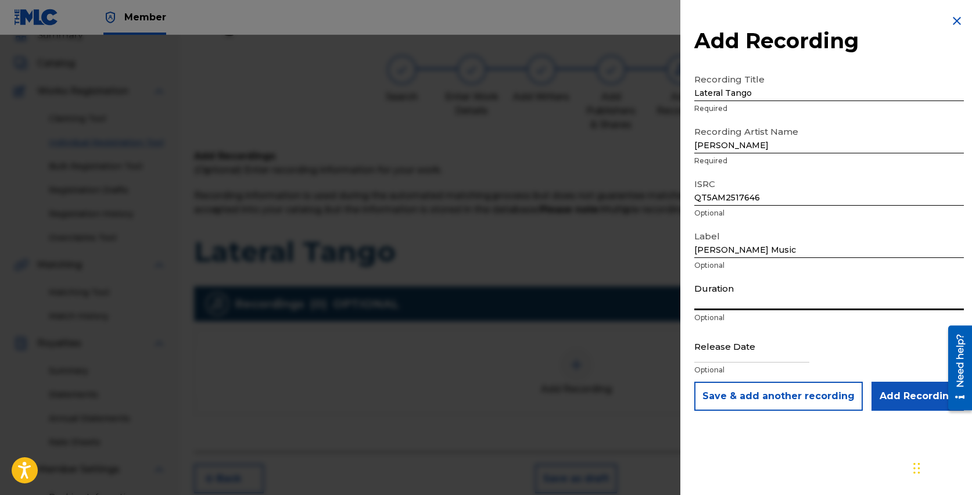
click at [729, 301] on input "Duration" at bounding box center [829, 293] width 270 height 33
type input "03:54"
select select "7"
select select "2025"
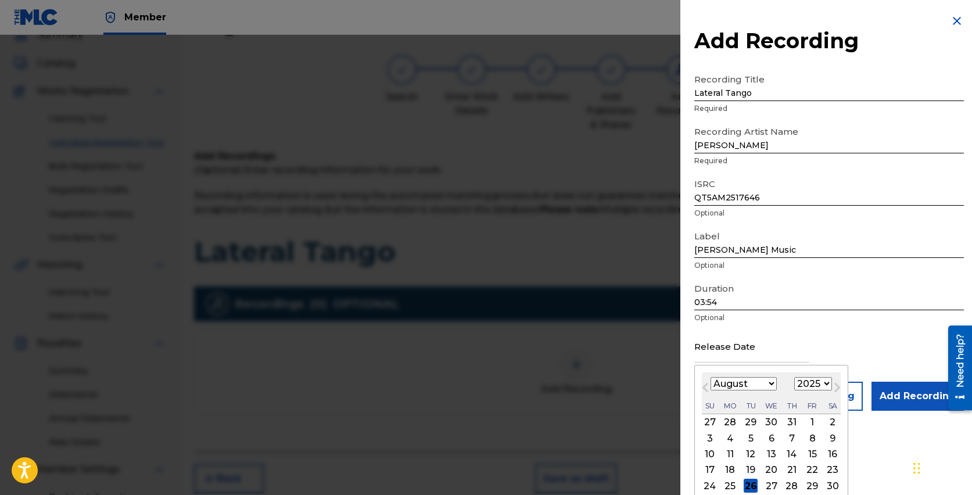
click at [740, 356] on input "text" at bounding box center [751, 345] width 115 height 33
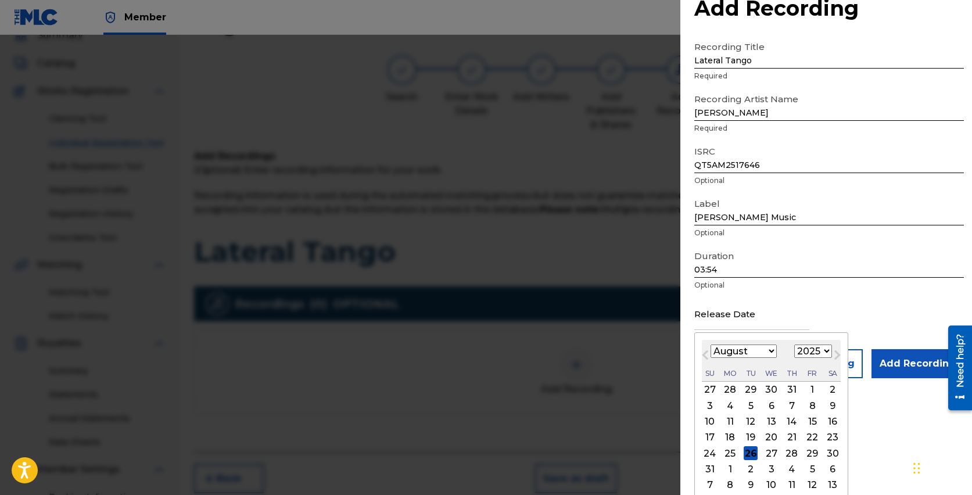
scroll to position [38, 0]
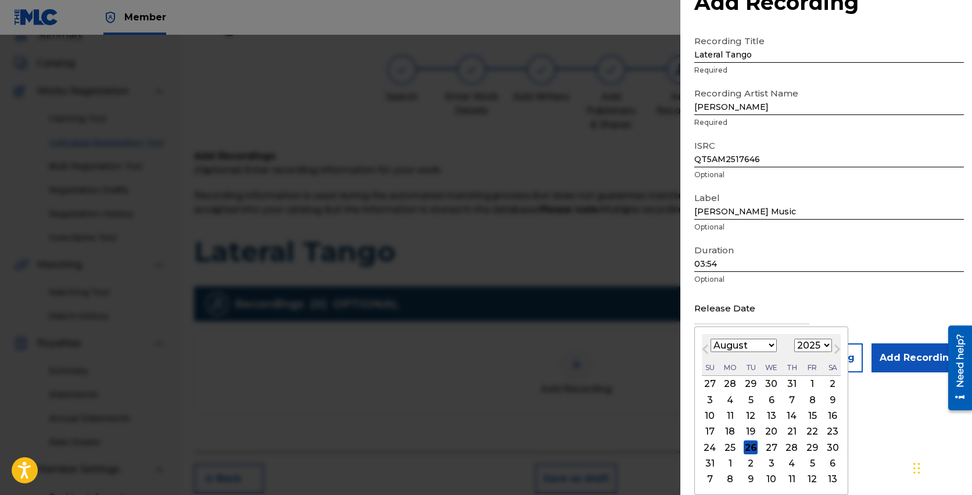
click at [730, 449] on div "25" at bounding box center [730, 447] width 14 height 14
type input "[DATE]"
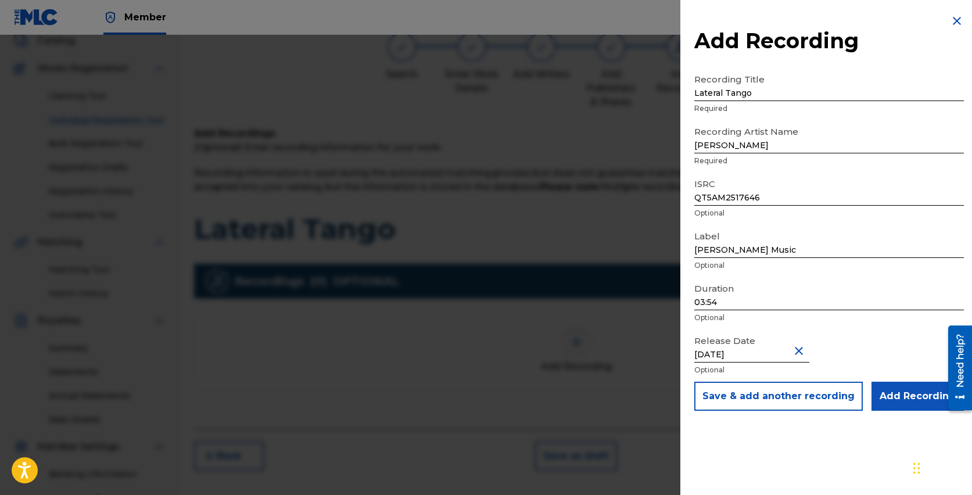
scroll to position [101, 0]
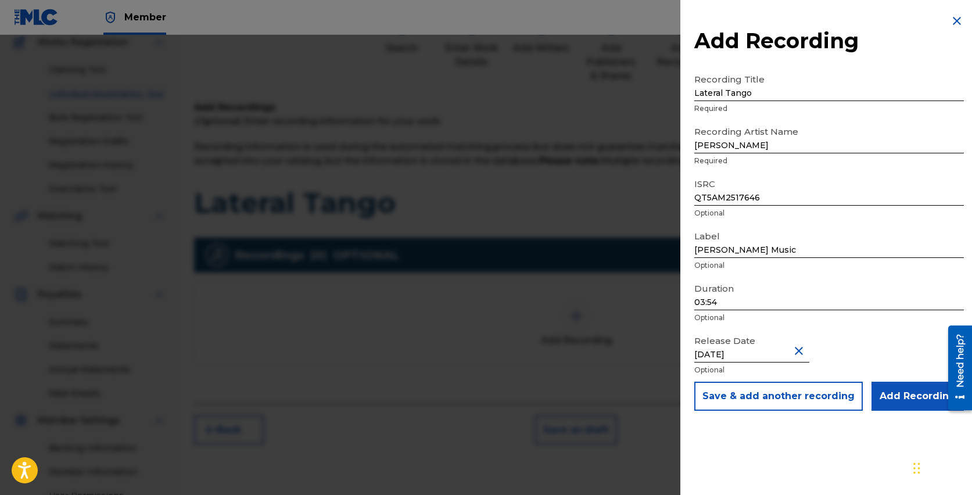
click at [913, 397] on input "Add Recording" at bounding box center [917, 396] width 92 height 29
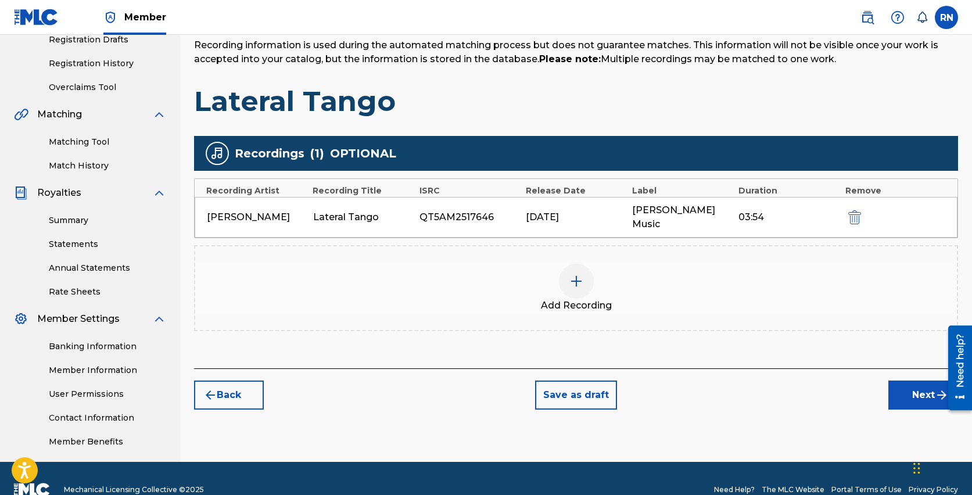
scroll to position [225, 0]
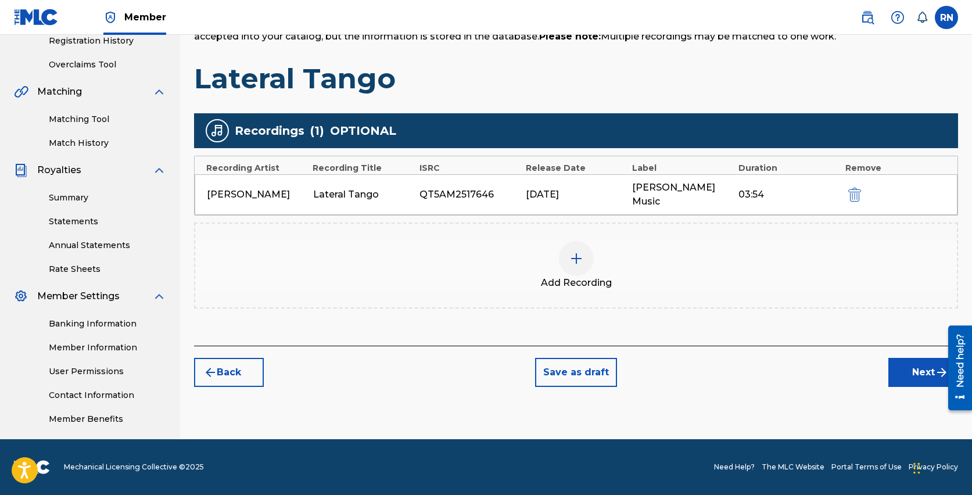
click at [907, 358] on button "Next" at bounding box center [923, 372] width 70 height 29
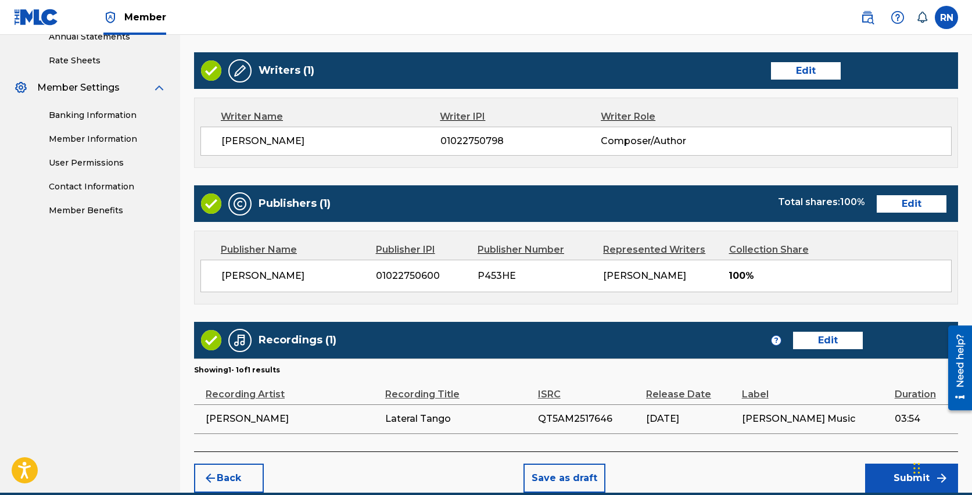
scroll to position [487, 0]
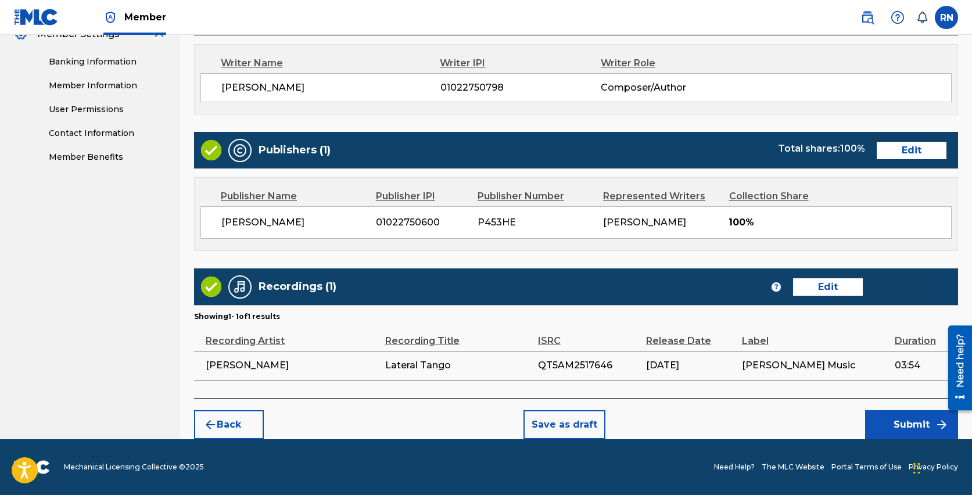
click at [895, 422] on button "Submit" at bounding box center [911, 424] width 93 height 29
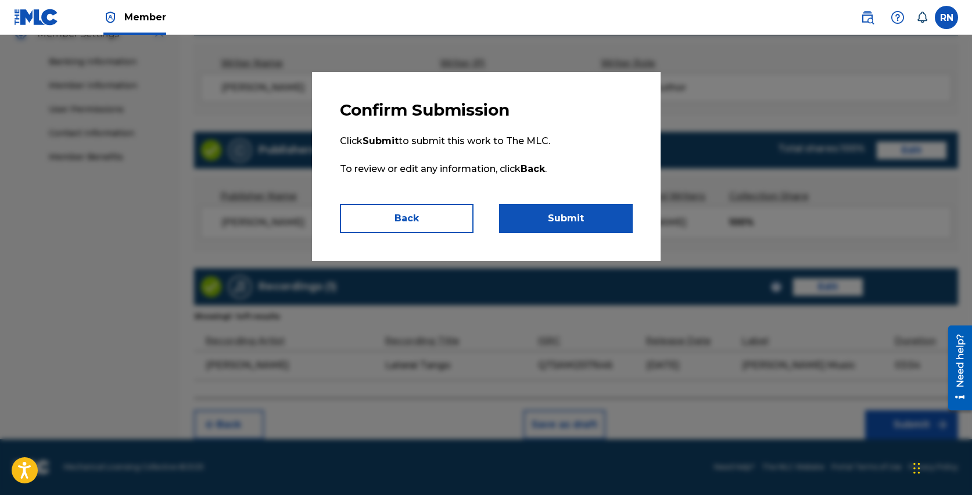
click at [582, 213] on button "Submit" at bounding box center [566, 218] width 134 height 29
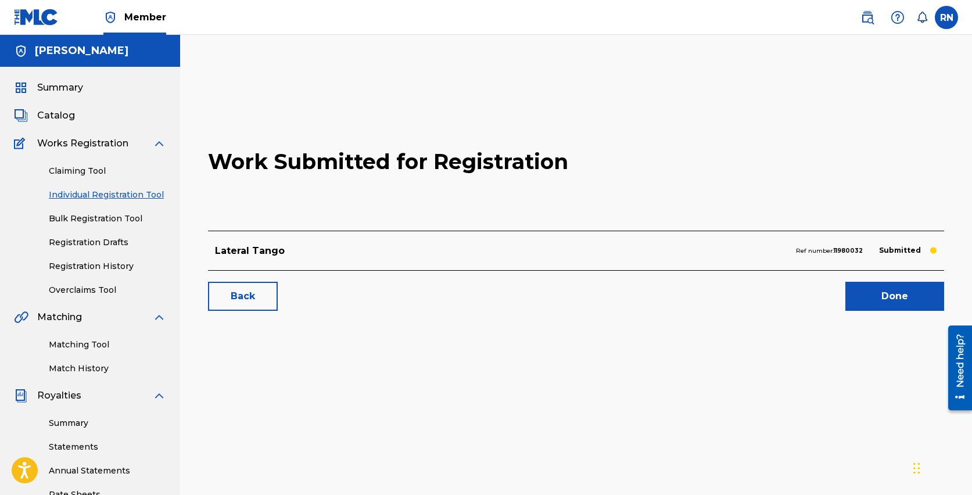
click at [95, 265] on link "Registration History" at bounding box center [107, 266] width 117 height 12
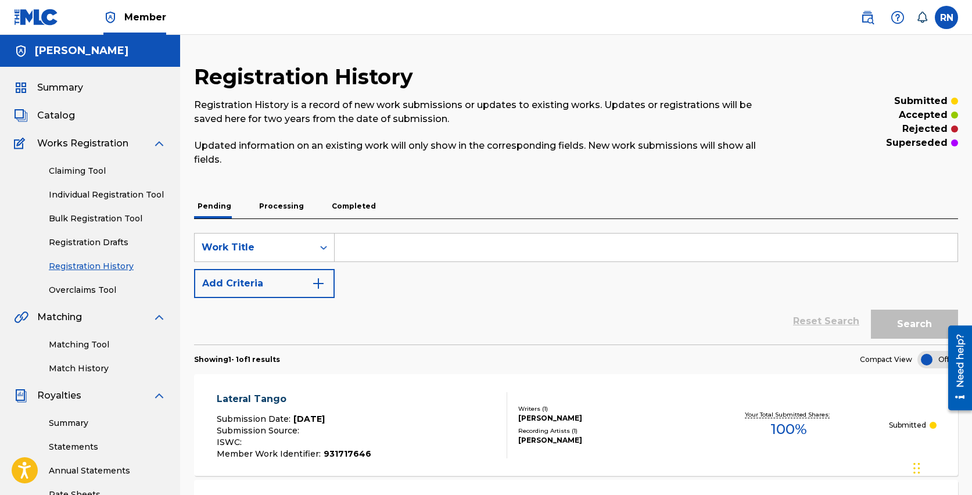
click at [372, 249] on input "Search Form" at bounding box center [646, 248] width 623 height 28
paste input "#SCAMMER SCOURGE #[DATE] SERVED COLD"
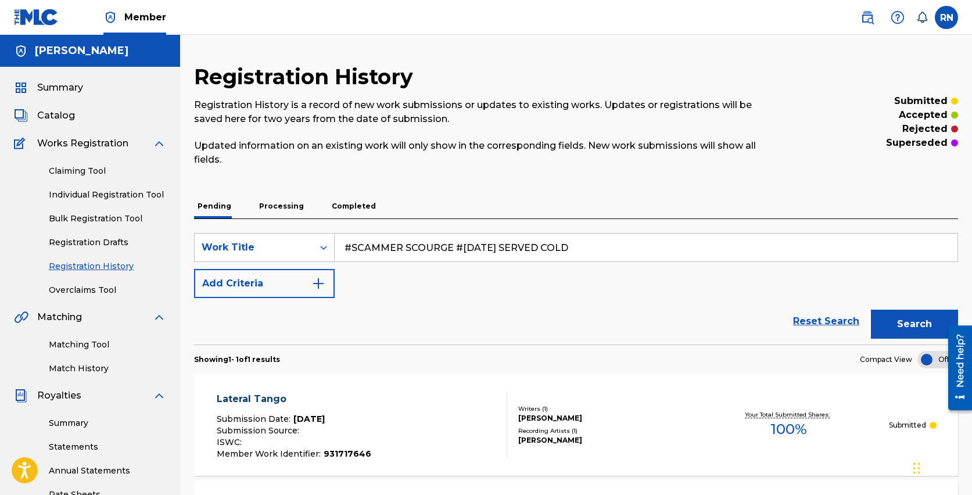
type input "#SCAMMER SCOURGE #[DATE] SERVED COLD"
click at [897, 315] on button "Search" at bounding box center [914, 324] width 87 height 29
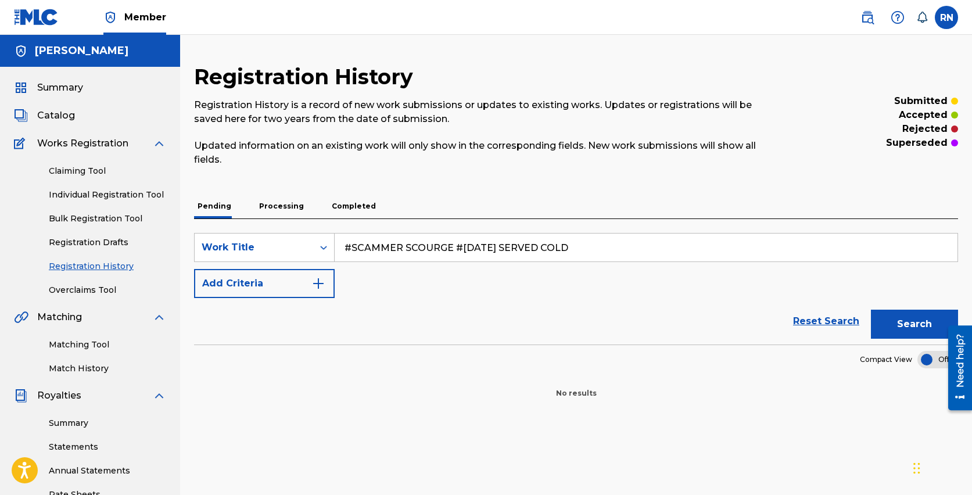
click at [308, 281] on button "Add Criteria" at bounding box center [264, 283] width 141 height 29
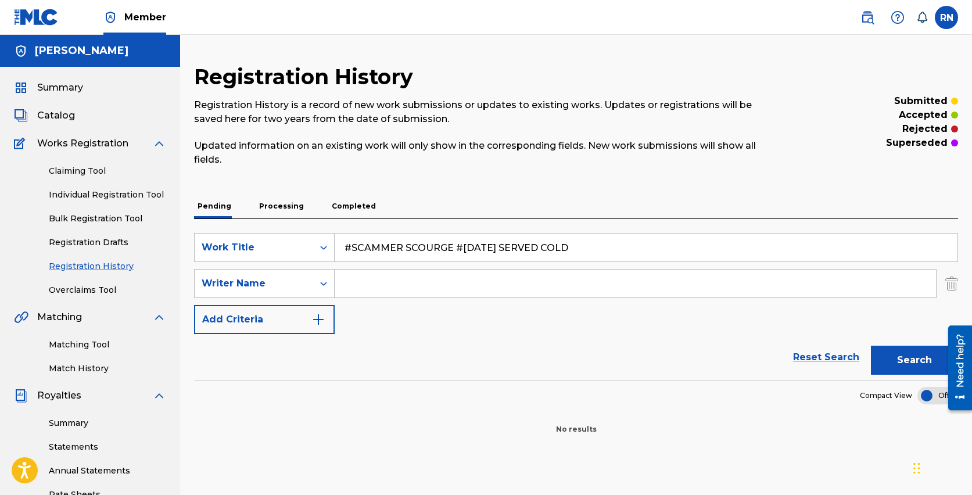
click at [379, 285] on input "Search Form" at bounding box center [635, 284] width 601 height 28
type input "[PERSON_NAME]"
click at [315, 322] on img "Search Form" at bounding box center [318, 320] width 14 height 14
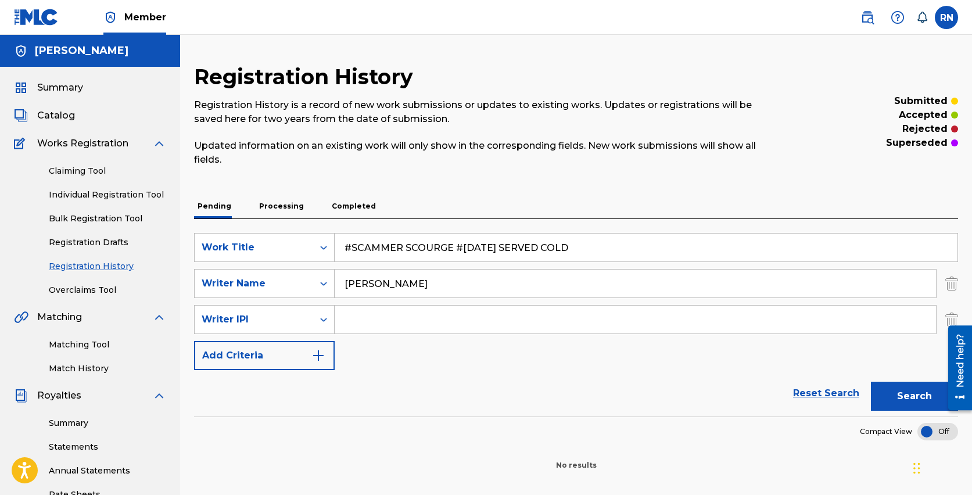
click at [381, 321] on input "Search Form" at bounding box center [635, 320] width 601 height 28
paste input "1022750798"
type input "1022750798"
click at [432, 322] on input "1022750798" at bounding box center [635, 320] width 601 height 28
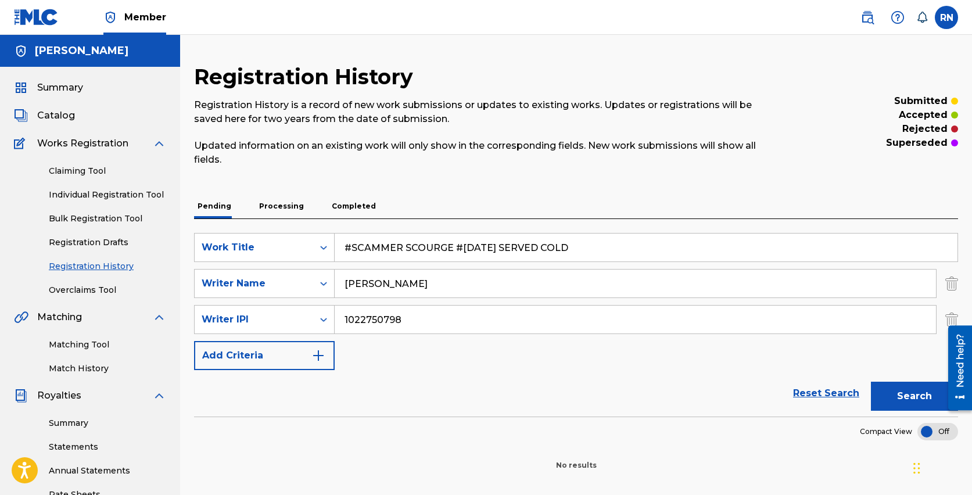
drag, startPoint x: 417, startPoint y: 325, endPoint x: 344, endPoint y: 320, distance: 72.8
click at [344, 320] on input "1022750798" at bounding box center [635, 320] width 601 height 28
click at [399, 325] on input "Search Form" at bounding box center [635, 320] width 601 height 28
type input "1022750798"
click at [321, 353] on img "Search Form" at bounding box center [318, 356] width 14 height 14
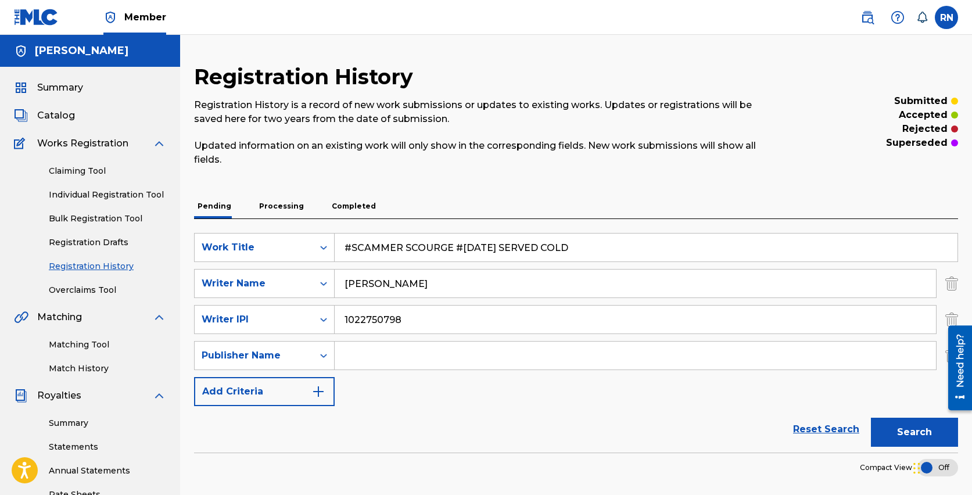
click at [367, 349] on input "Search Form" at bounding box center [635, 356] width 601 height 28
type input "[PERSON_NAME]"
click at [323, 392] on img "Search Form" at bounding box center [318, 392] width 14 height 14
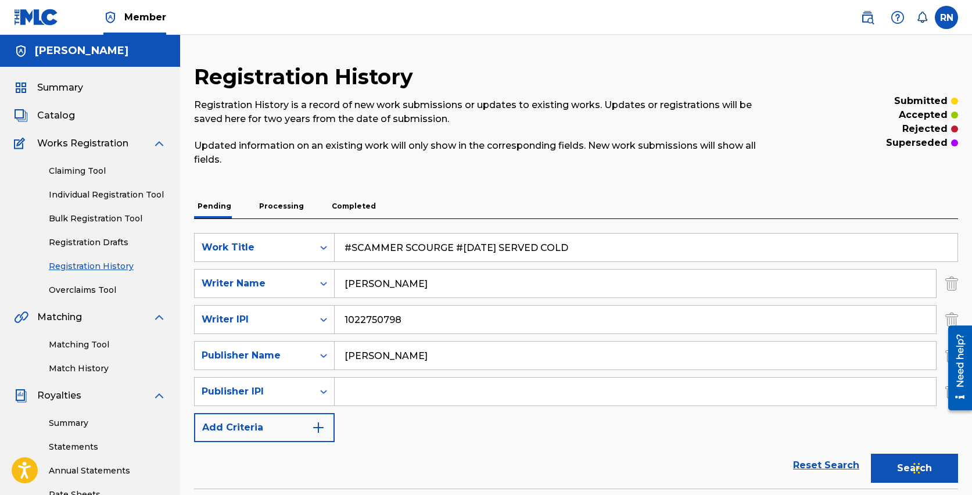
click at [346, 392] on input "Search Form" at bounding box center [635, 392] width 601 height 28
type input "1022750600"
click at [330, 425] on button "Add Criteria" at bounding box center [264, 427] width 141 height 29
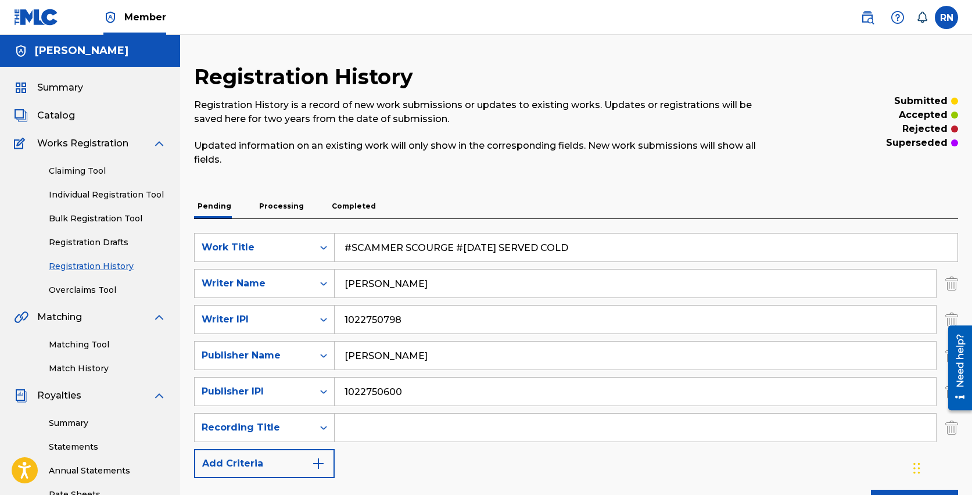
click at [374, 426] on input "Search Form" at bounding box center [635, 428] width 601 height 28
drag, startPoint x: 579, startPoint y: 249, endPoint x: 340, endPoint y: 243, distance: 239.4
click at [340, 243] on input "#SCAMMER SCOURGE #[DATE] SERVED COLD" at bounding box center [646, 248] width 623 height 28
click at [371, 426] on input "Search Form" at bounding box center [635, 428] width 601 height 28
paste input "#SCAMMER SCOURGE #[DATE] SERVED COLD"
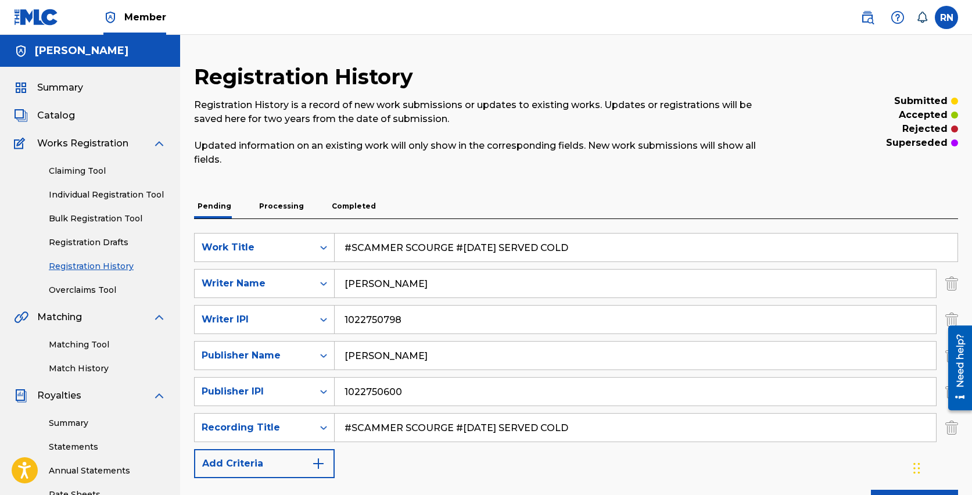
type input "#SCAMMER SCOURGE #[DATE] SERVED COLD"
click at [321, 460] on img "Search Form" at bounding box center [318, 464] width 14 height 14
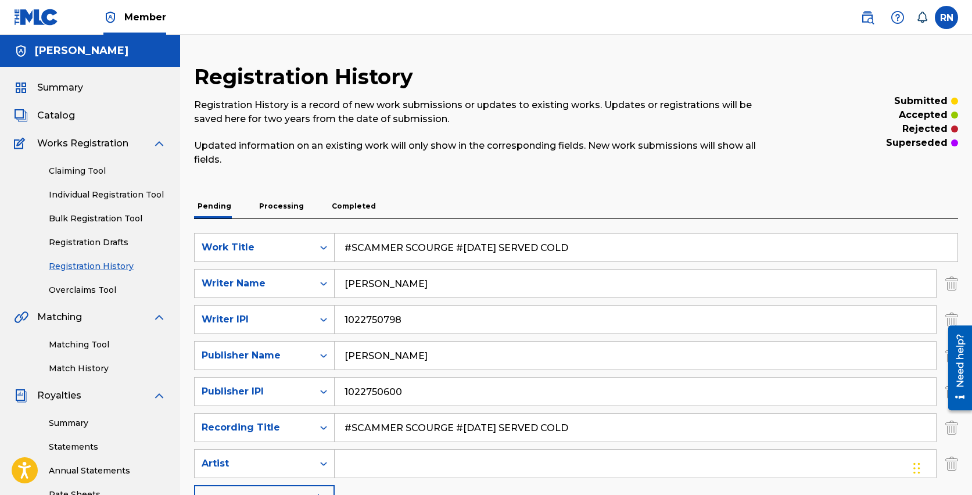
click at [375, 464] on input "Search Form" at bounding box center [635, 464] width 601 height 28
type input "[PERSON_NAME]"
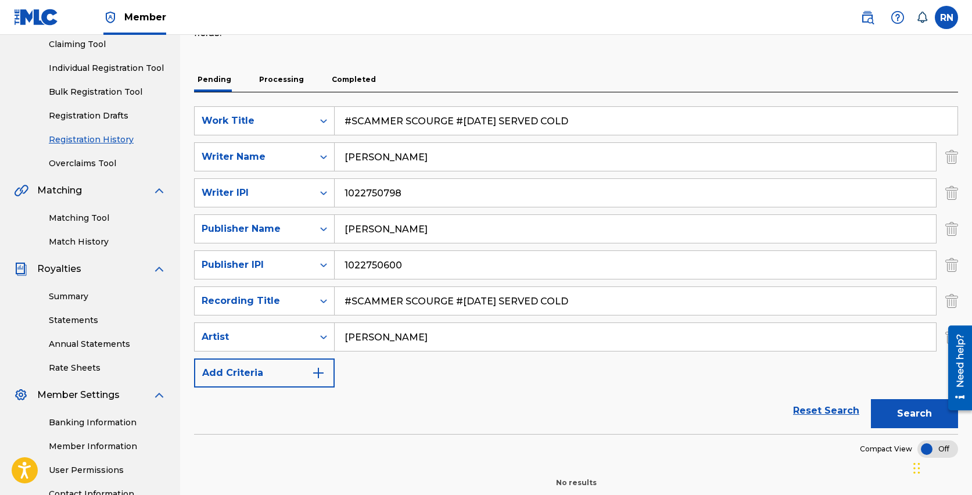
scroll to position [134, 0]
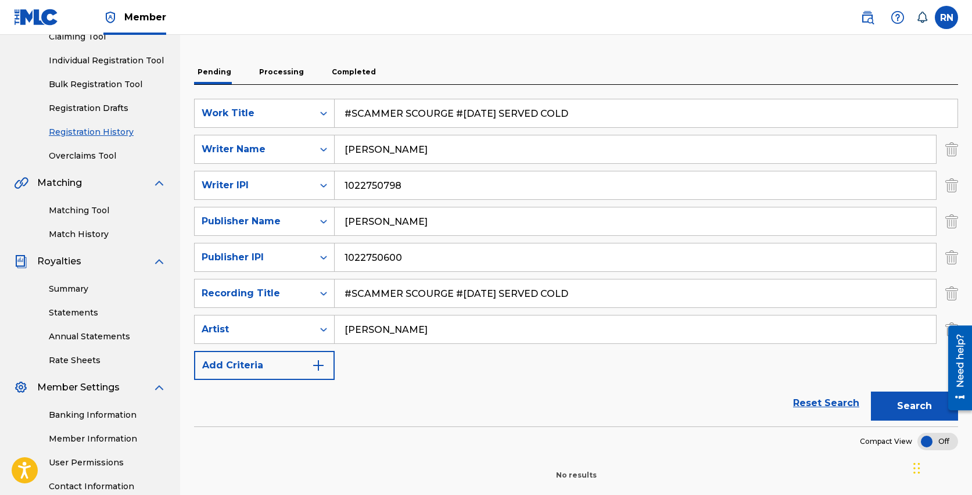
click at [321, 365] on img "Search Form" at bounding box center [318, 365] width 14 height 14
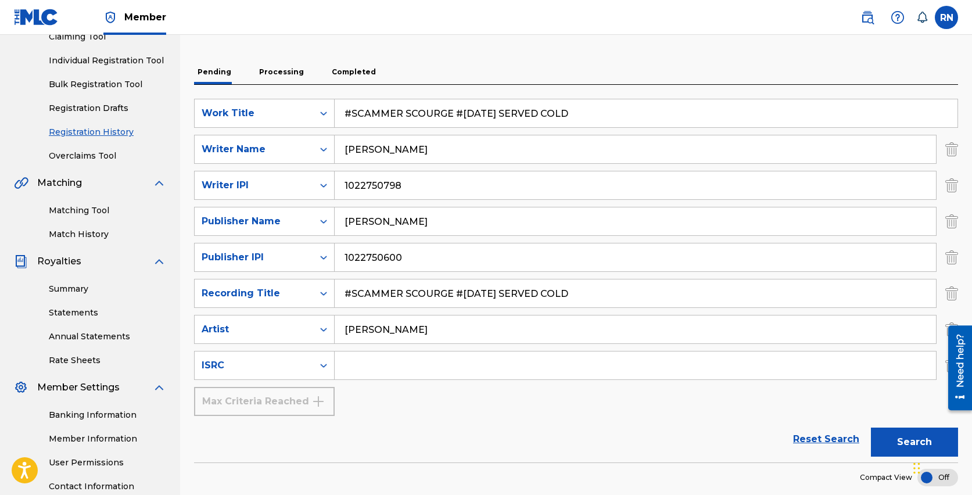
click at [372, 360] on input "Search Form" at bounding box center [635, 365] width 601 height 28
paste input "QZMWW2507111"
type input "QZMWW2507111"
click at [899, 435] on button "Search" at bounding box center [914, 442] width 87 height 29
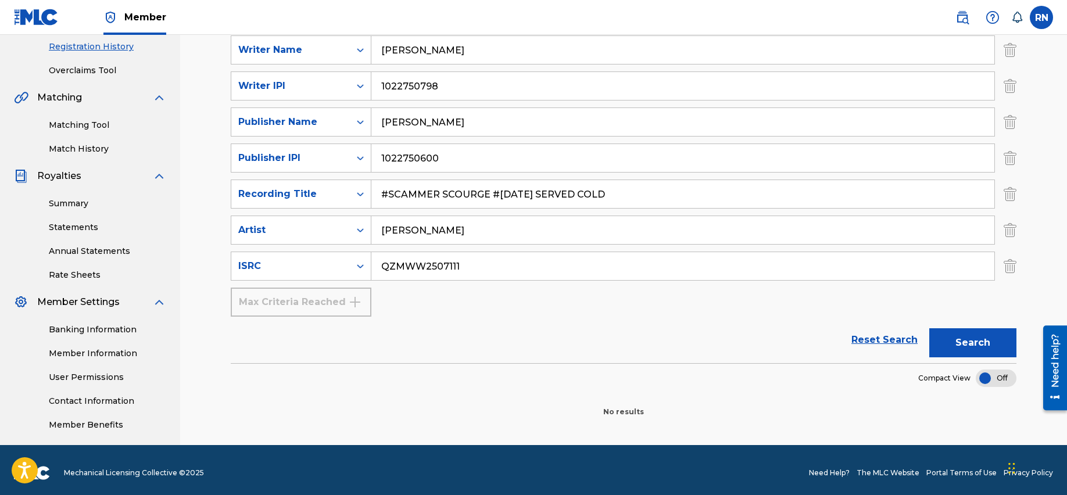
scroll to position [225, 0]
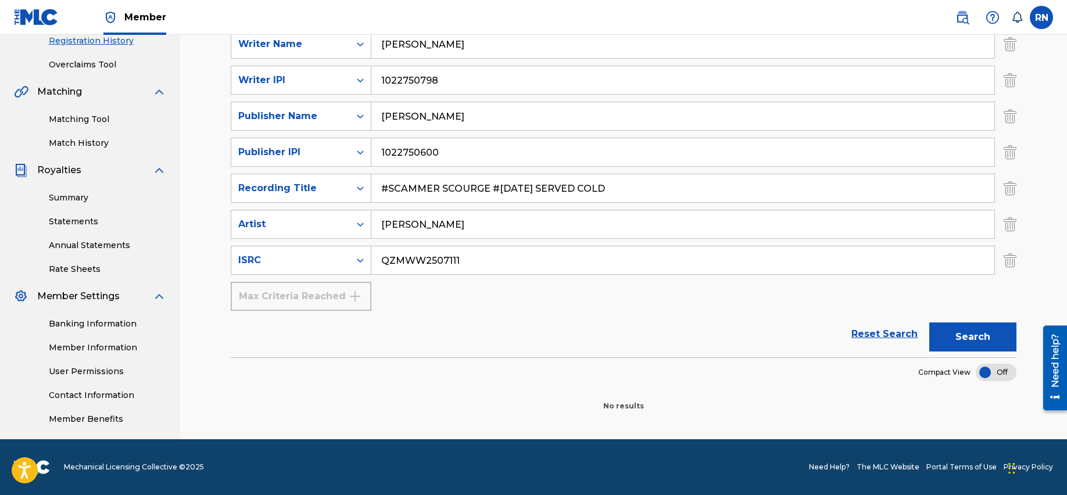
click at [971, 339] on button "Search" at bounding box center [972, 336] width 87 height 29
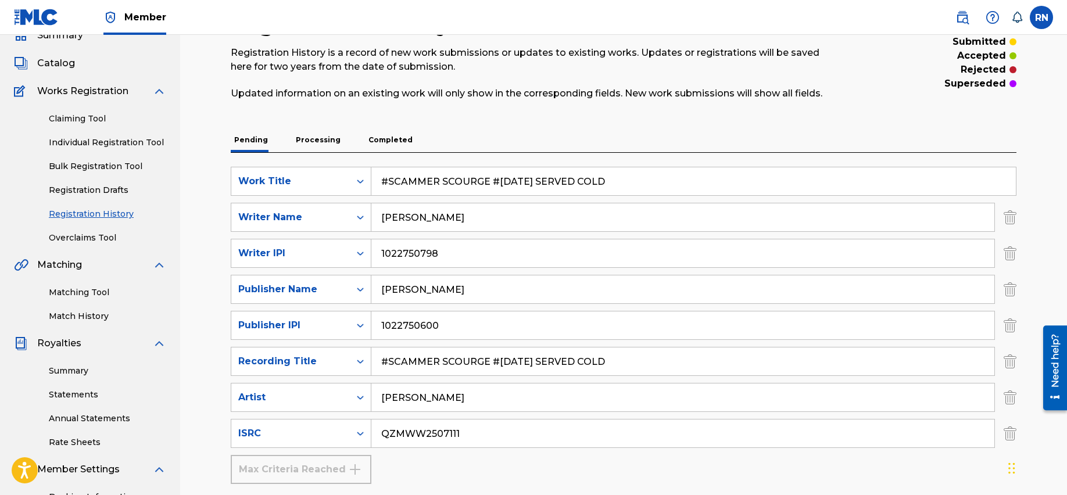
scroll to position [0, 0]
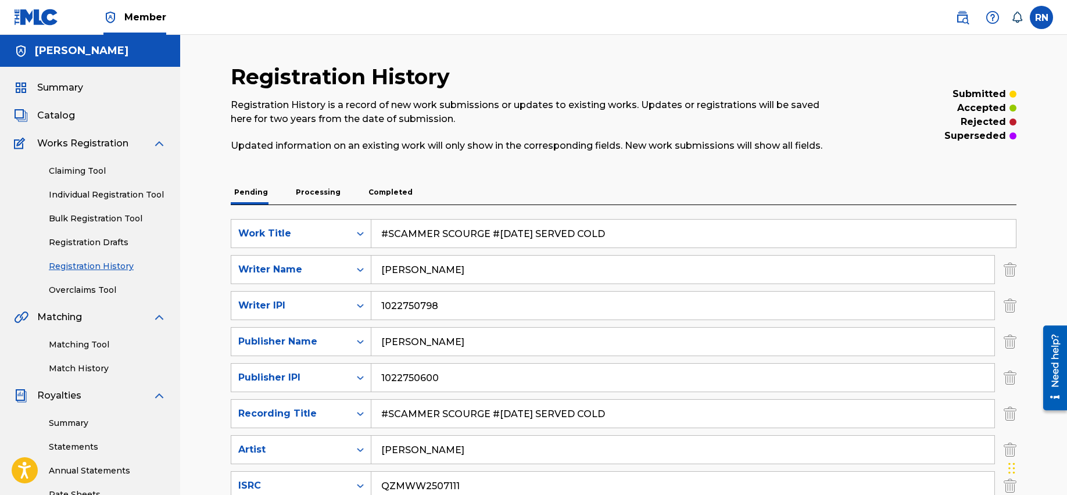
click at [307, 191] on p "Processing" at bounding box center [318, 192] width 52 height 24
click at [377, 191] on p "Completed" at bounding box center [390, 192] width 51 height 24
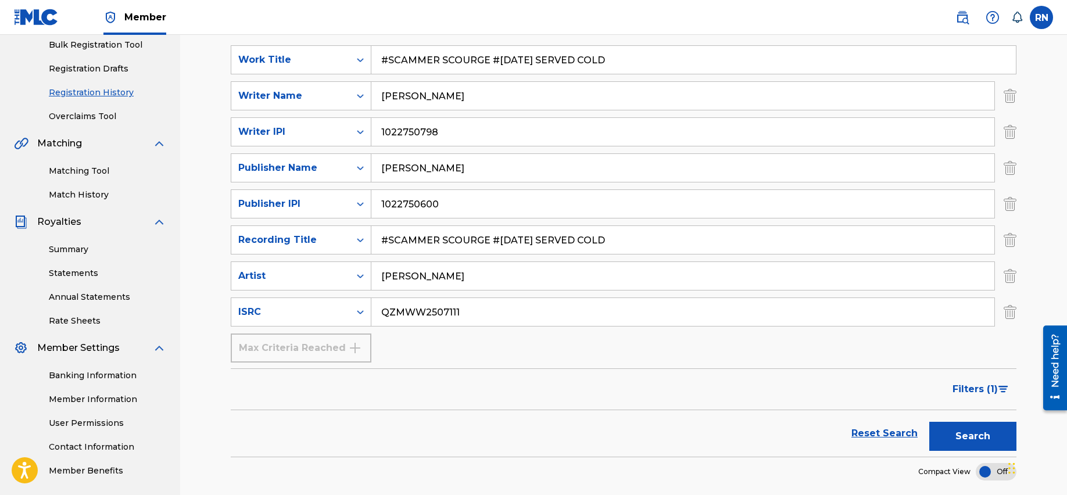
scroll to position [264, 0]
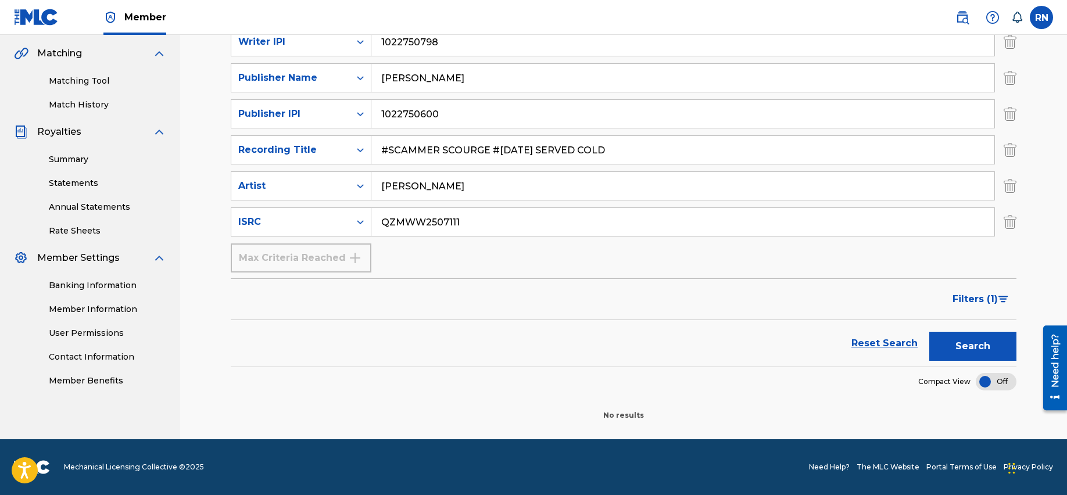
click at [971, 350] on button "Search" at bounding box center [972, 346] width 87 height 29
click at [971, 379] on div at bounding box center [995, 381] width 41 height 17
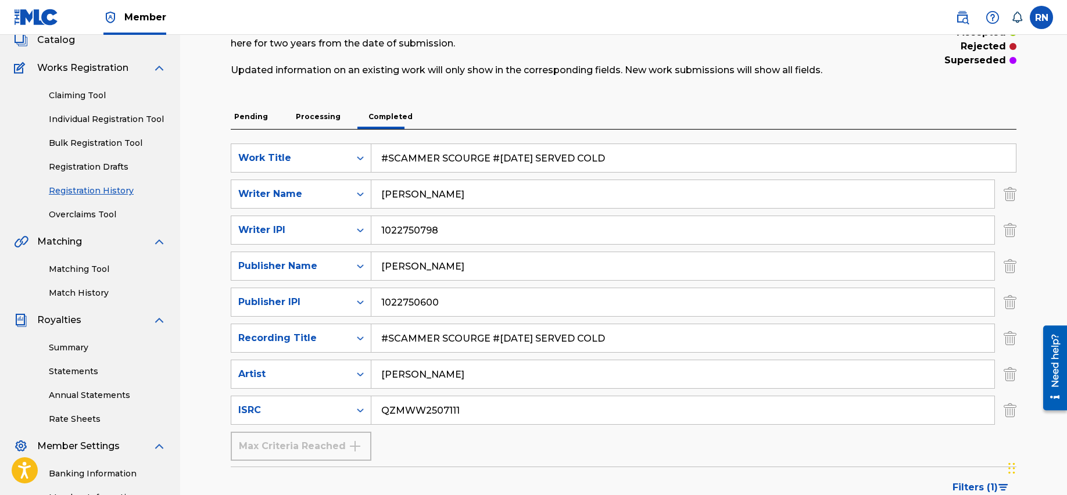
scroll to position [16, 0]
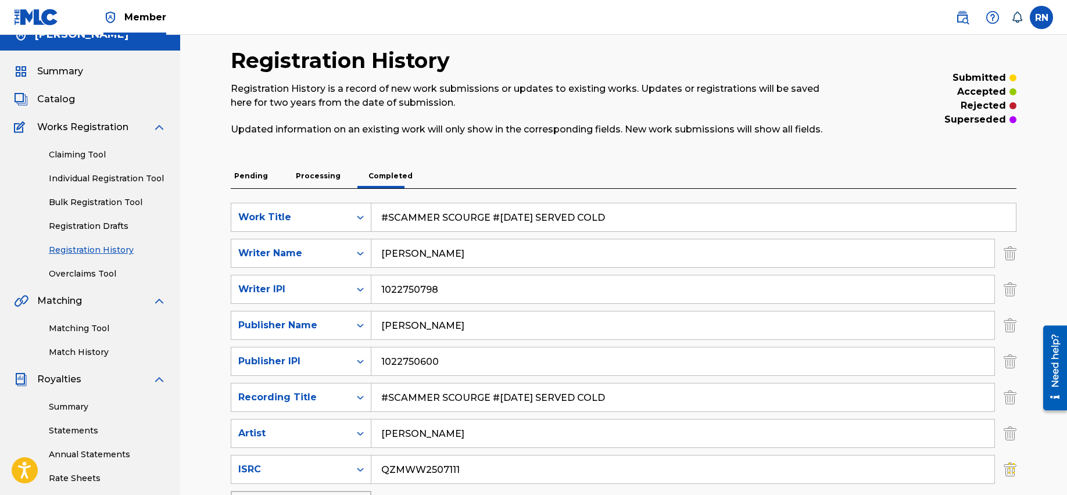
click at [109, 177] on link "Individual Registration Tool" at bounding box center [107, 179] width 117 height 12
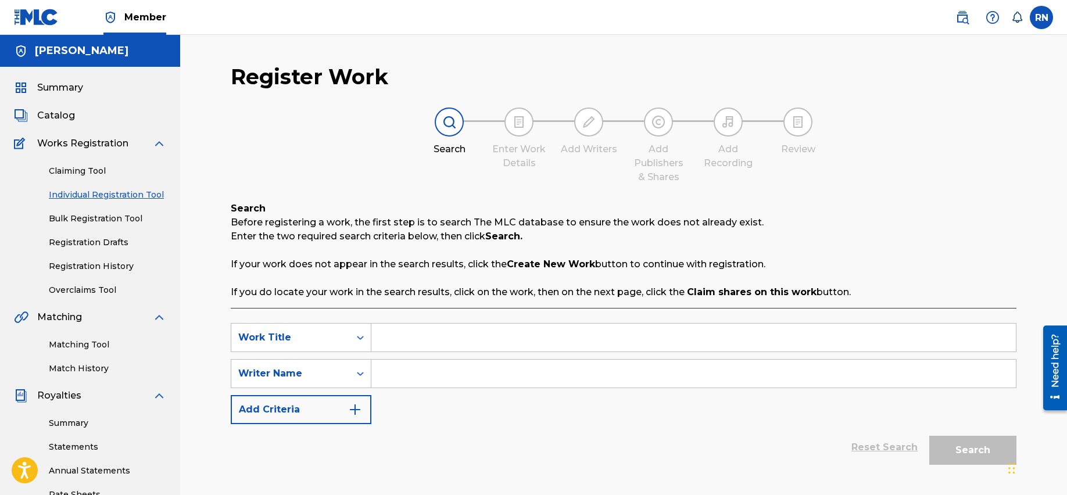
click at [461, 344] on input "Search Form" at bounding box center [693, 338] width 644 height 28
paste input "QZMWW2507111"
type input "QZMWW2507111"
drag, startPoint x: 469, startPoint y: 336, endPoint x: 303, endPoint y: 325, distance: 166.5
click at [303, 325] on div "SearchWithCriteria52c234d6-7d5b-47f4-8016-7d430f7c4d01 Work Title QZMWW2507111" at bounding box center [623, 337] width 785 height 29
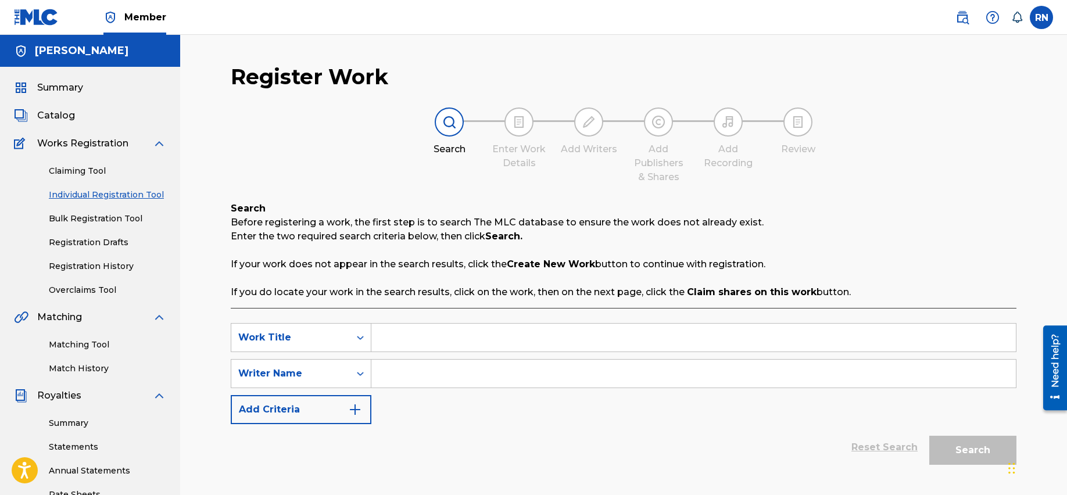
click at [348, 408] on img "Search Form" at bounding box center [355, 410] width 14 height 14
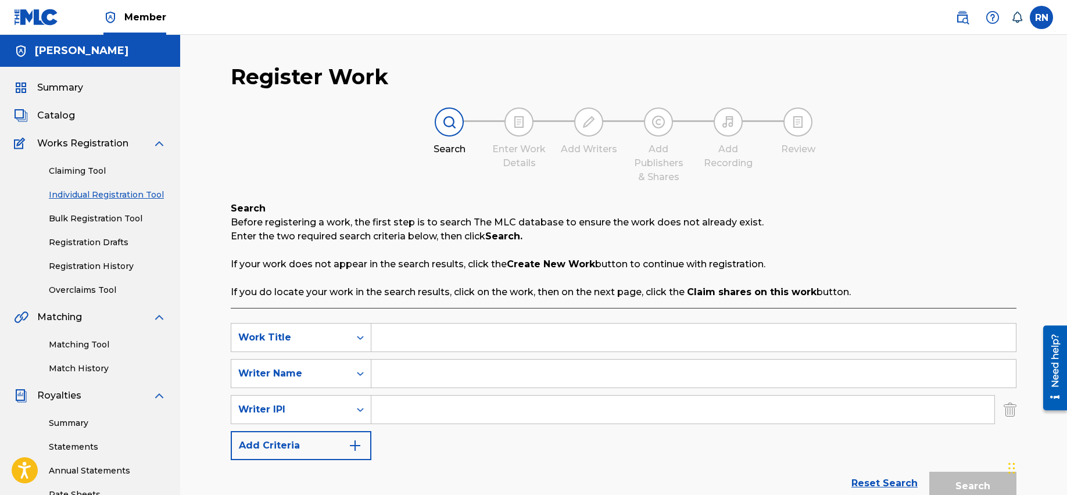
click at [361, 446] on img "Search Form" at bounding box center [355, 446] width 14 height 14
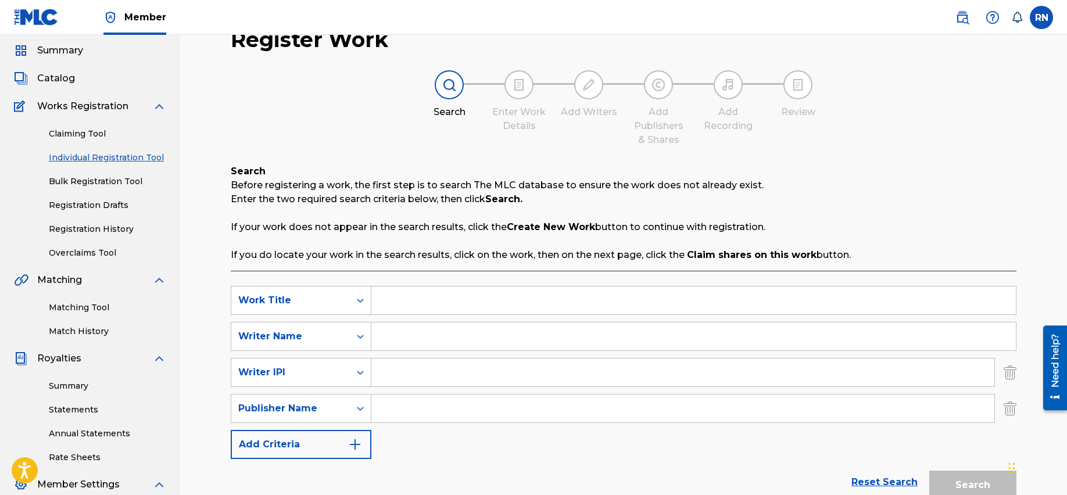
scroll to position [136, 0]
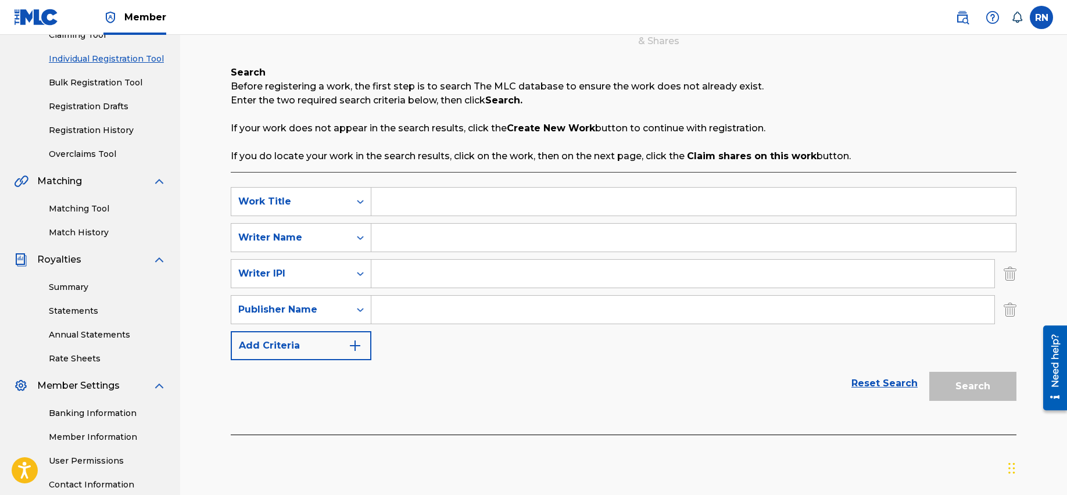
click at [362, 342] on button "Add Criteria" at bounding box center [301, 345] width 141 height 29
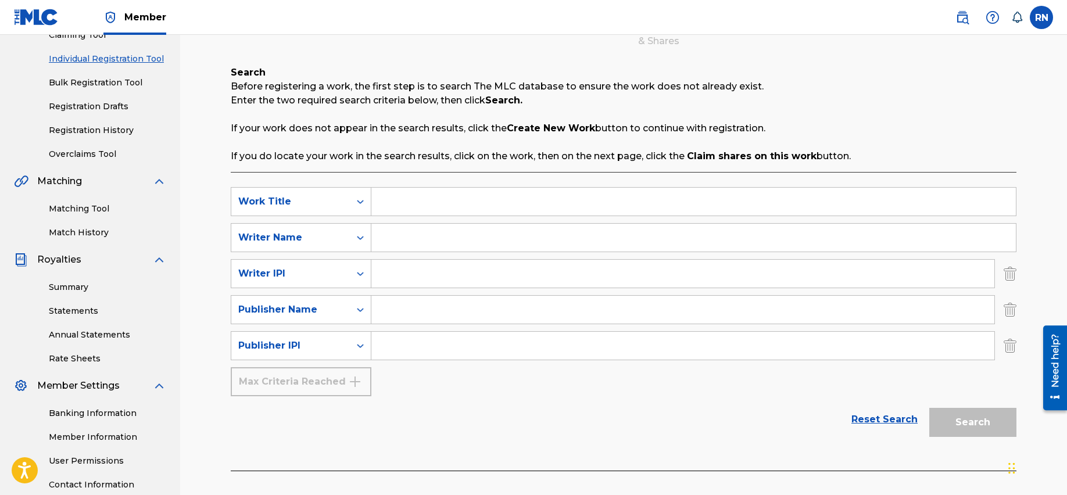
click at [356, 379] on div "Max Criteria Reached" at bounding box center [301, 381] width 141 height 29
click at [382, 347] on input "Search Form" at bounding box center [682, 346] width 623 height 28
type input "1022750600"
drag, startPoint x: 421, startPoint y: 321, endPoint x: 419, endPoint y: 313, distance: 8.5
click at [421, 320] on input "Search Form" at bounding box center [682, 310] width 623 height 28
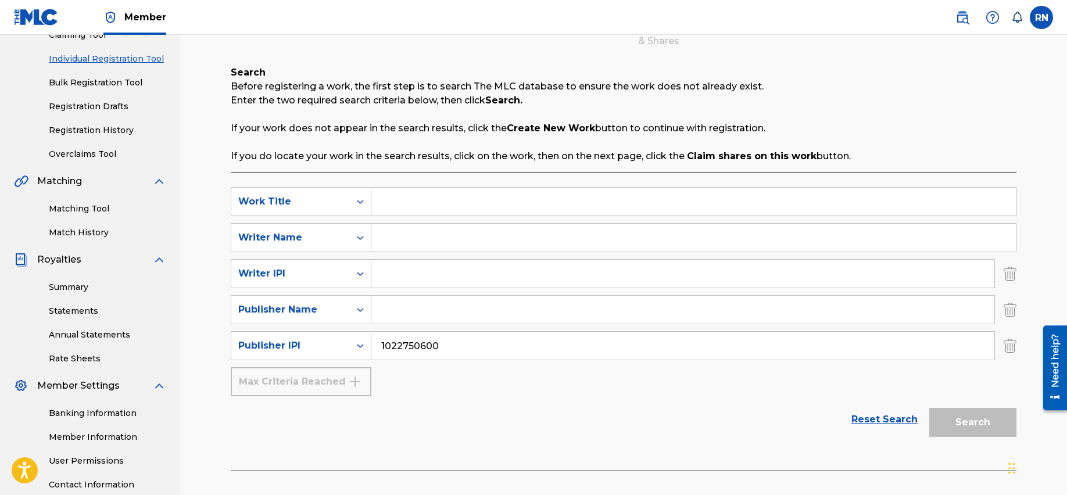
click at [419, 313] on input "Search Form" at bounding box center [682, 310] width 623 height 28
type input "[PERSON_NAME]"
click at [442, 267] on input "Search Form" at bounding box center [682, 274] width 623 height 28
type input "1022750798"
click at [424, 231] on input "Search Form" at bounding box center [693, 238] width 644 height 28
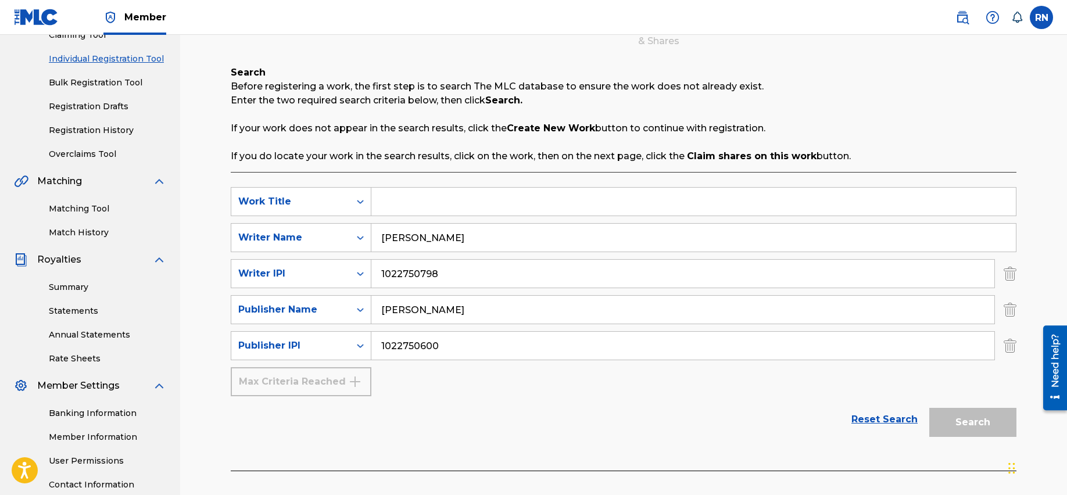
type input "[PERSON_NAME]"
click at [410, 199] on input "Search Form" at bounding box center [693, 202] width 644 height 28
paste input "#Scammer Scourge #[DATE] Served Cold"
type input "#Scammer Scourge #[DATE] Served Cold"
click at [954, 415] on button "Search" at bounding box center [972, 422] width 87 height 29
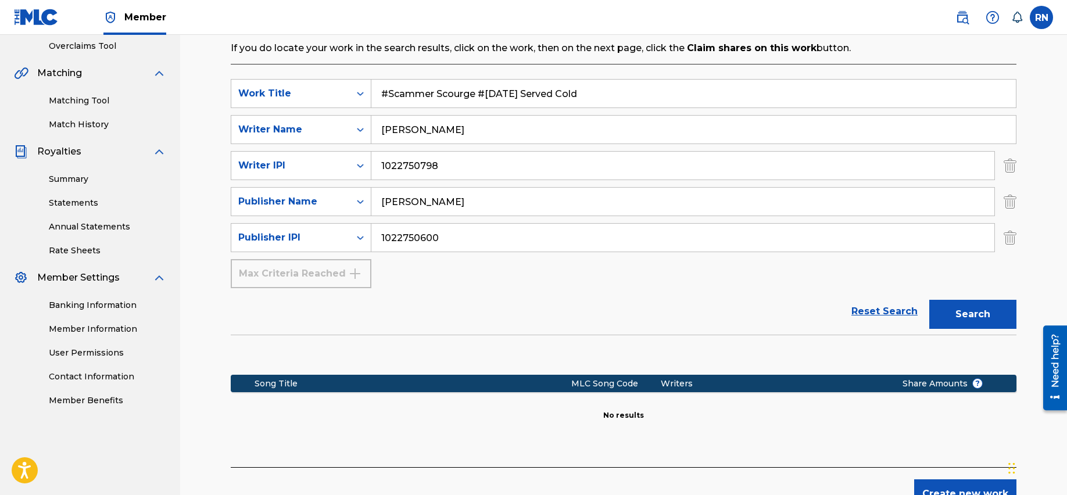
scroll to position [313, 0]
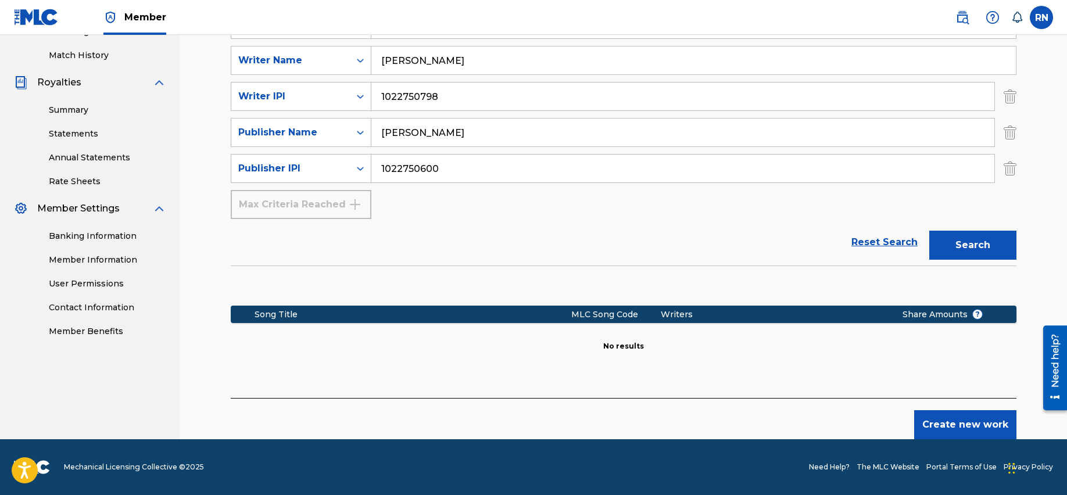
click at [971, 418] on button "Create new work" at bounding box center [965, 424] width 102 height 29
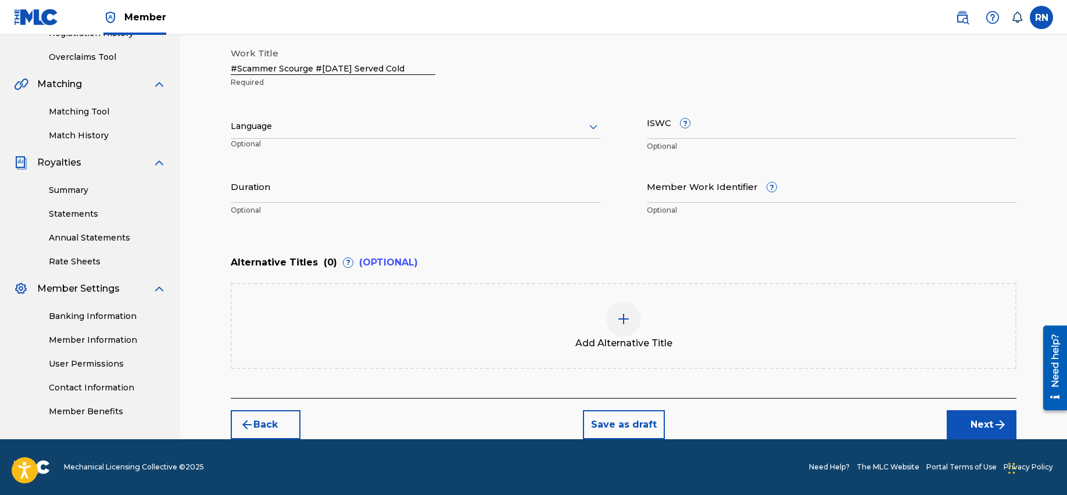
click at [275, 129] on div at bounding box center [415, 126] width 369 height 15
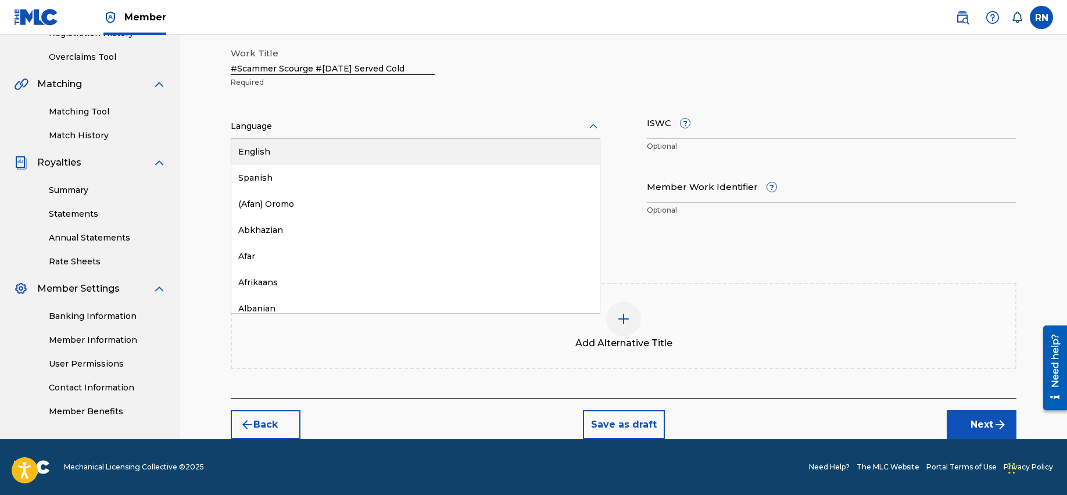
click at [271, 150] on div "English" at bounding box center [415, 152] width 368 height 26
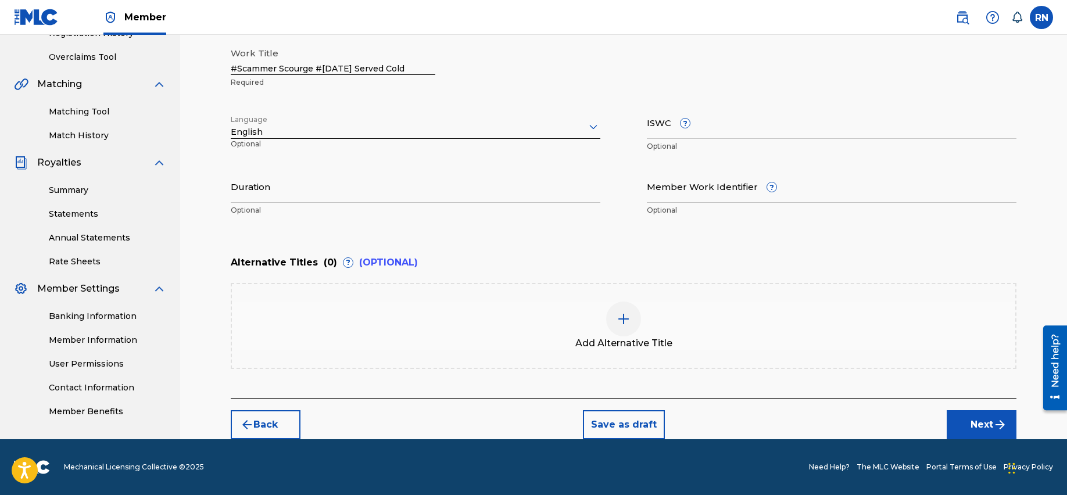
click at [693, 192] on input "Member Work Identifier ?" at bounding box center [831, 186] width 369 height 33
paste input "929751568"
type input "929751568"
click at [690, 134] on input "ISWC ?" at bounding box center [831, 122] width 369 height 33
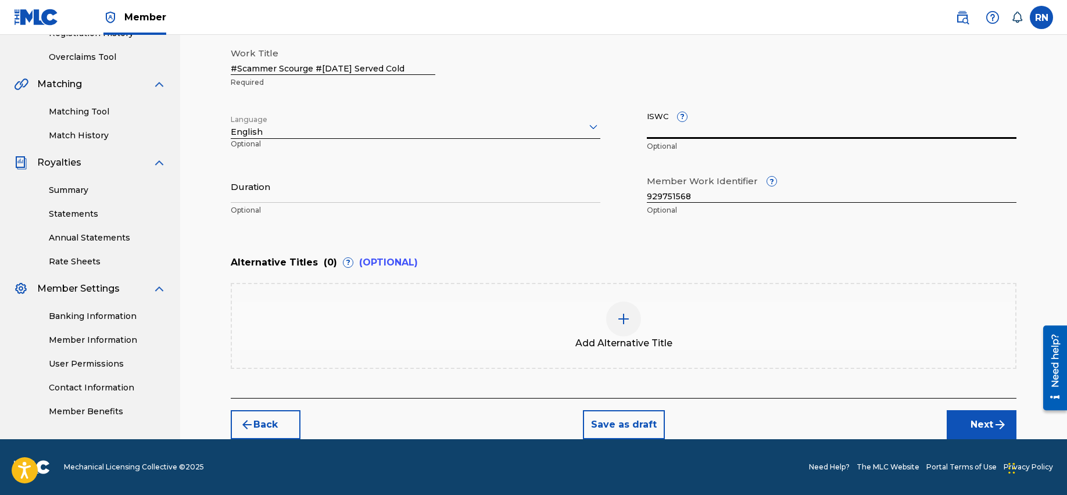
paste input "T3318369363"
type input "T3318369363"
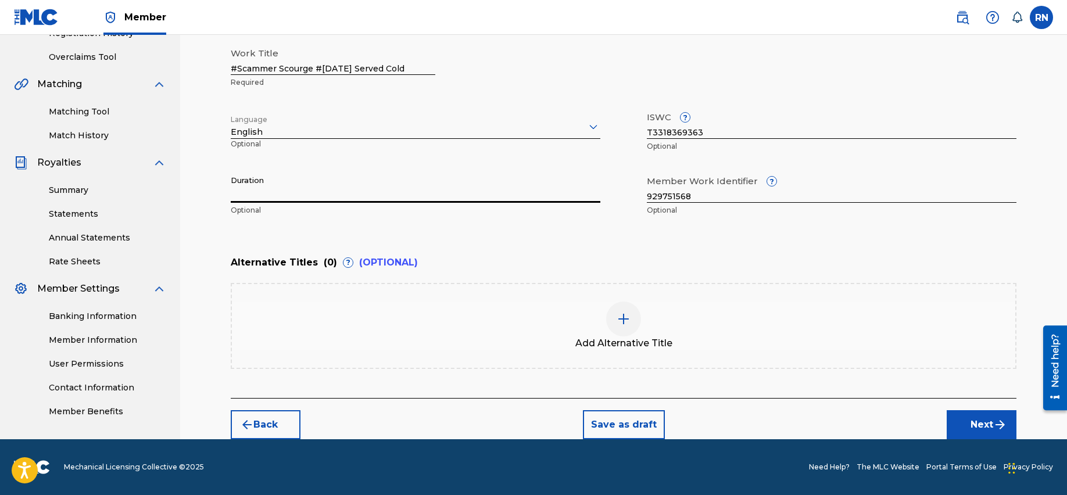
click at [299, 195] on input "Duration" at bounding box center [415, 186] width 369 height 33
type input "03:20"
click at [971, 419] on button "Next" at bounding box center [981, 424] width 70 height 29
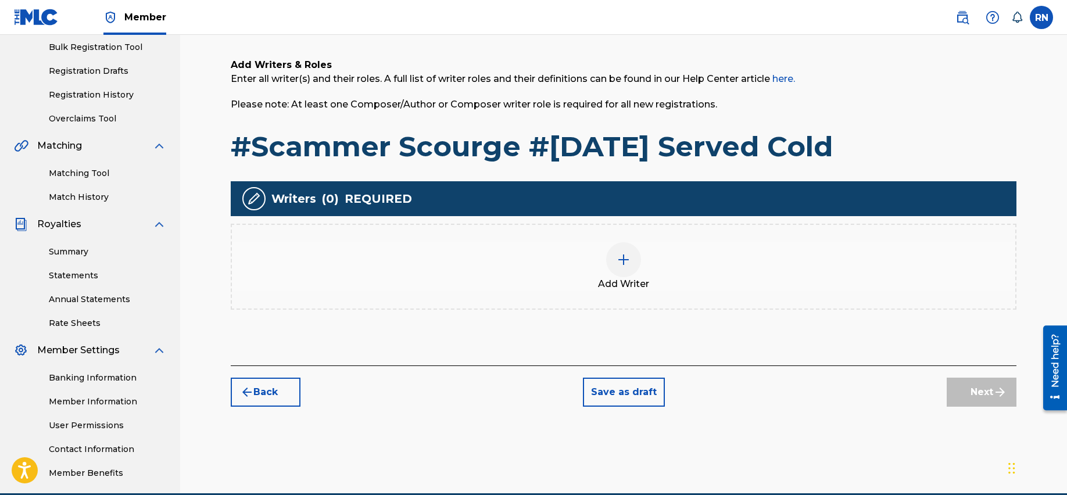
scroll to position [179, 0]
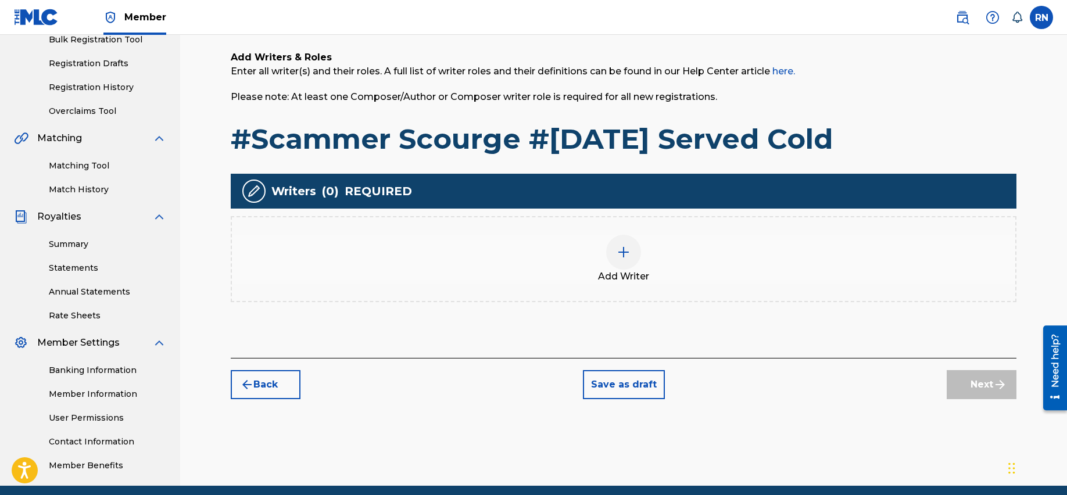
click at [629, 250] on img at bounding box center [623, 252] width 14 height 14
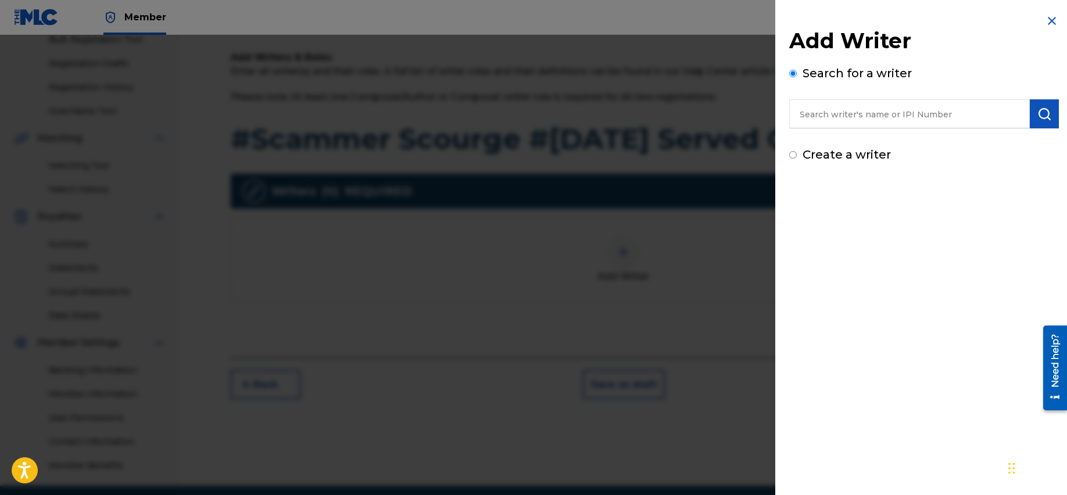
click at [846, 121] on input "text" at bounding box center [909, 113] width 241 height 29
type input "[PERSON_NAME]"
click at [971, 113] on img "submit" at bounding box center [1044, 114] width 14 height 14
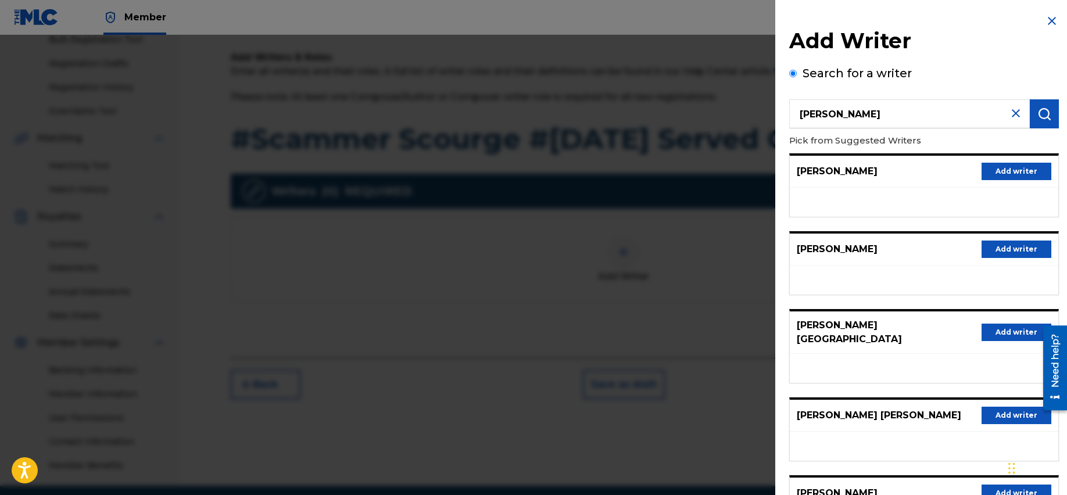
scroll to position [107, 0]
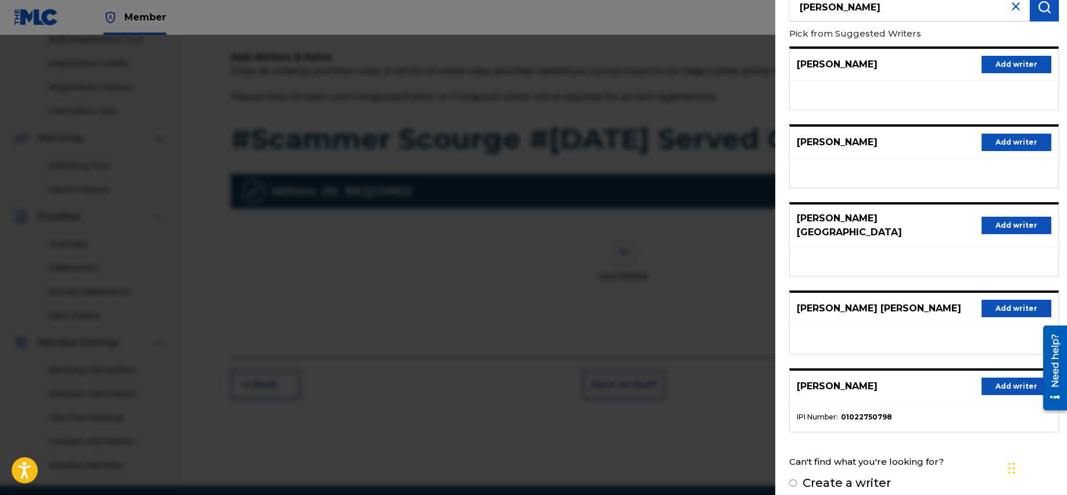
click at [971, 378] on button "Add writer" at bounding box center [1016, 386] width 70 height 17
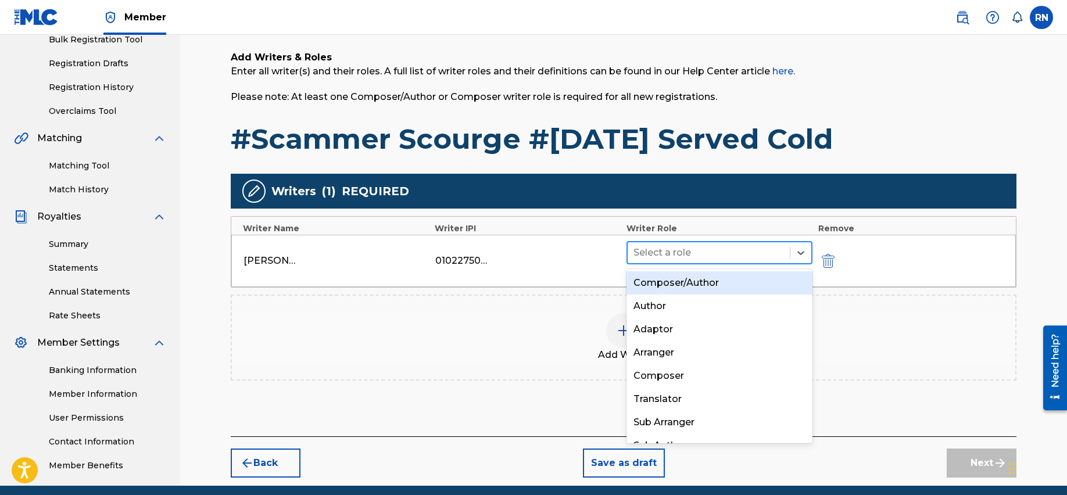
click at [722, 249] on div at bounding box center [708, 253] width 150 height 16
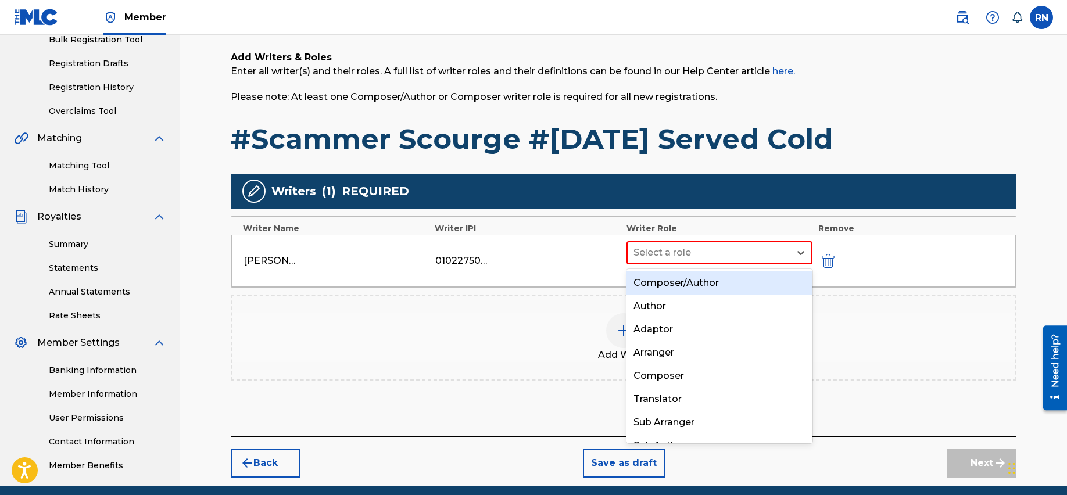
click at [712, 278] on div "Composer/Author" at bounding box center [719, 282] width 186 height 23
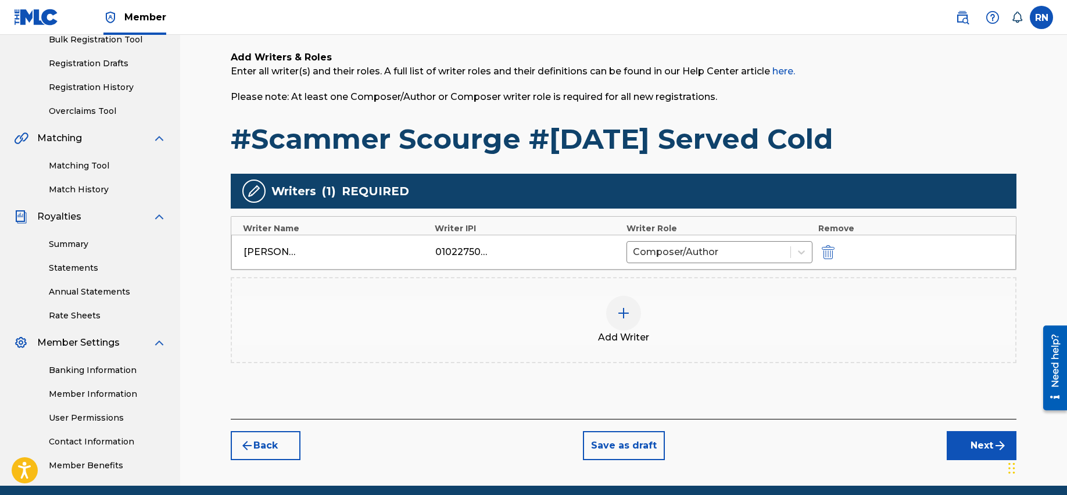
click at [969, 445] on button "Next" at bounding box center [981, 445] width 70 height 29
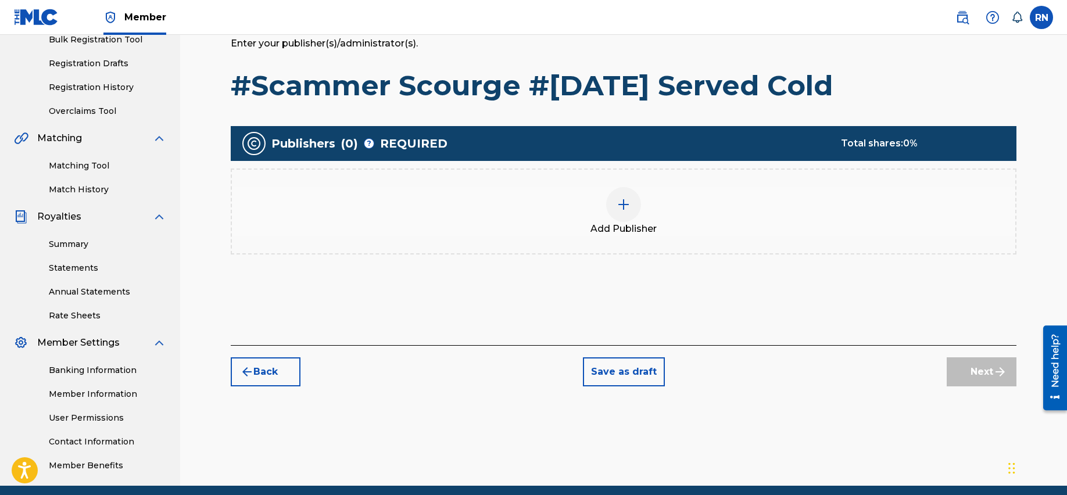
scroll to position [52, 0]
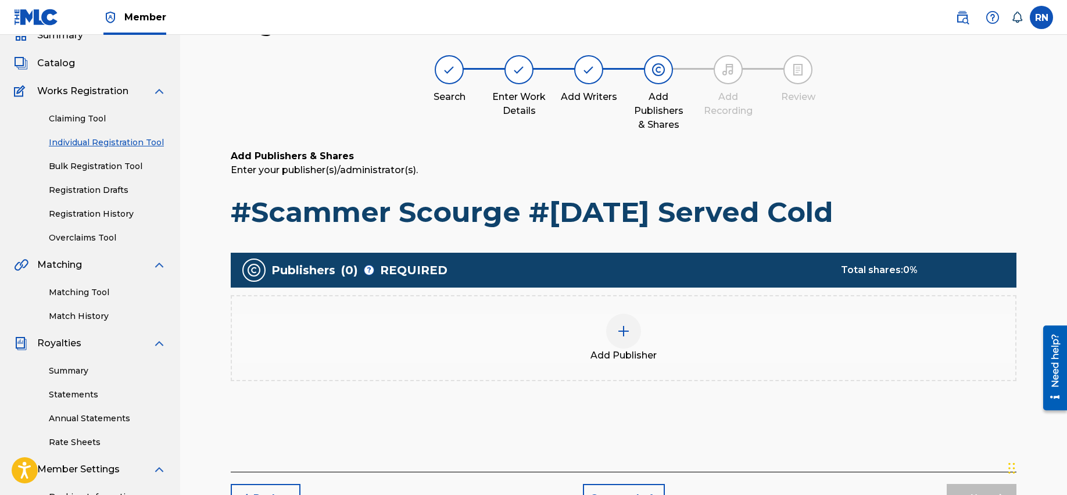
click at [626, 332] on img at bounding box center [623, 331] width 14 height 14
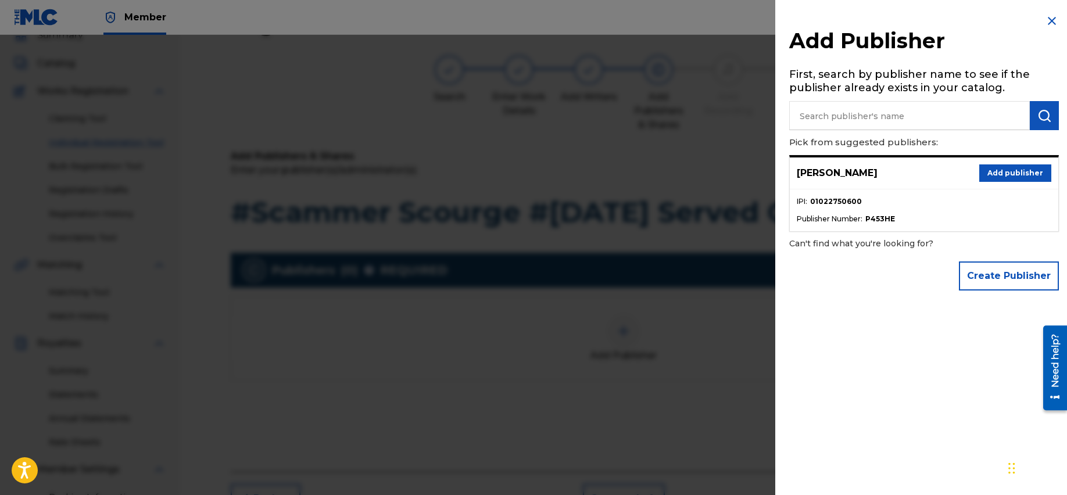
click at [971, 173] on button "Add publisher" at bounding box center [1015, 172] width 72 height 17
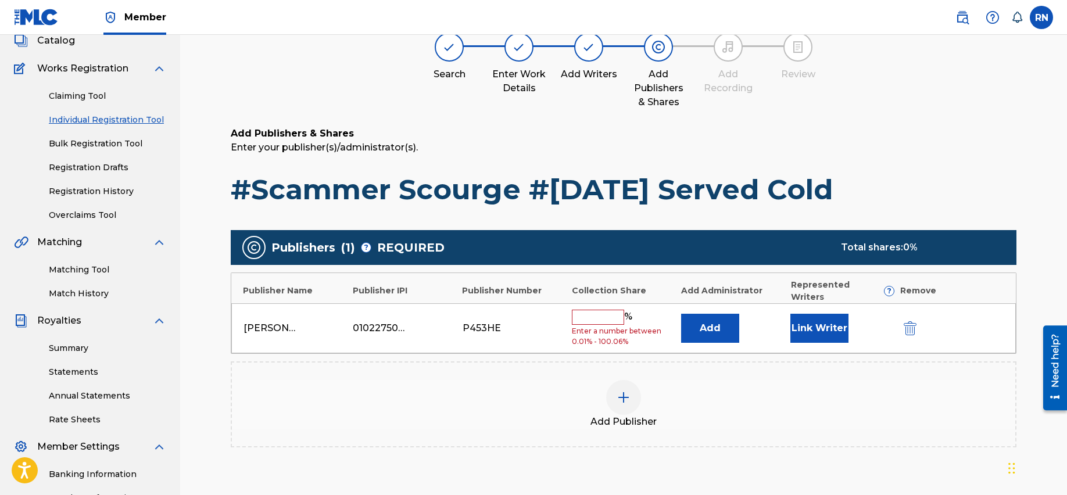
scroll to position [94, 0]
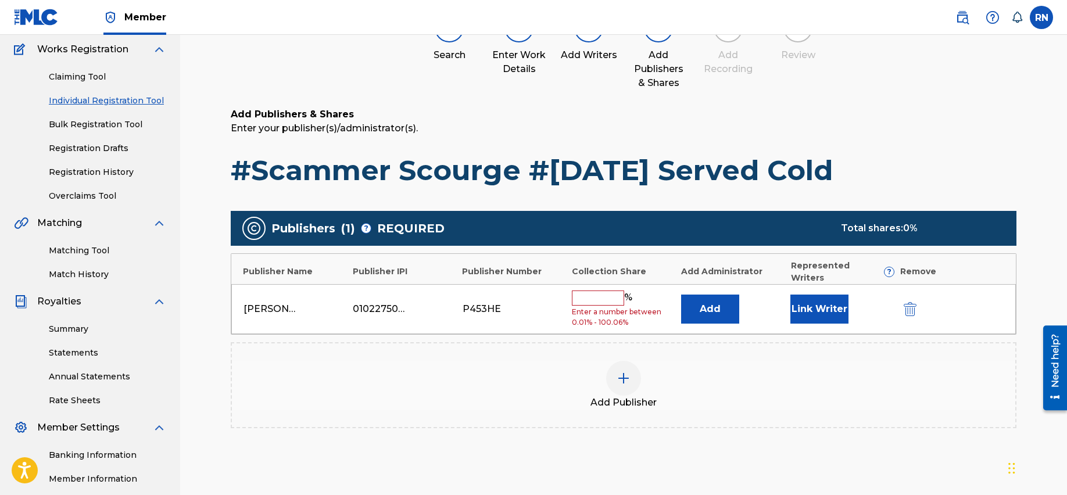
click at [601, 307] on span "Enter a number between 0.01% - 100.06%" at bounding box center [623, 317] width 103 height 21
click at [600, 290] on input "text" at bounding box center [598, 297] width 52 height 15
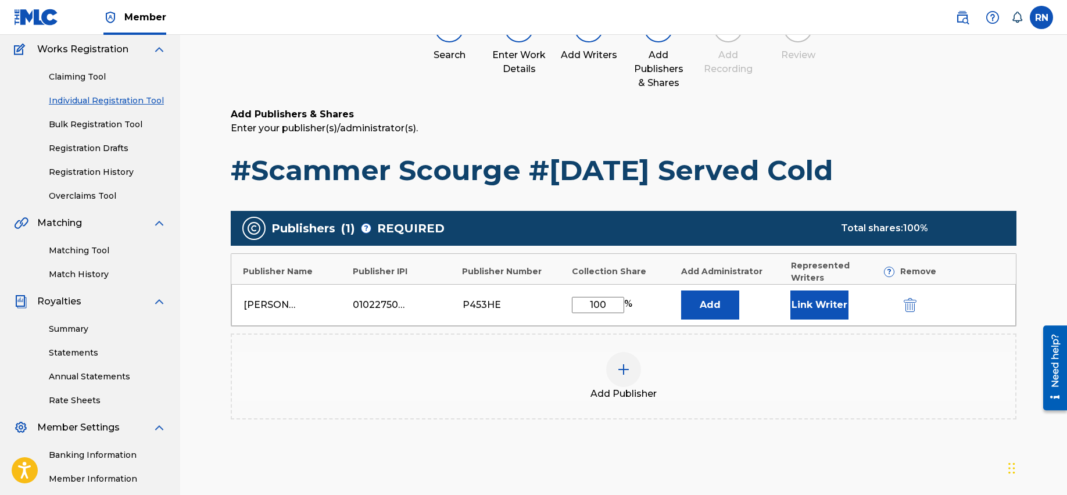
type input "100"
click at [807, 292] on button "Link Writer" at bounding box center [819, 304] width 58 height 29
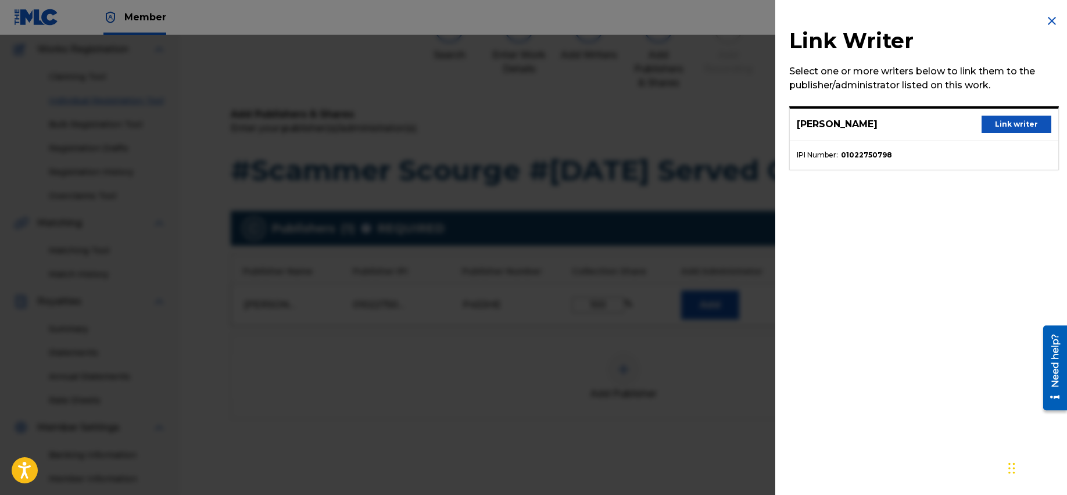
click at [971, 120] on button "Link writer" at bounding box center [1016, 124] width 70 height 17
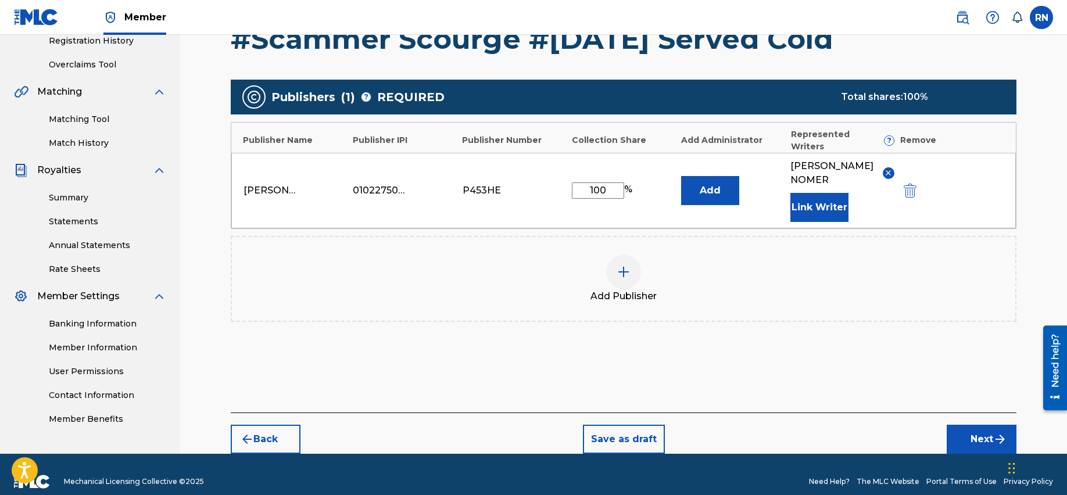
click at [971, 425] on button "Next" at bounding box center [981, 439] width 70 height 29
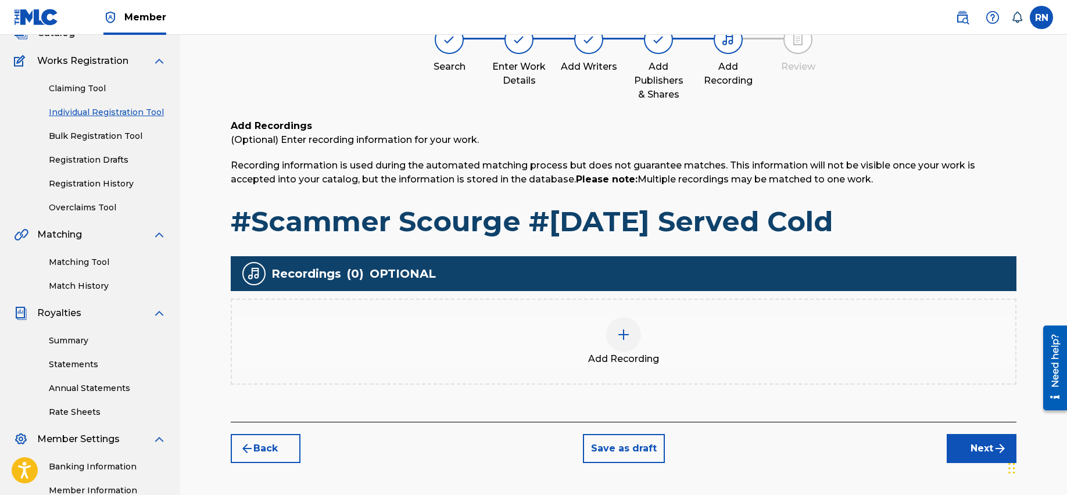
scroll to position [90, 0]
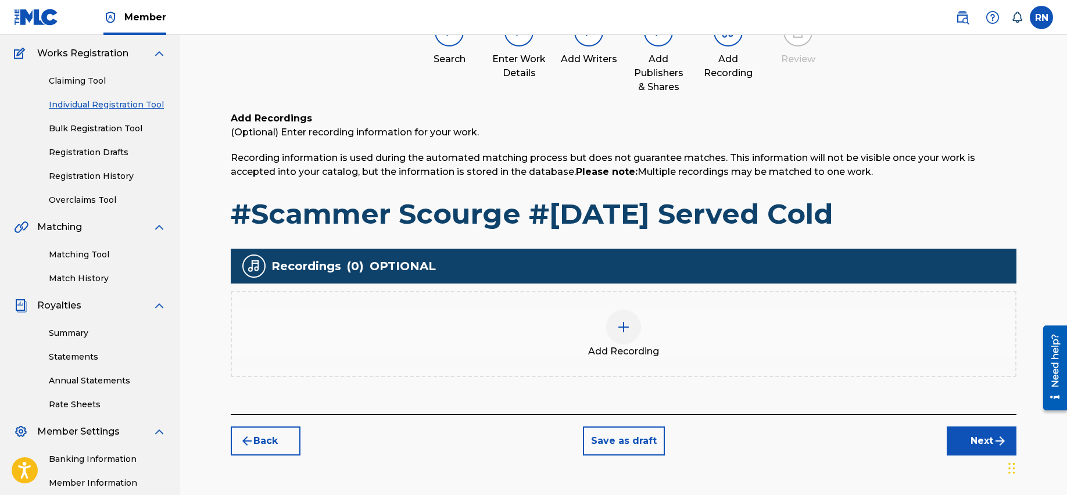
click at [625, 332] on img at bounding box center [623, 327] width 14 height 14
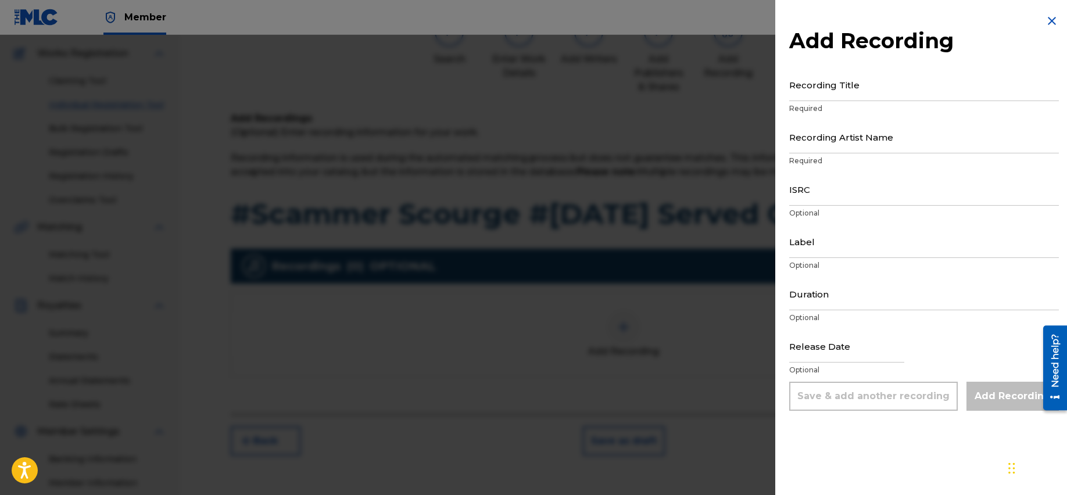
click at [820, 192] on input "ISRC" at bounding box center [924, 189] width 270 height 33
paste input "QZMWW2507111"
type input "QZMWW2507111"
click at [816, 245] on input "Label" at bounding box center [924, 241] width 270 height 33
type input "[PERSON_NAME] Music"
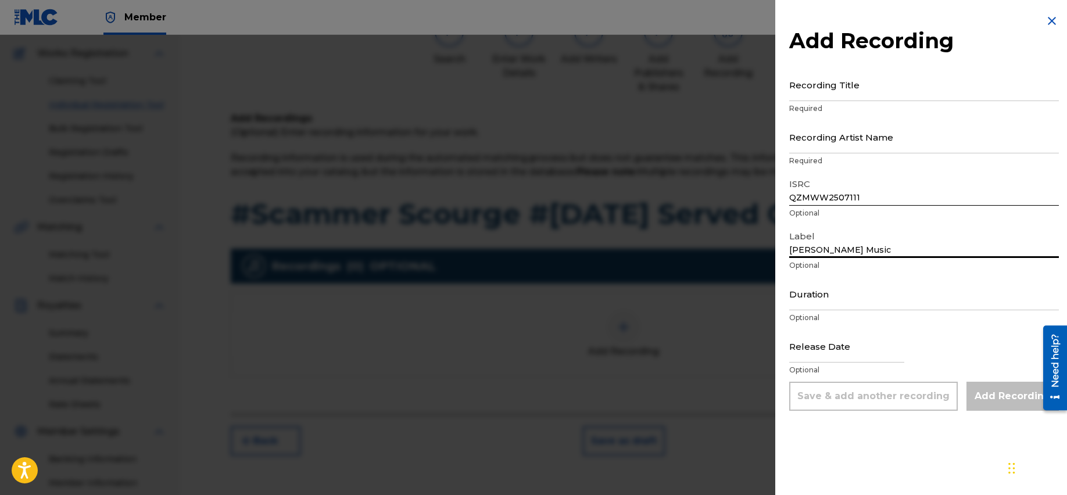
click at [815, 307] on input "Duration" at bounding box center [924, 293] width 270 height 33
type input "03:20"
click at [803, 141] on input "Recording Artist Name" at bounding box center [924, 136] width 270 height 33
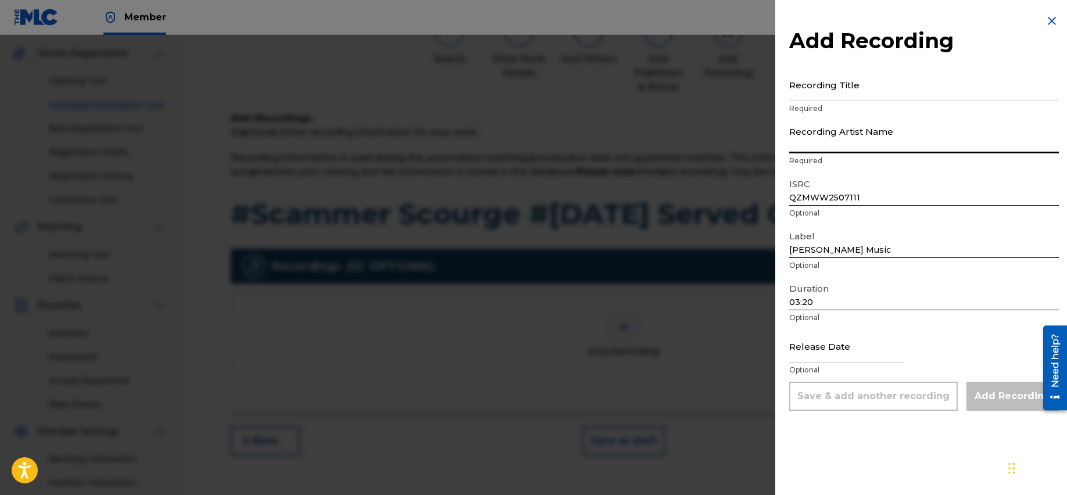
type input "[PERSON_NAME]"
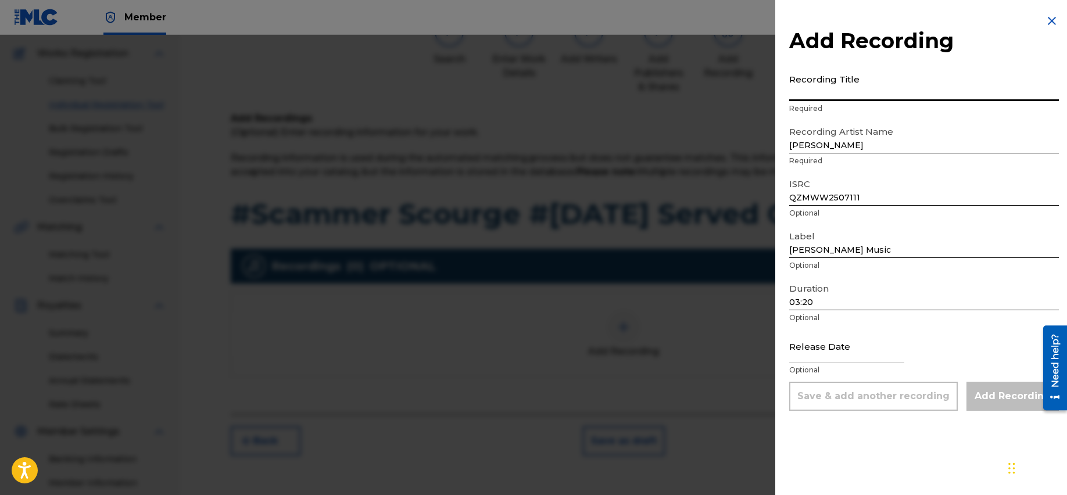
click at [796, 90] on input "Recording Title" at bounding box center [924, 84] width 270 height 33
paste input "#Scammer Scourge #[DATE] Served Cold"
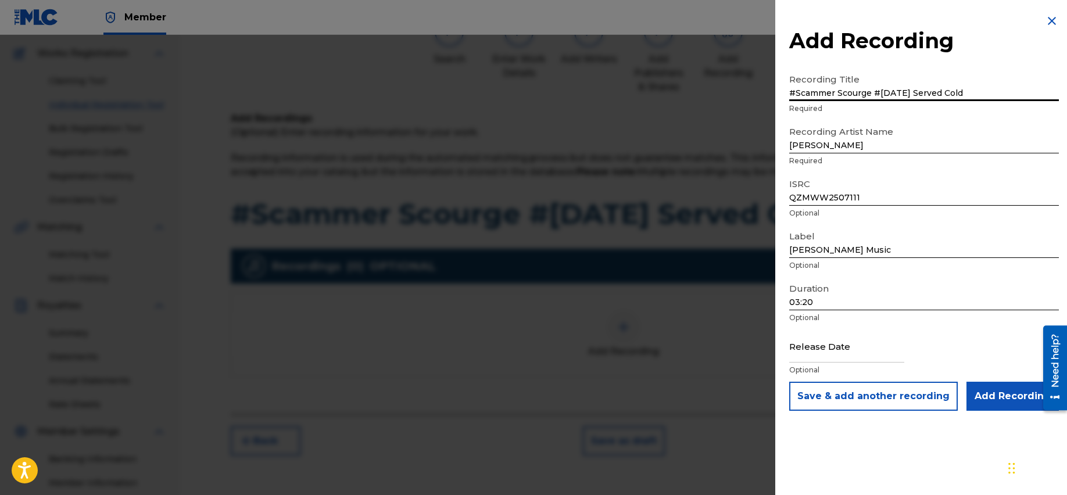
type input "#Scammer Scourge #[DATE] Served Cold"
click at [816, 353] on input "text" at bounding box center [846, 345] width 115 height 33
select select "7"
select select "2025"
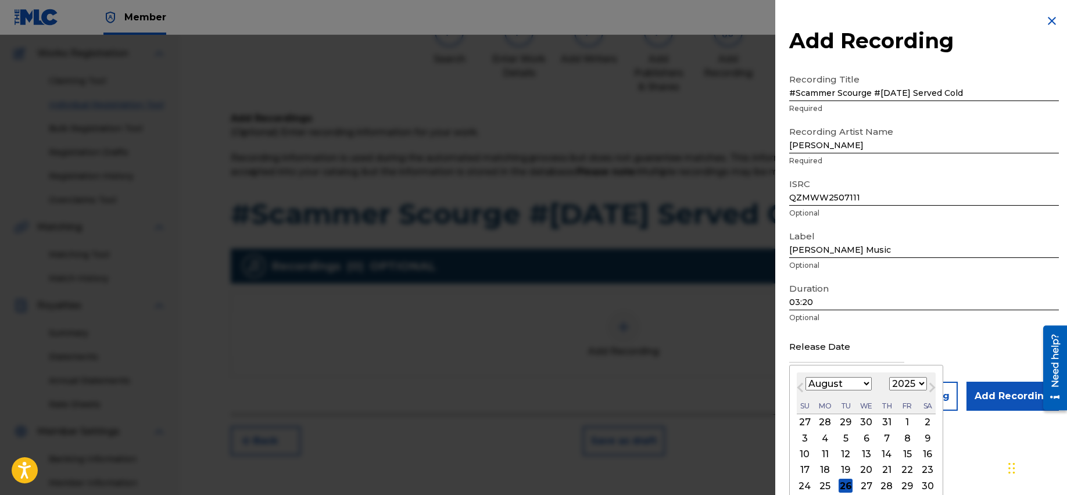
click at [801, 383] on span "Previous Month" at bounding box center [801, 389] width 0 height 17
click at [801, 385] on span "Previous Month" at bounding box center [801, 389] width 0 height 17
select select "3"
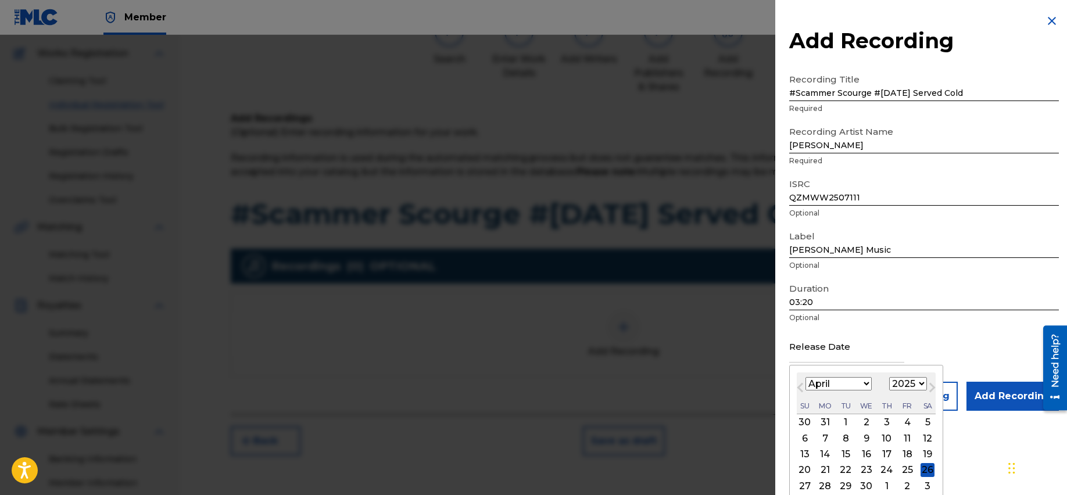
click at [889, 455] on div "17" at bounding box center [887, 454] width 14 height 14
type input "[DATE]"
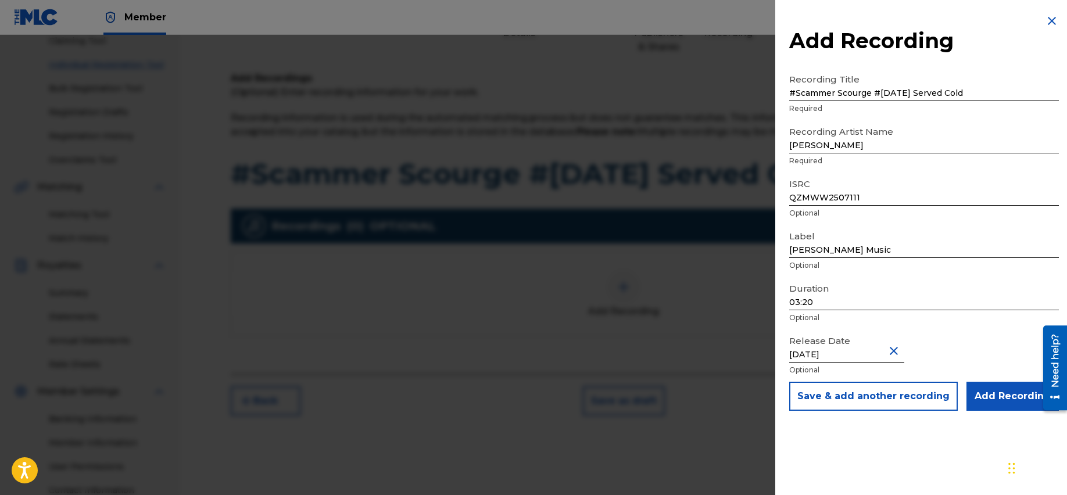
scroll to position [152, 0]
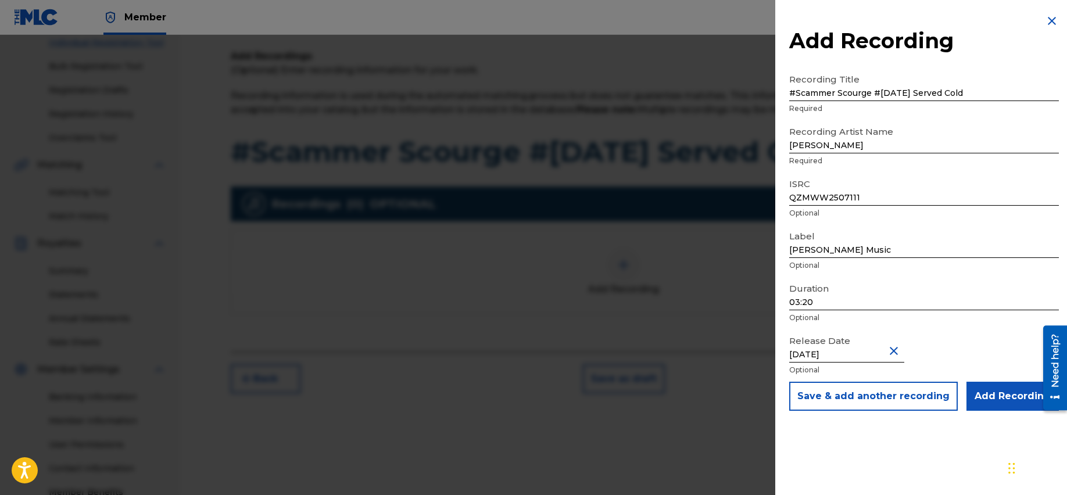
click at [971, 397] on input "Add Recording" at bounding box center [1012, 396] width 92 height 29
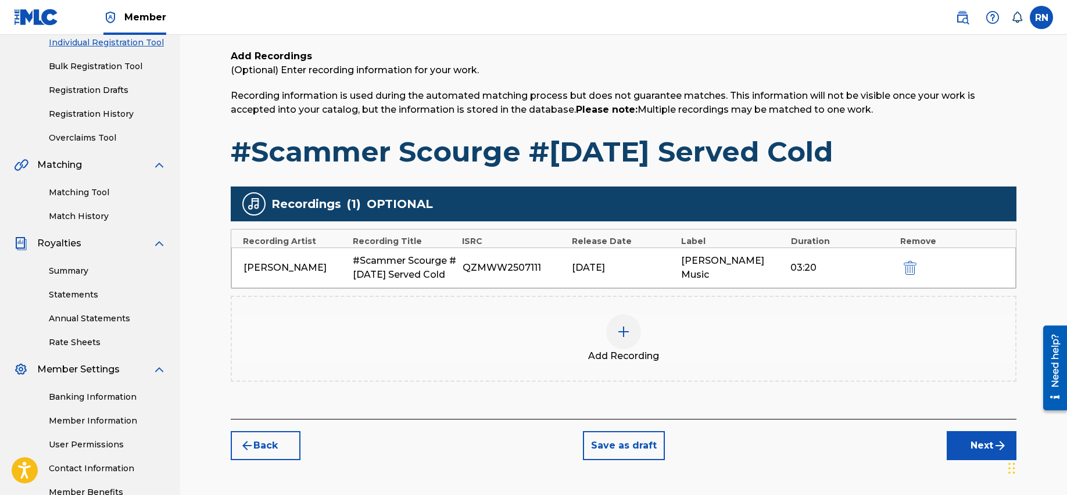
click at [971, 444] on button "Next" at bounding box center [981, 445] width 70 height 29
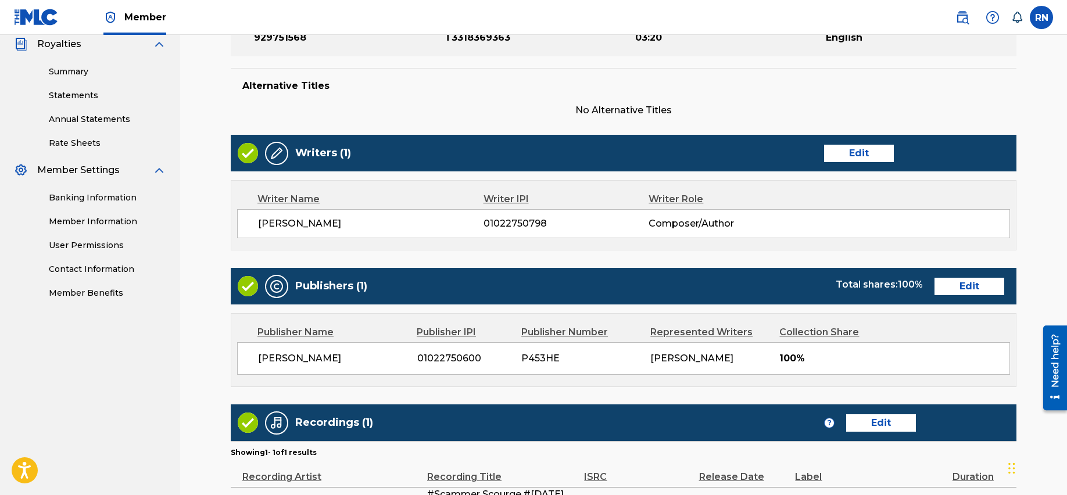
scroll to position [487, 0]
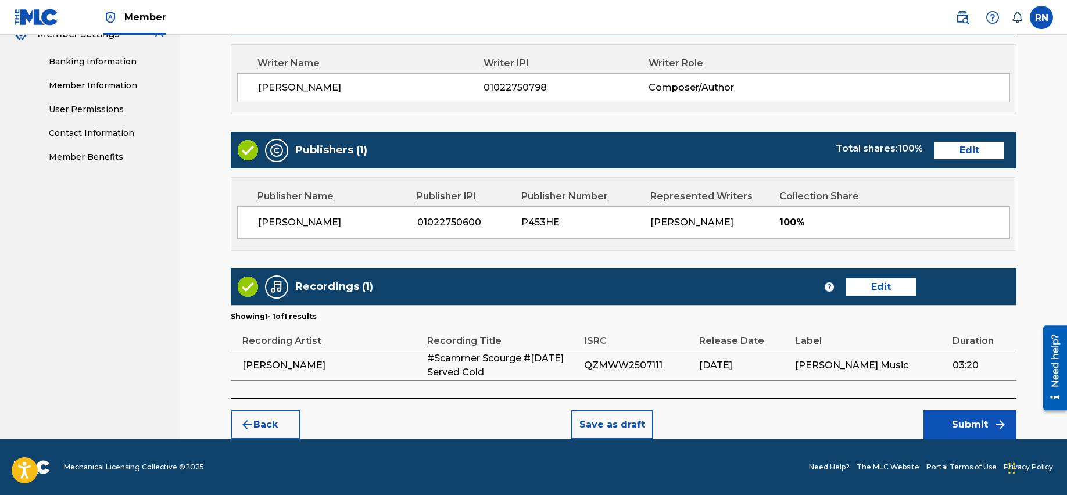
click at [966, 421] on button "Submit" at bounding box center [969, 424] width 93 height 29
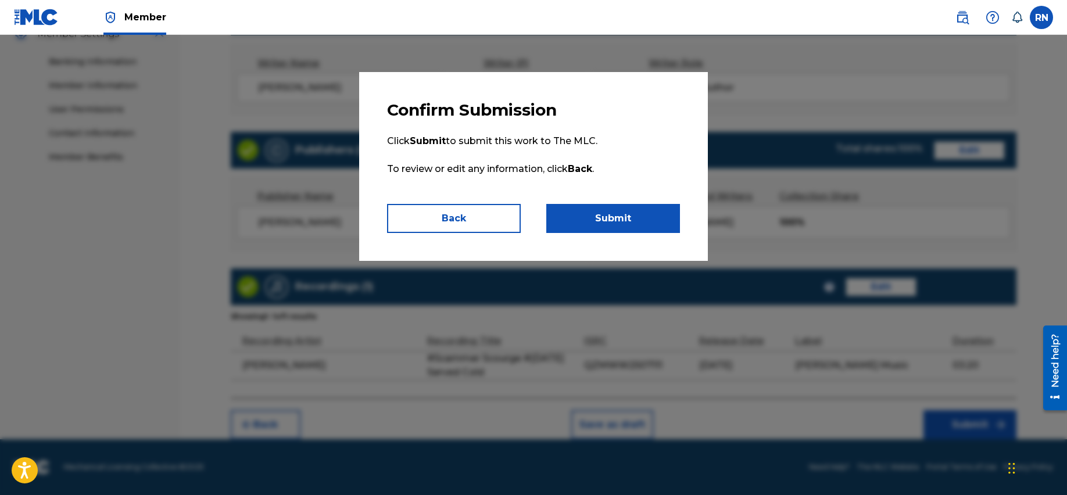
click at [616, 220] on button "Submit" at bounding box center [613, 218] width 134 height 29
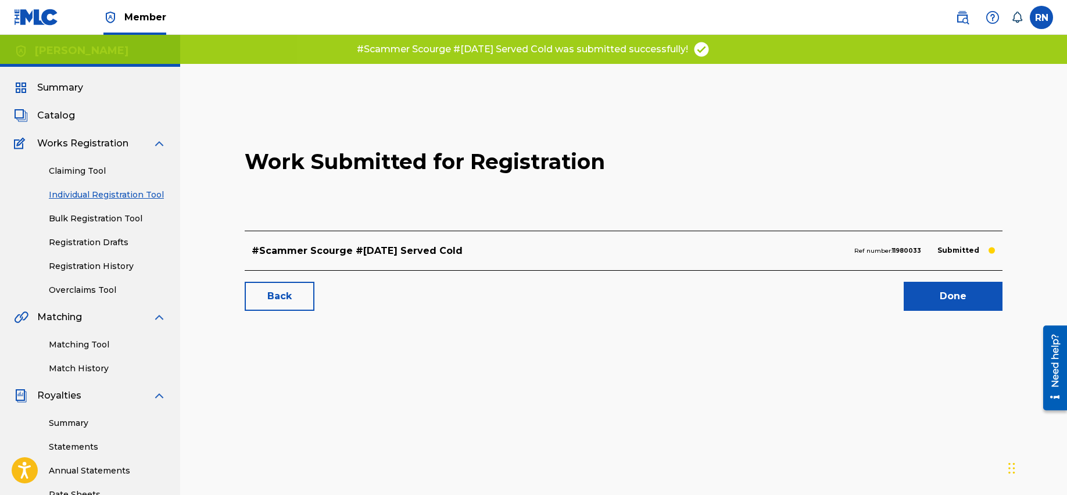
click at [949, 297] on link "Done" at bounding box center [952, 296] width 99 height 29
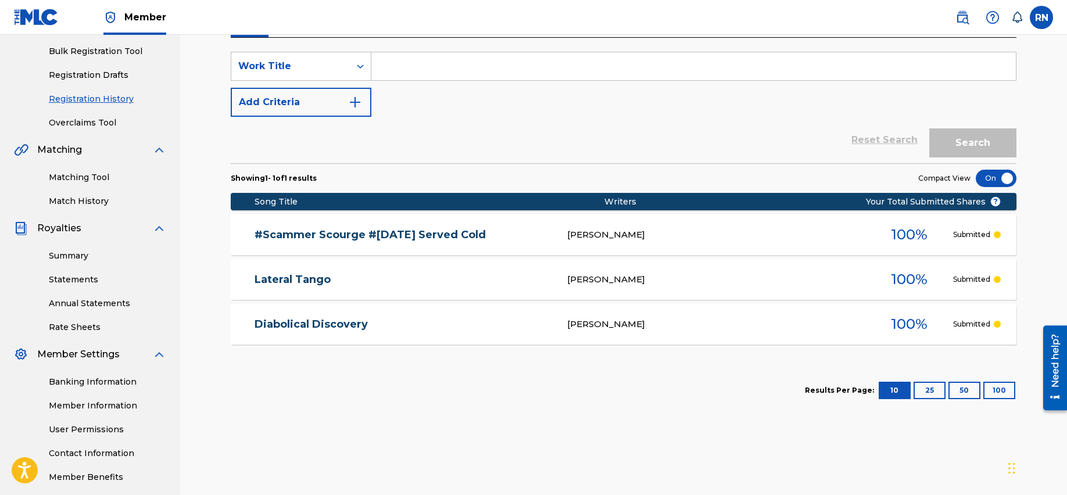
scroll to position [175, 0]
